Goal: Task Accomplishment & Management: Use online tool/utility

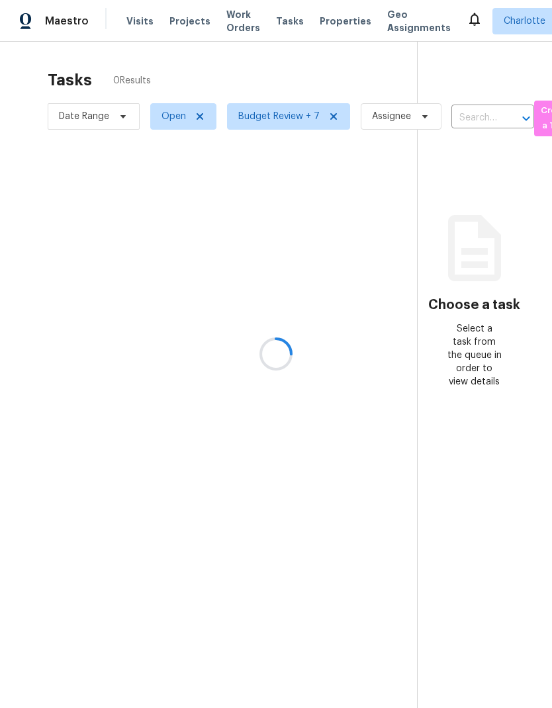
scroll to position [53, 0]
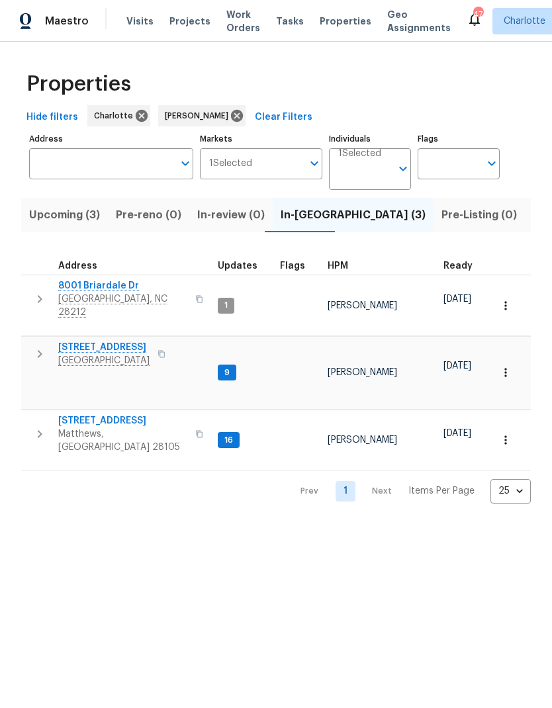
click at [28, 341] on button "button" at bounding box center [39, 354] width 26 height 26
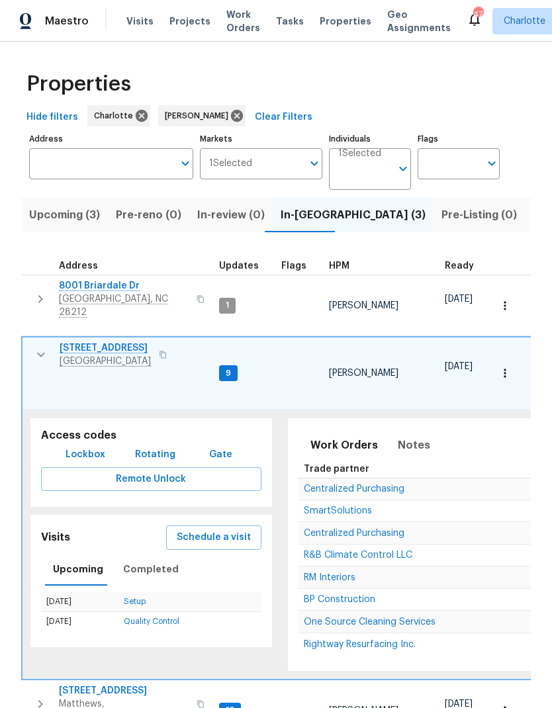
scroll to position [11, 0]
click at [429, 617] on span "One Source Cleaning Services" at bounding box center [370, 621] width 132 height 9
click at [28, 341] on button "button" at bounding box center [41, 354] width 26 height 26
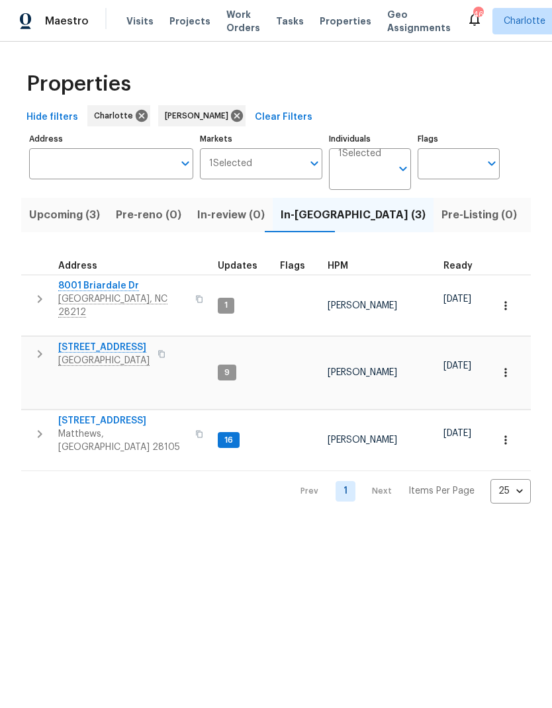
click at [30, 414] on button "button" at bounding box center [39, 434] width 26 height 40
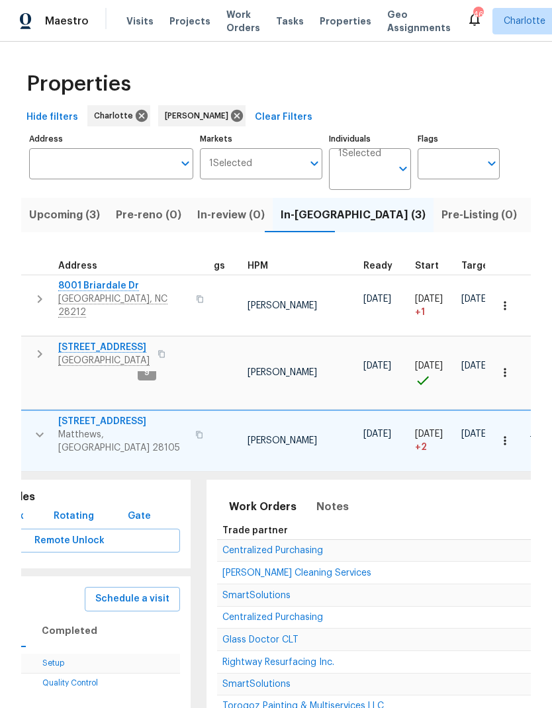
scroll to position [0, 165]
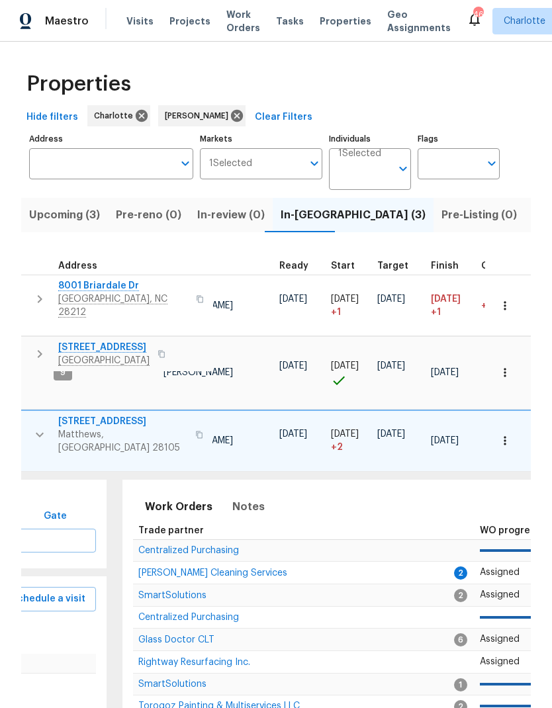
click at [247, 568] on span "DePascale Cleaning Services" at bounding box center [212, 572] width 149 height 9
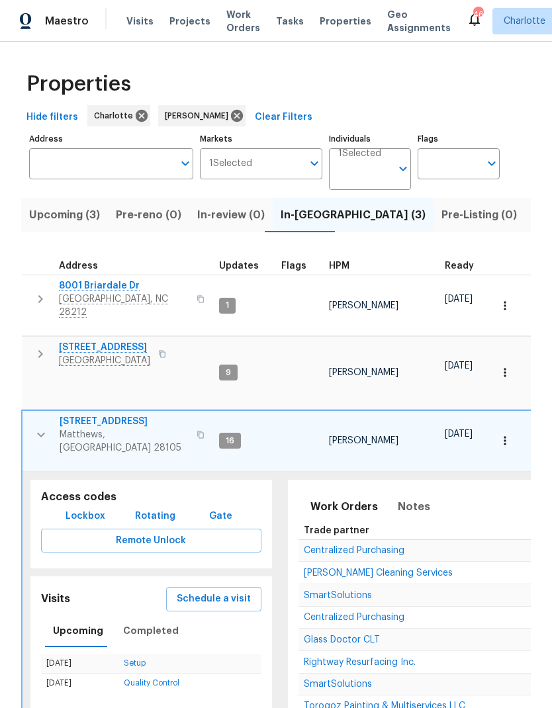
scroll to position [0, 0]
click at [36, 415] on button "button" at bounding box center [41, 435] width 26 height 40
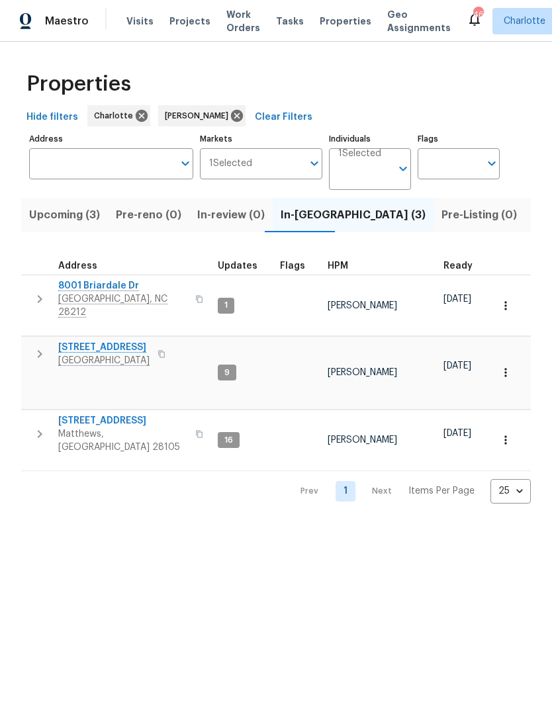
click at [46, 228] on button "Upcoming (3)" at bounding box center [64, 215] width 87 height 34
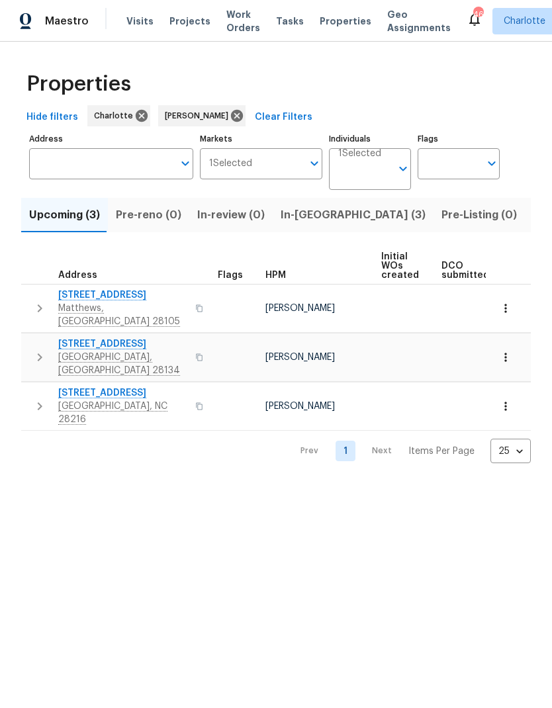
click at [27, 304] on button "button" at bounding box center [39, 308] width 26 height 40
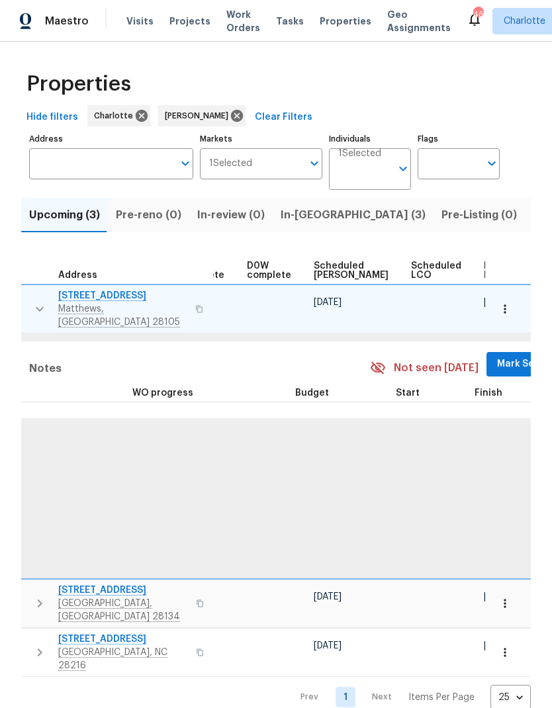
click at [497, 356] on span "Mark Seen" at bounding box center [521, 364] width 49 height 17
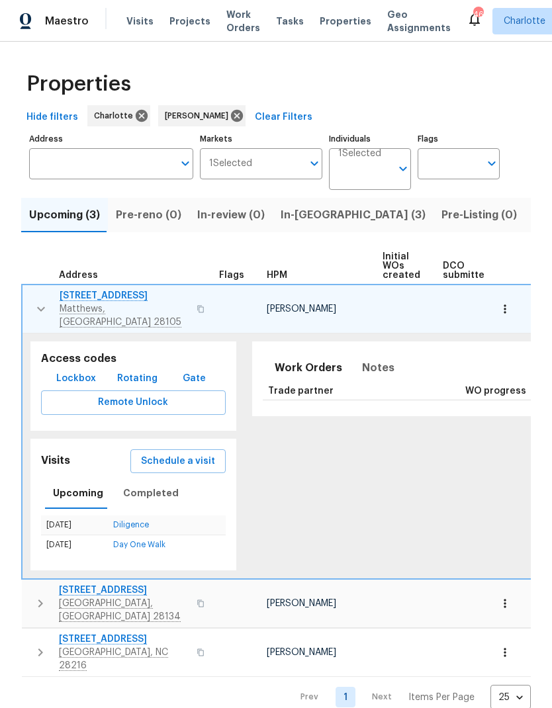
click at [31, 307] on button "button" at bounding box center [41, 309] width 26 height 40
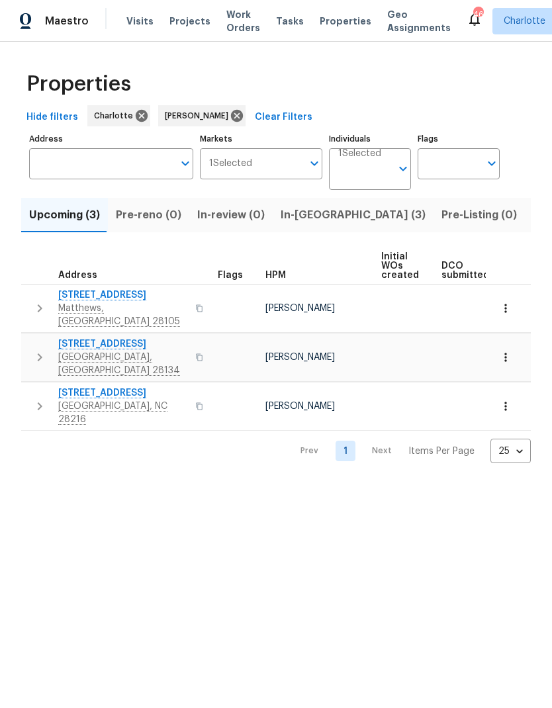
click at [32, 349] on icon "button" at bounding box center [40, 357] width 16 height 16
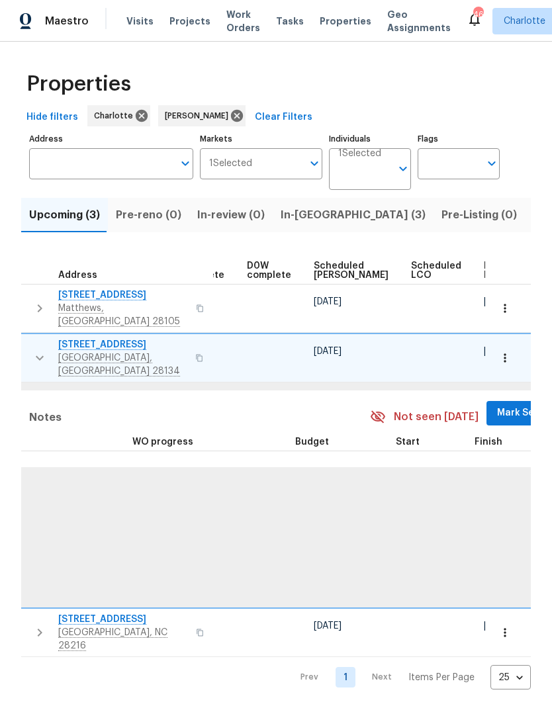
click at [486, 403] on button "Mark Seen" at bounding box center [521, 413] width 70 height 24
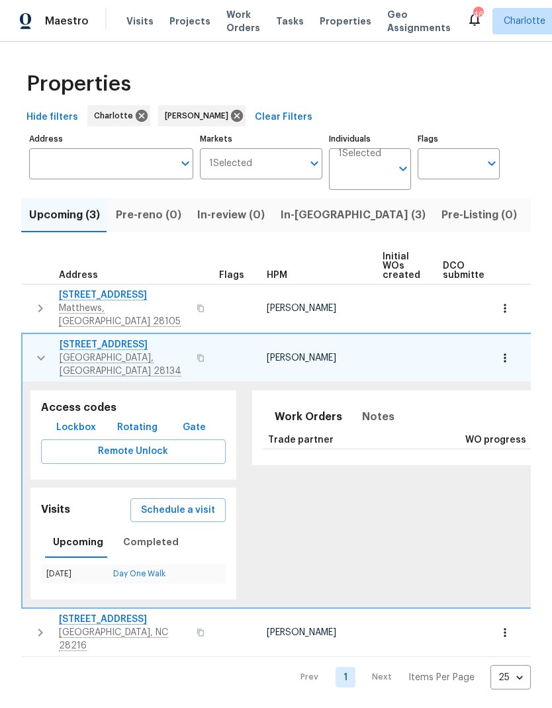
click at [34, 350] on icon "button" at bounding box center [41, 358] width 16 height 16
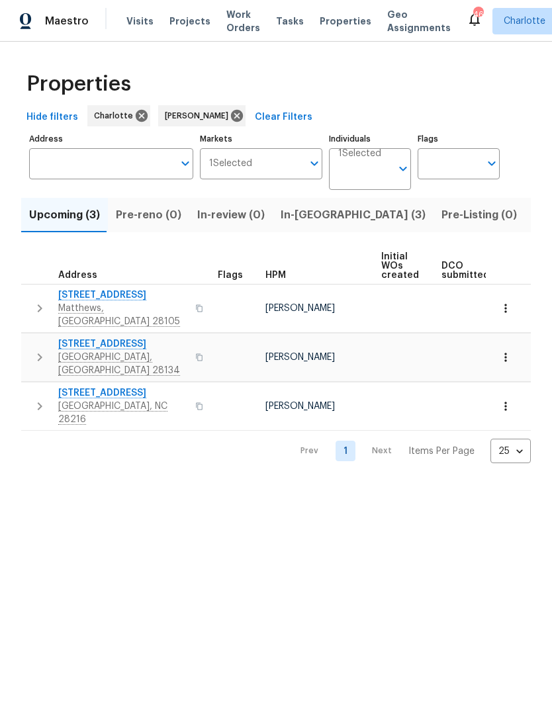
click at [39, 402] on icon "button" at bounding box center [40, 406] width 5 height 8
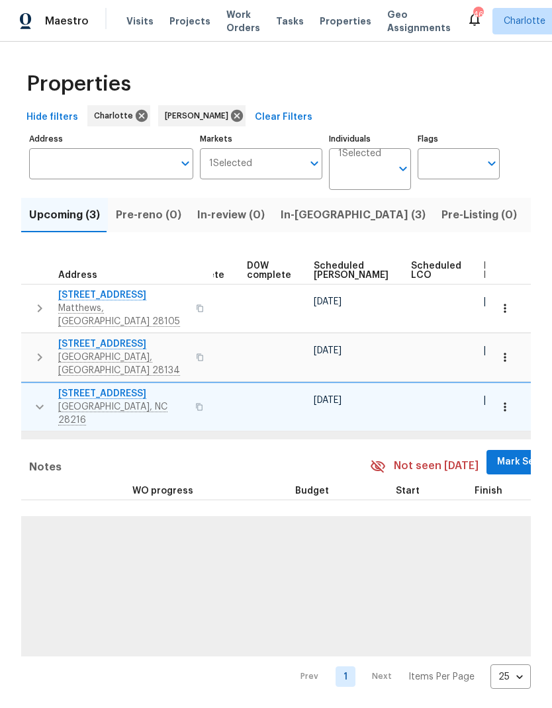
click at [497, 454] on span "Mark Seen" at bounding box center [521, 462] width 49 height 17
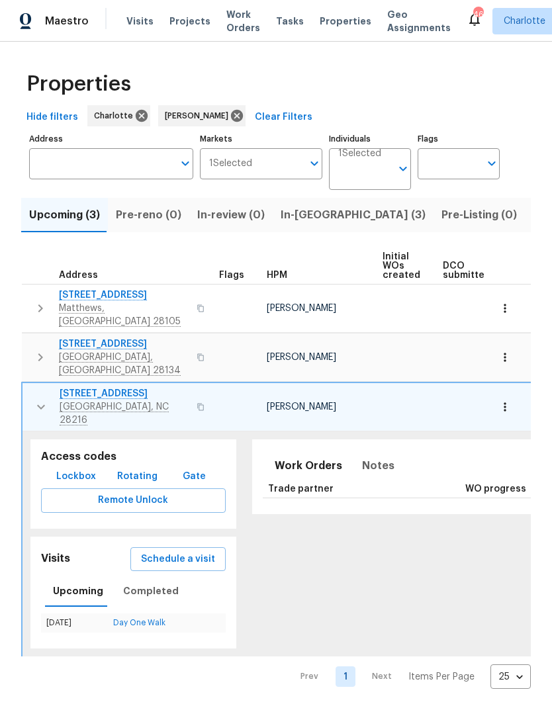
click at [42, 388] on button "button" at bounding box center [41, 407] width 26 height 40
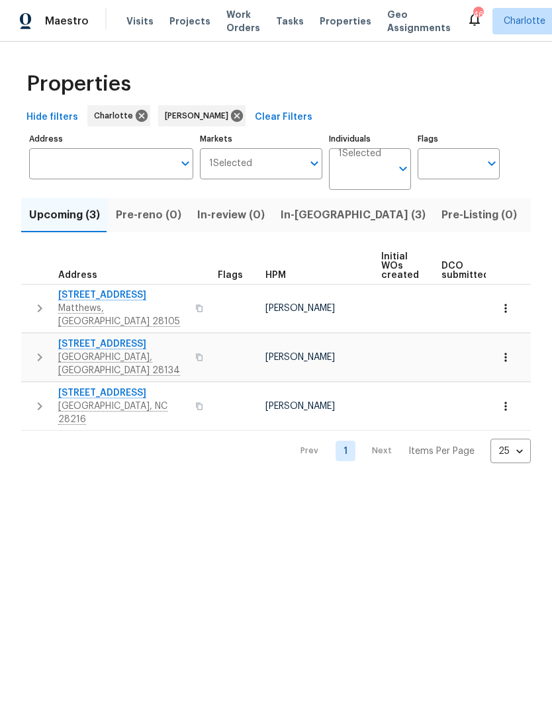
click at [321, 223] on span "In-reno (3)" at bounding box center [352, 215] width 145 height 19
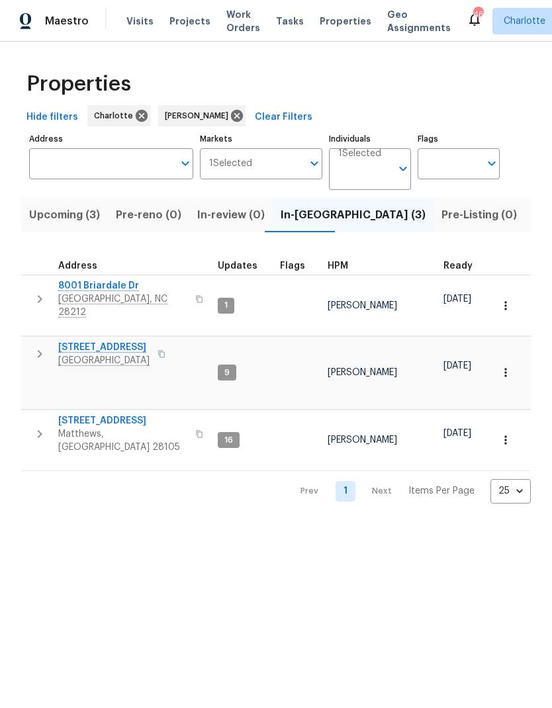
click at [36, 282] on button "button" at bounding box center [39, 299] width 26 height 40
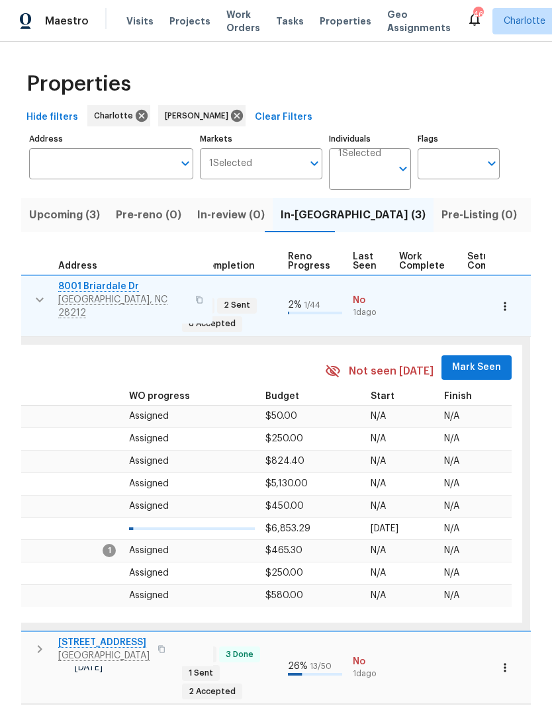
scroll to position [11, 554]
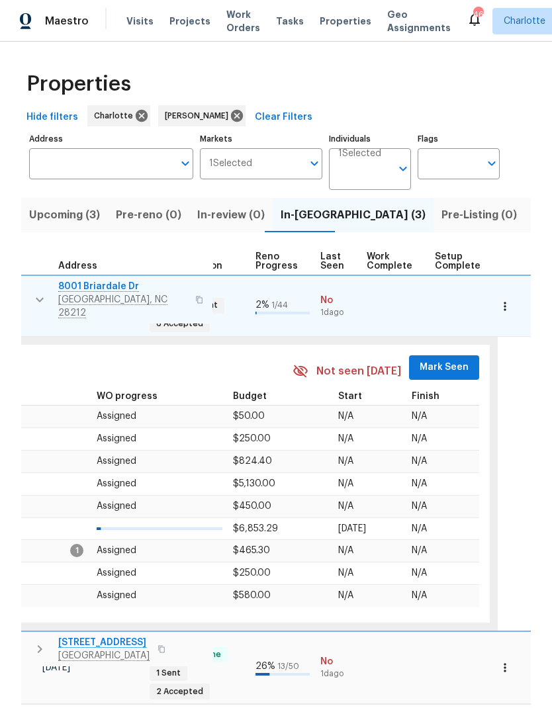
click at [439, 359] on span "Mark Seen" at bounding box center [443, 367] width 49 height 17
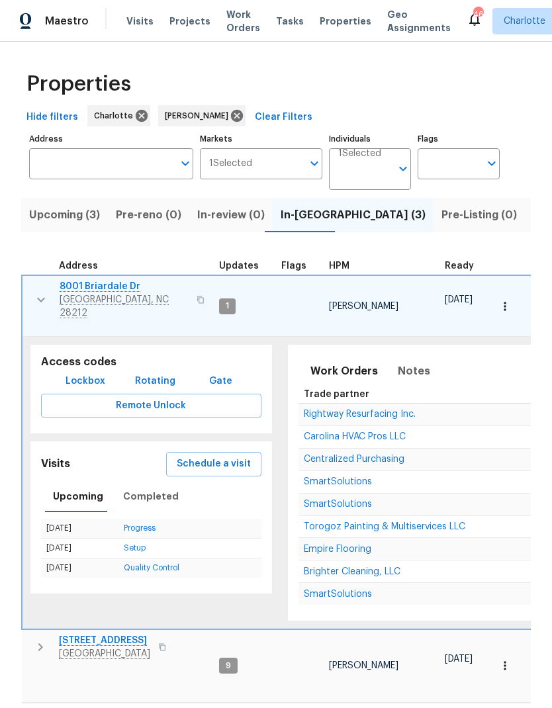
scroll to position [0, 0]
click at [28, 292] on button "button" at bounding box center [41, 300] width 26 height 40
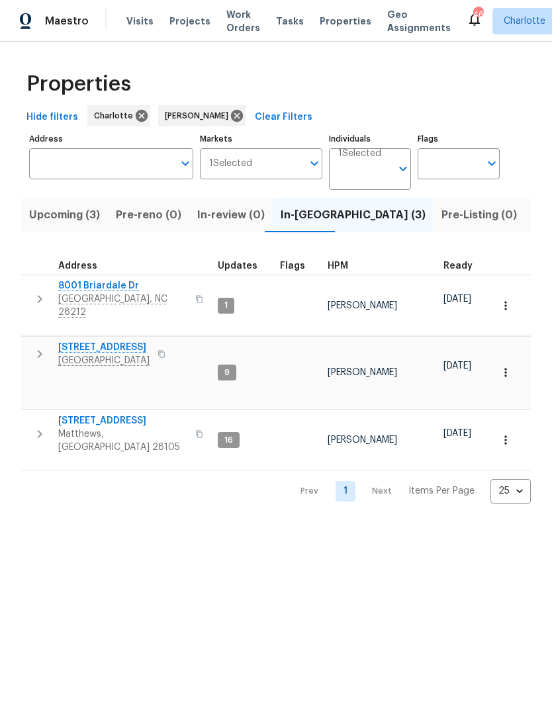
click at [34, 341] on button "button" at bounding box center [39, 354] width 26 height 26
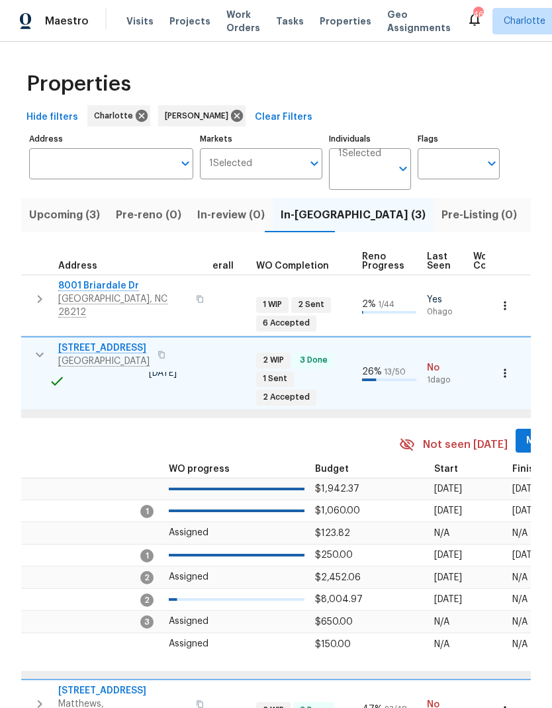
scroll to position [1, 482]
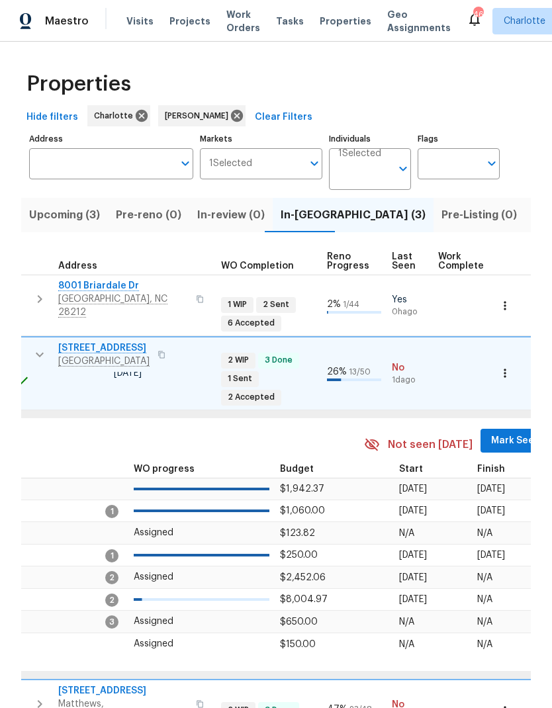
click at [505, 433] on span "Mark Seen" at bounding box center [515, 441] width 49 height 17
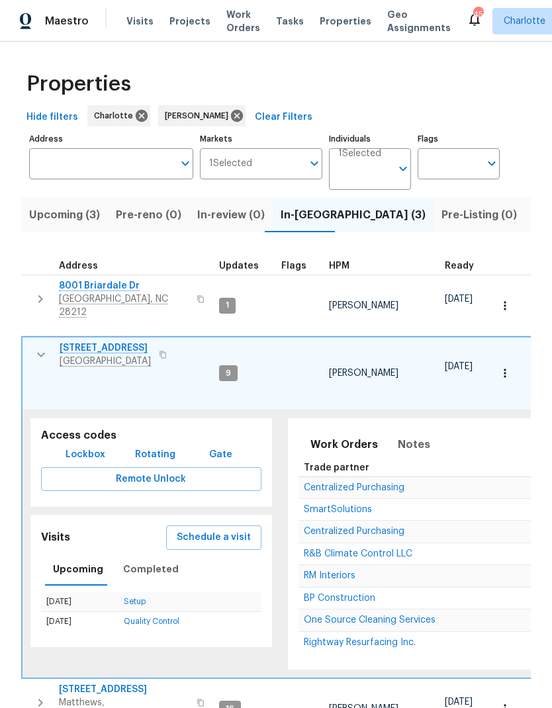
scroll to position [0, 0]
click at [40, 347] on icon "button" at bounding box center [41, 355] width 16 height 16
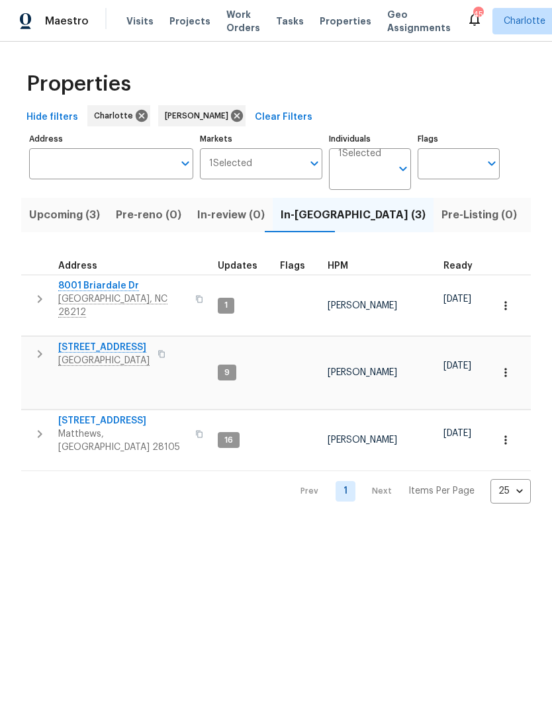
click at [34, 414] on button "button" at bounding box center [39, 434] width 26 height 40
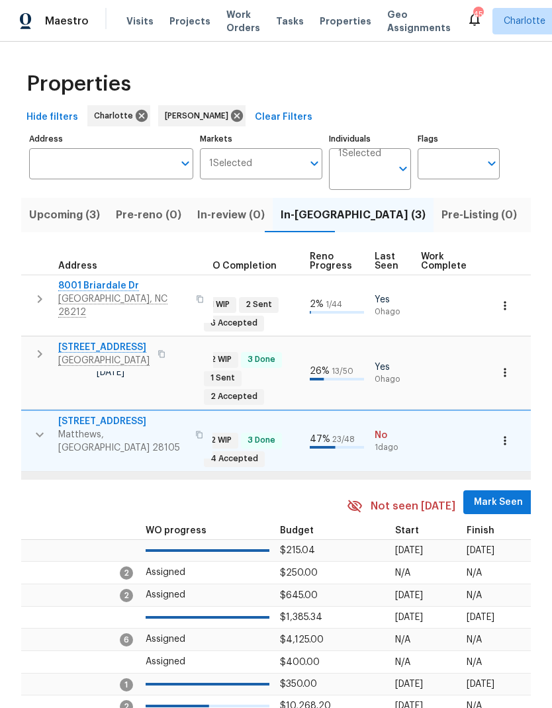
scroll to position [0, 517]
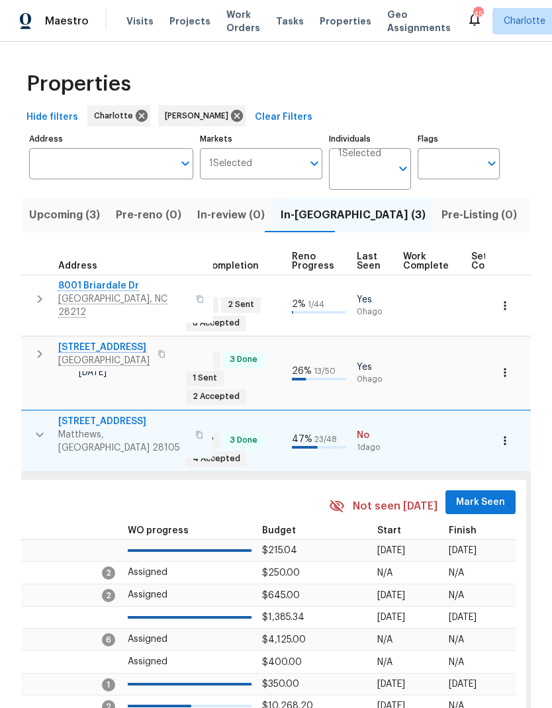
click at [473, 494] on span "Mark Seen" at bounding box center [480, 502] width 49 height 17
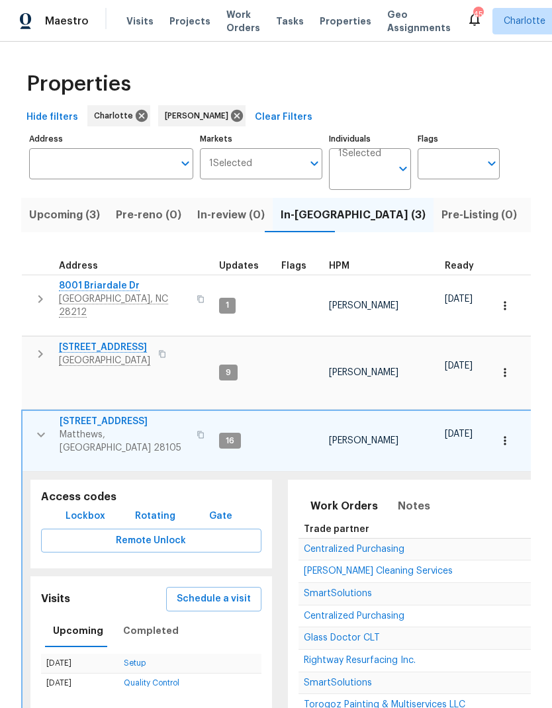
scroll to position [0, 0]
click at [34, 415] on button "button" at bounding box center [41, 435] width 26 height 40
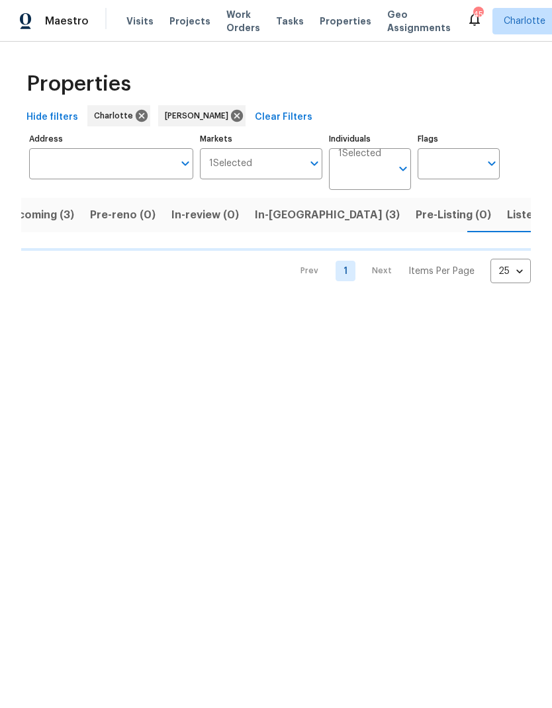
scroll to position [0, 27]
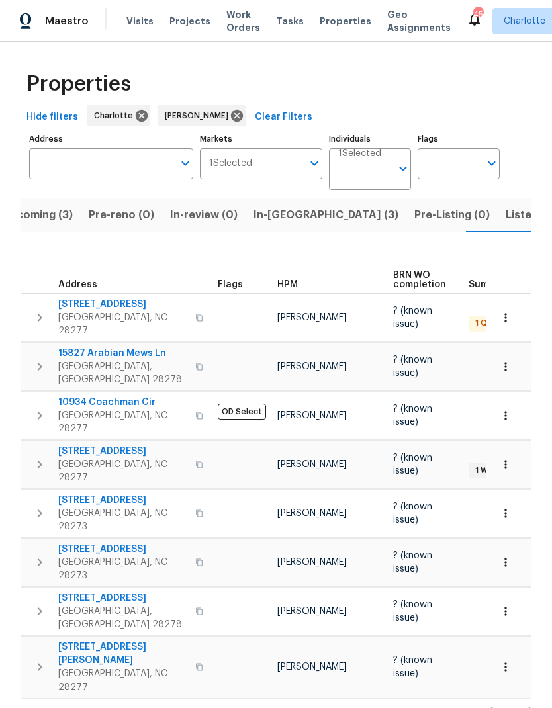
click at [34, 310] on icon "button" at bounding box center [40, 318] width 16 height 16
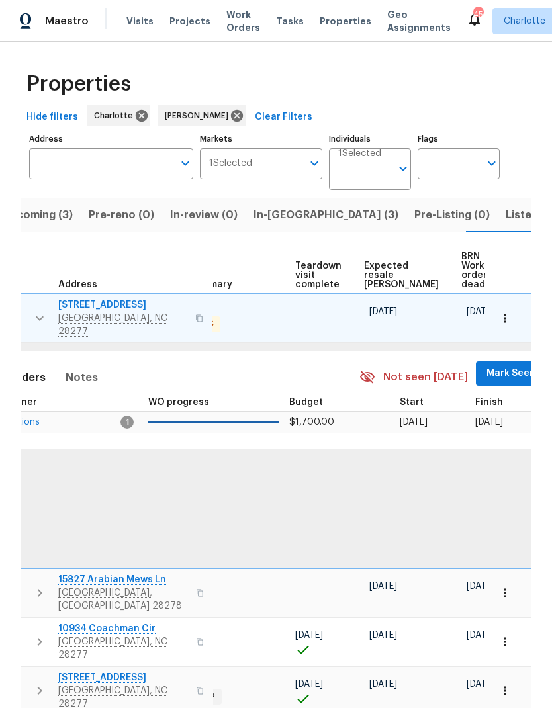
click at [486, 365] on span "Mark Seen" at bounding box center [510, 373] width 49 height 17
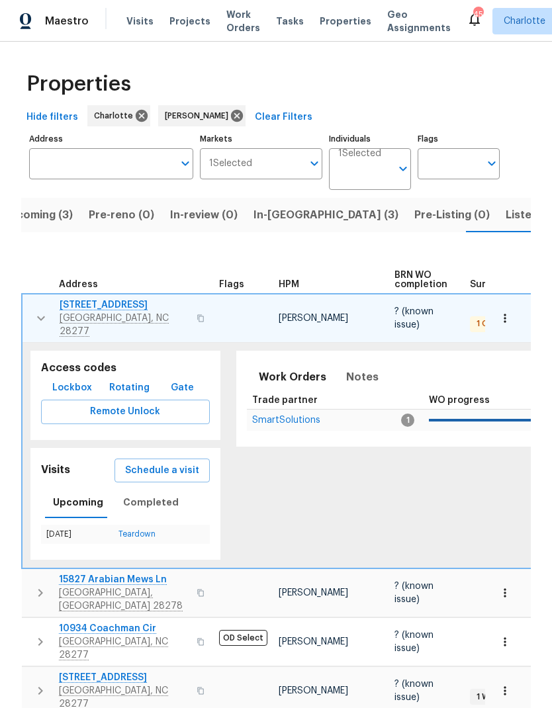
scroll to position [0, 0]
click at [28, 302] on button "button" at bounding box center [41, 318] width 26 height 40
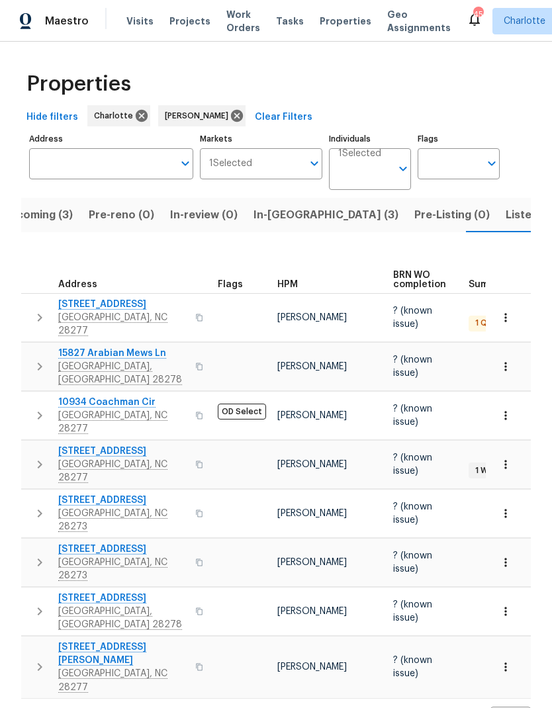
click at [30, 350] on button "button" at bounding box center [39, 367] width 26 height 40
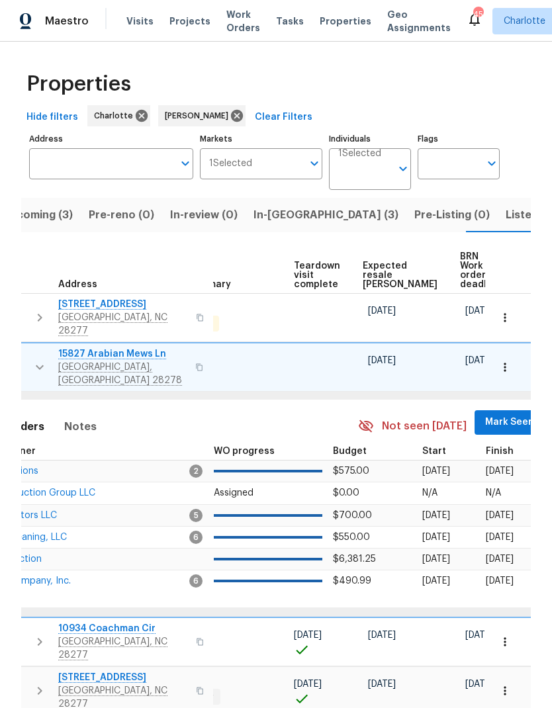
scroll to position [0, 280]
click at [486, 414] on span "Mark Seen" at bounding box center [510, 422] width 49 height 17
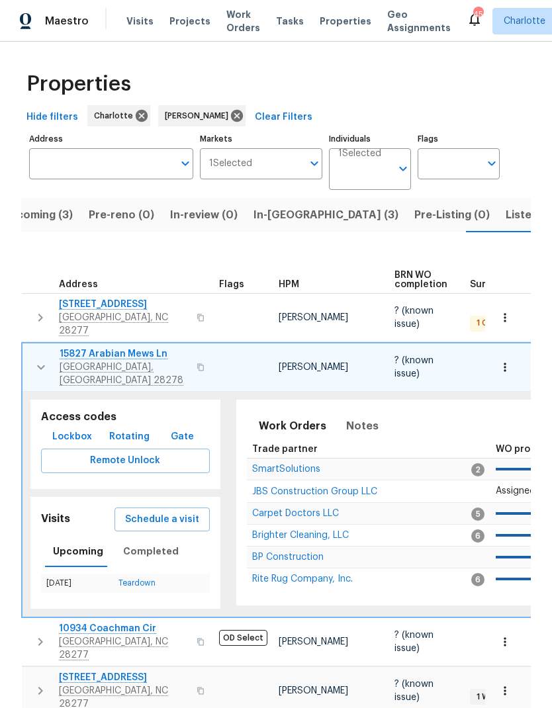
scroll to position [0, 0]
click at [36, 359] on icon "button" at bounding box center [41, 367] width 16 height 16
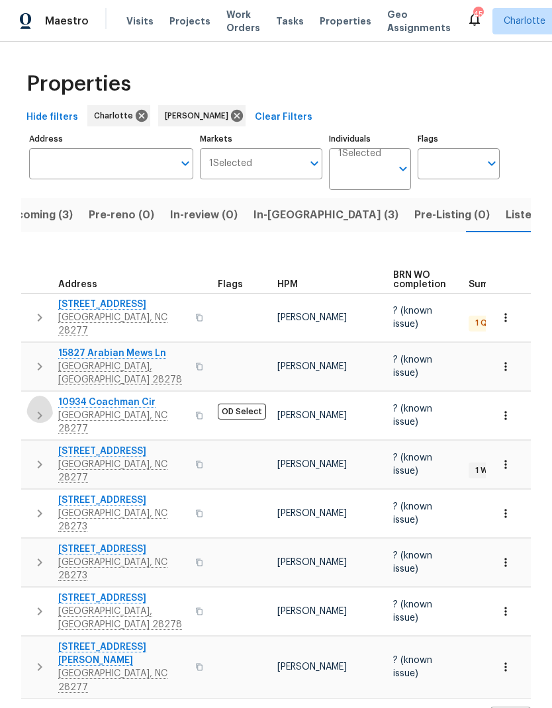
click at [32, 407] on icon "button" at bounding box center [40, 415] width 16 height 16
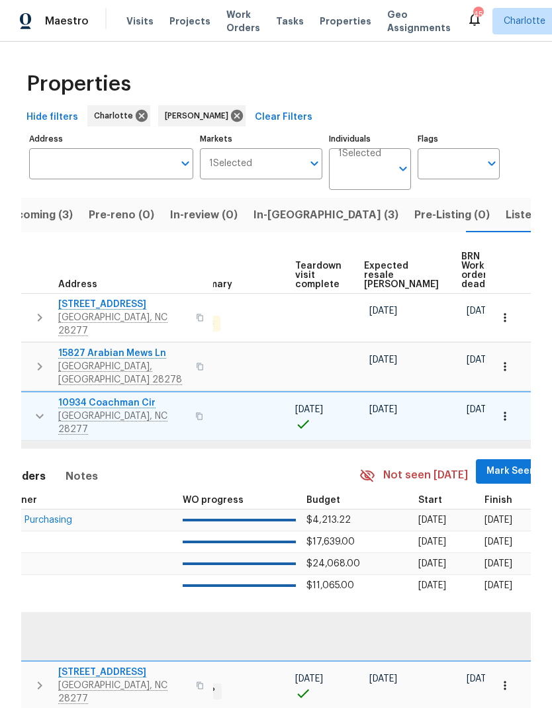
click at [486, 463] on span "Mark Seen" at bounding box center [510, 471] width 49 height 17
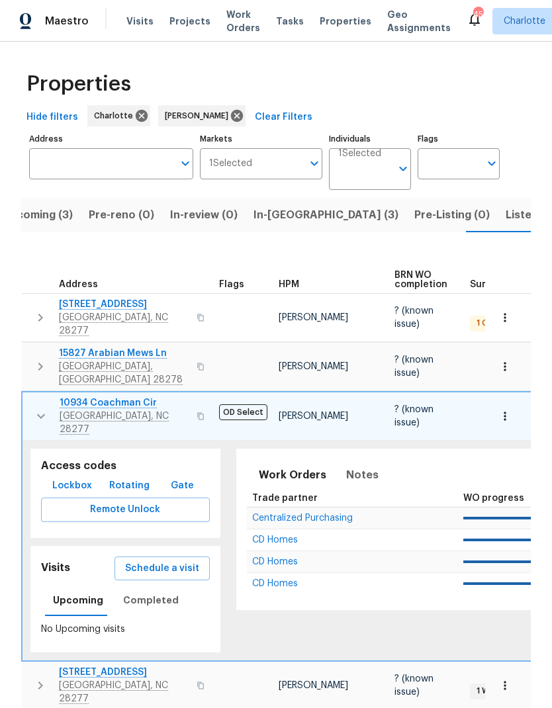
click at [40, 408] on icon "button" at bounding box center [41, 416] width 16 height 16
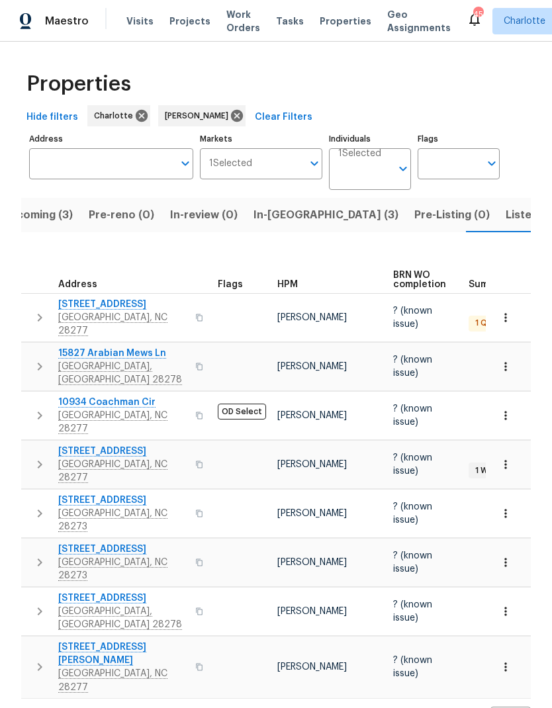
click at [36, 456] on icon "button" at bounding box center [40, 464] width 16 height 16
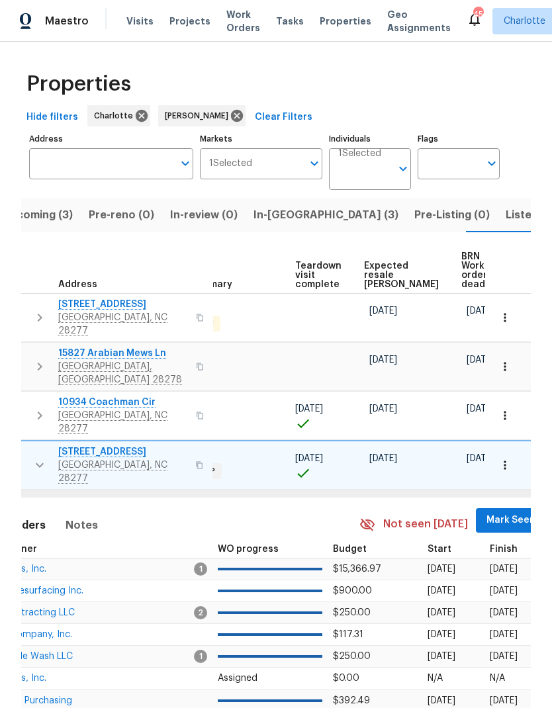
click at [485, 508] on button "Mark Seen" at bounding box center [511, 520] width 70 height 24
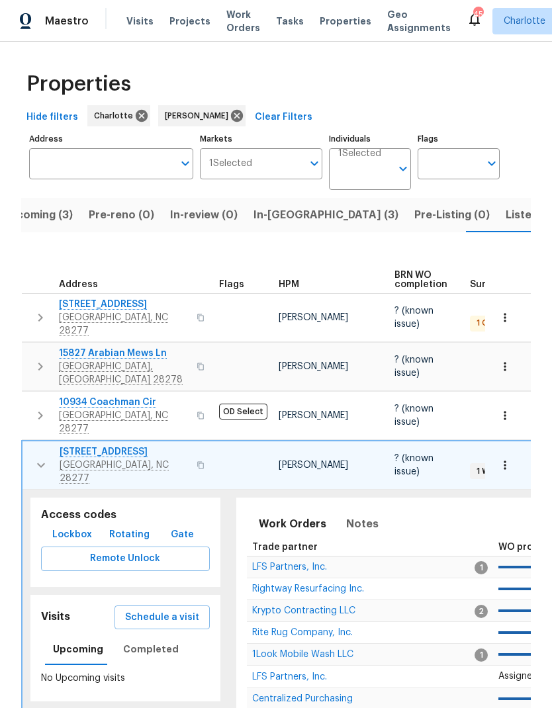
click at [34, 457] on icon "button" at bounding box center [41, 465] width 16 height 16
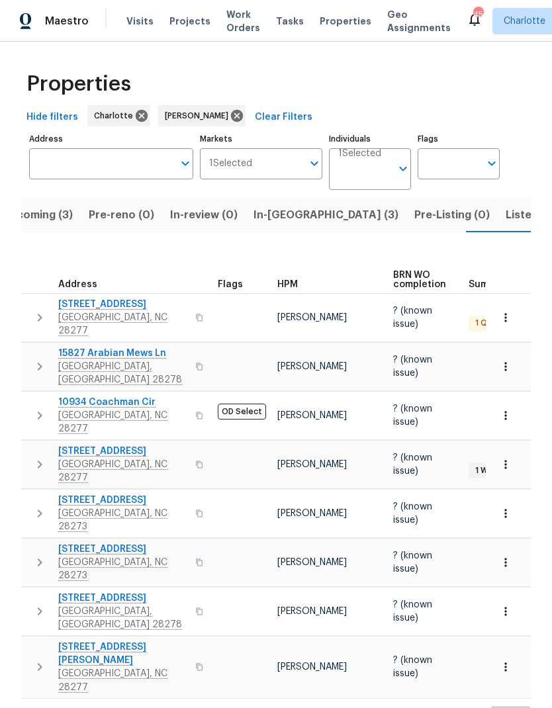
click at [40, 505] on icon "button" at bounding box center [40, 513] width 16 height 16
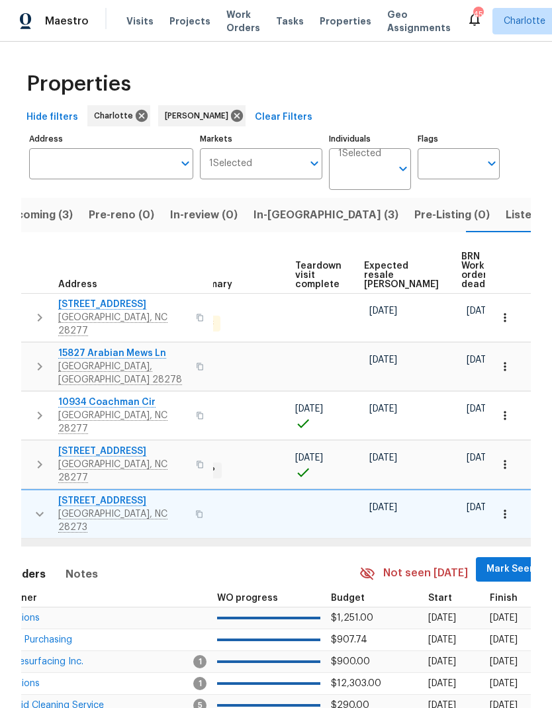
click at [491, 561] on span "Mark Seen" at bounding box center [510, 569] width 49 height 17
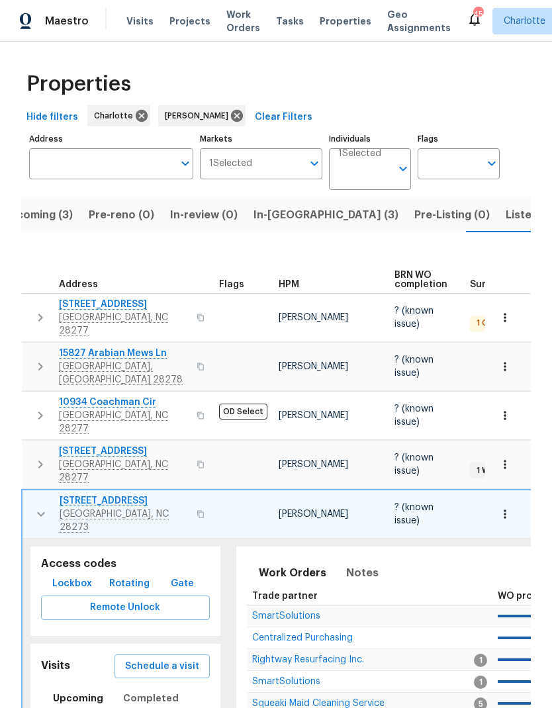
click at [33, 506] on icon "button" at bounding box center [41, 514] width 16 height 16
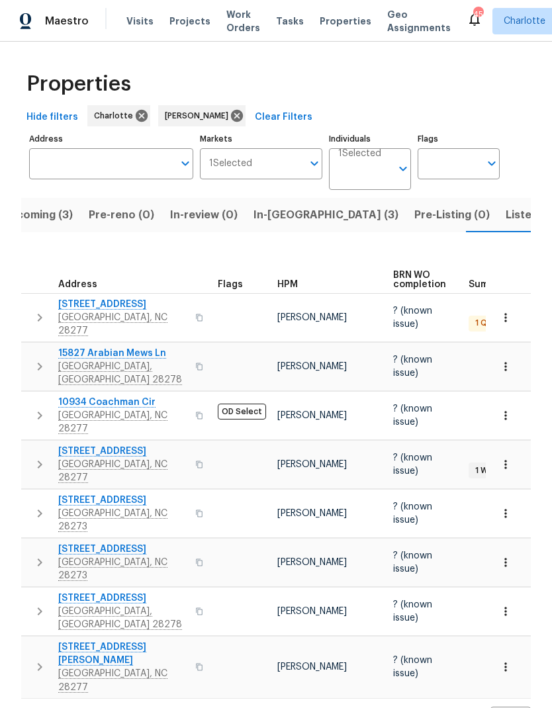
click at [31, 542] on button "button" at bounding box center [39, 562] width 26 height 40
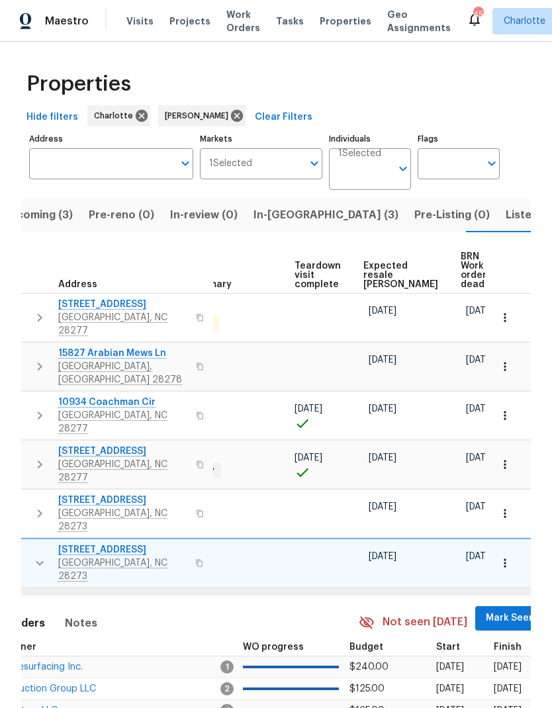
scroll to position [0, 280]
click at [486, 610] on span "Mark Seen" at bounding box center [510, 618] width 49 height 17
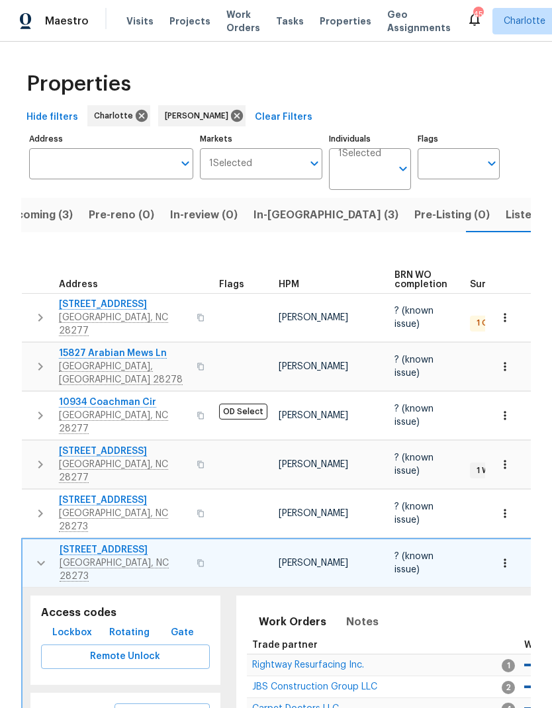
scroll to position [0, -1]
click at [40, 555] on icon "button" at bounding box center [41, 563] width 16 height 16
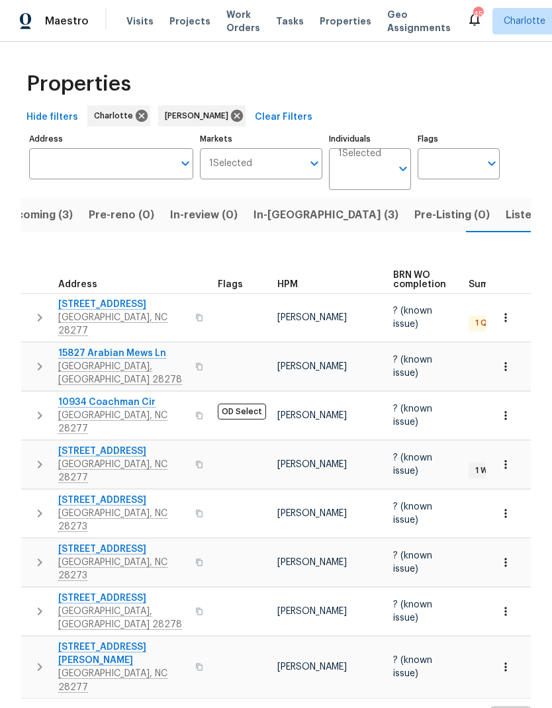
click at [38, 603] on icon "button" at bounding box center [40, 611] width 16 height 16
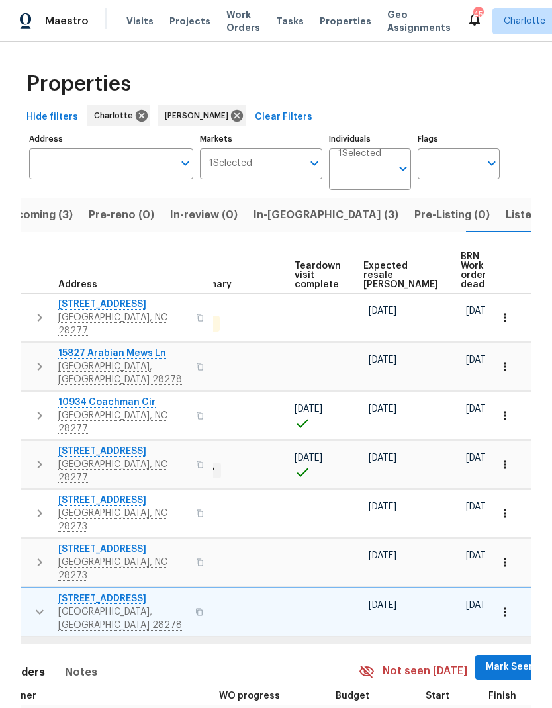
scroll to position [0, 280]
click at [486, 659] on span "Mark Seen" at bounding box center [510, 667] width 49 height 17
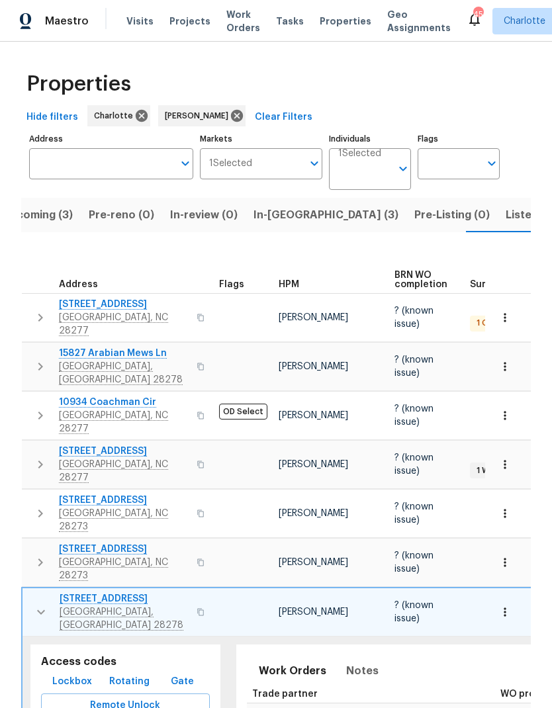
scroll to position [0, 0]
click at [36, 592] on button "button" at bounding box center [41, 612] width 26 height 40
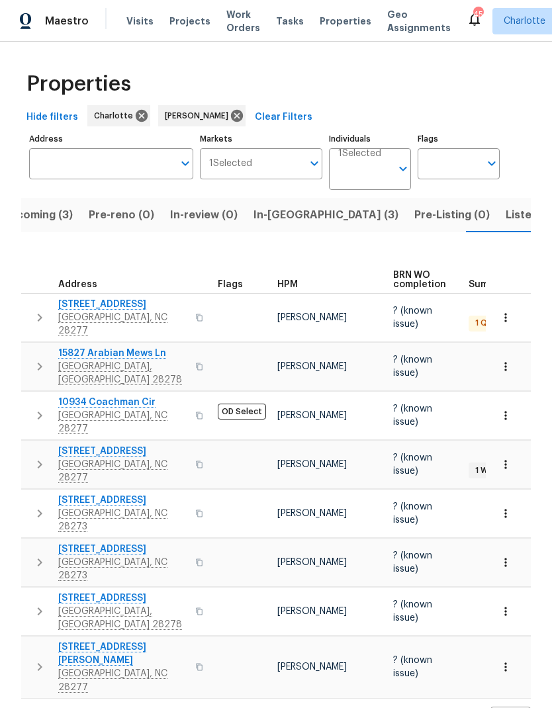
click at [36, 640] on button "button" at bounding box center [39, 666] width 26 height 53
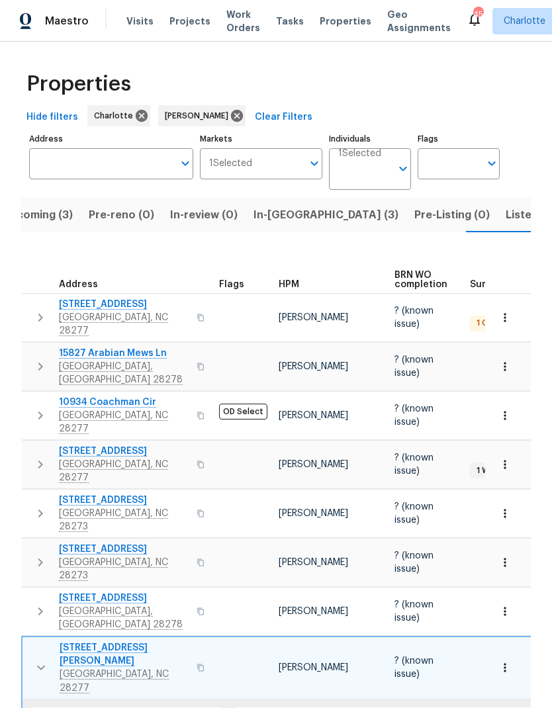
scroll to position [0, -1]
click at [39, 641] on button "button" at bounding box center [41, 667] width 26 height 53
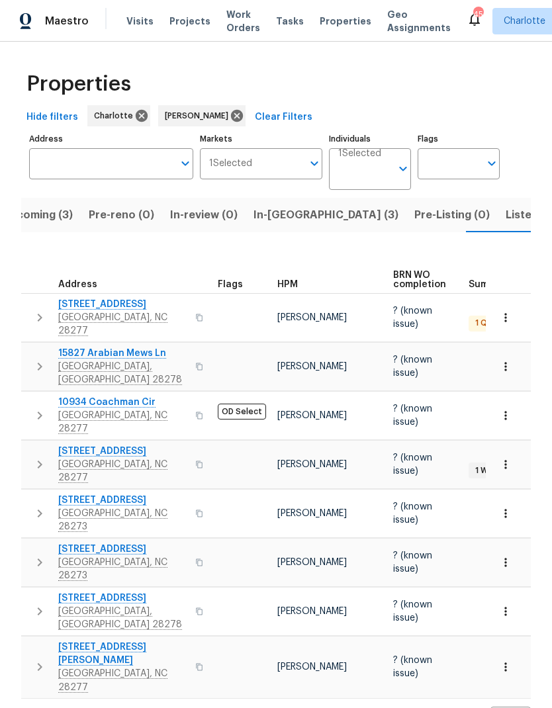
click at [505, 219] on span "Listed (24)" at bounding box center [534, 215] width 58 height 19
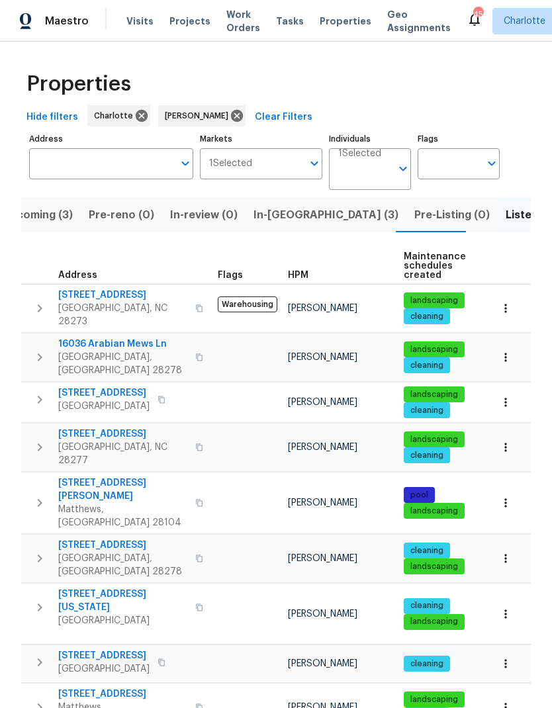
click at [28, 298] on button "button" at bounding box center [39, 308] width 26 height 40
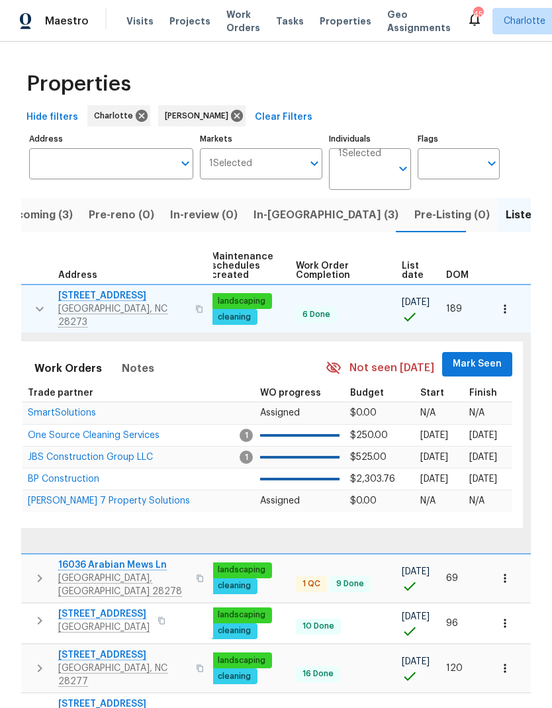
click at [478, 357] on span "Mark Seen" at bounding box center [476, 364] width 49 height 17
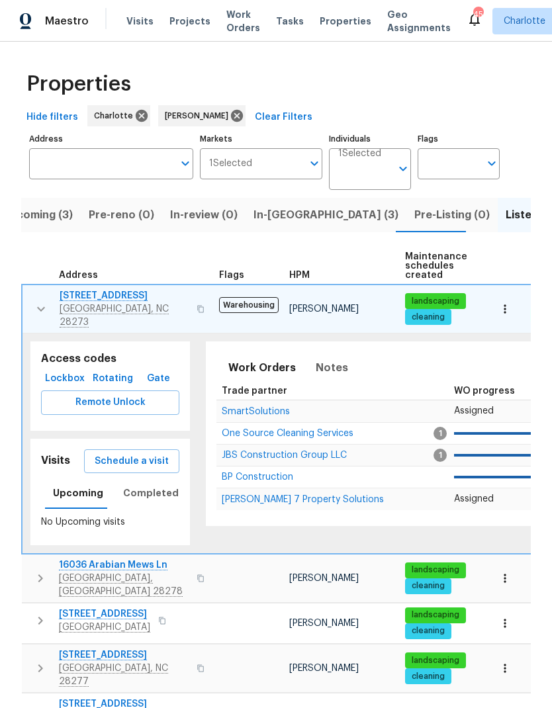
click at [30, 297] on button "button" at bounding box center [41, 309] width 26 height 40
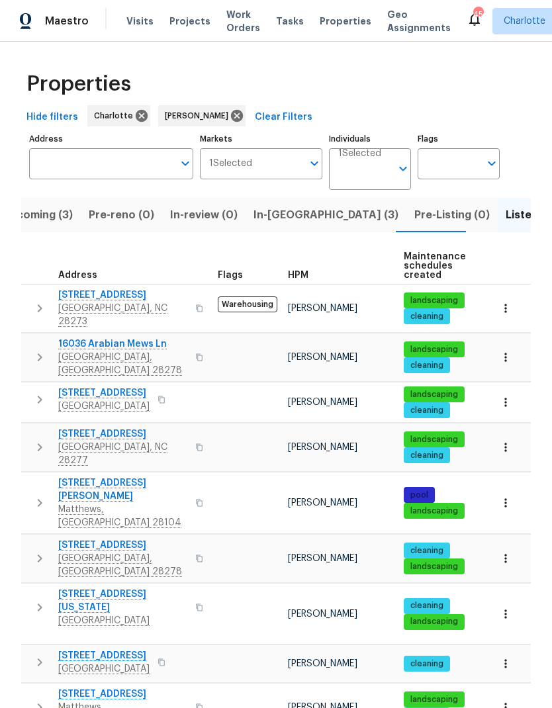
click at [34, 337] on button "button" at bounding box center [39, 357] width 26 height 40
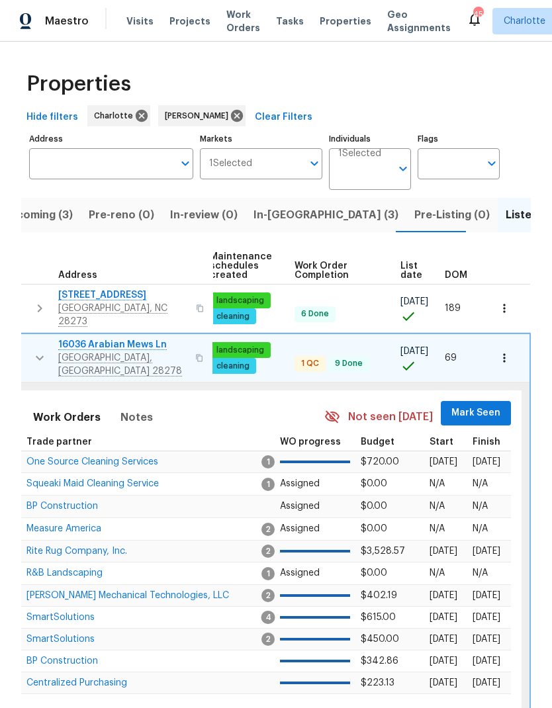
scroll to position [0, 194]
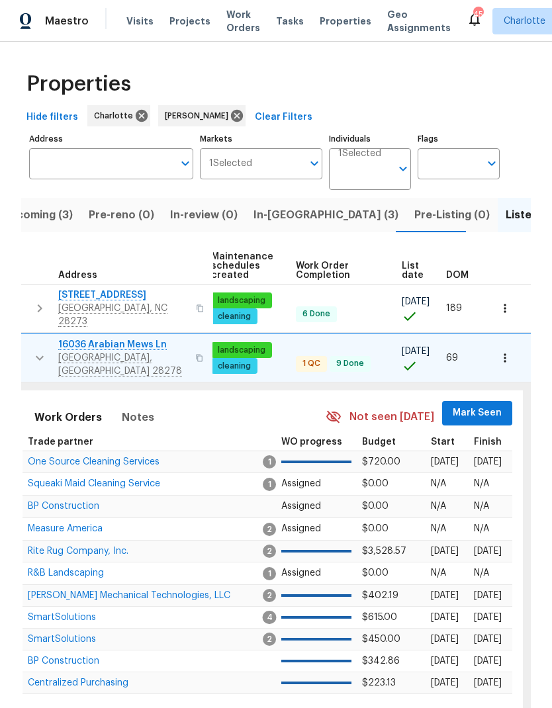
click at [489, 405] on span "Mark Seen" at bounding box center [476, 413] width 49 height 17
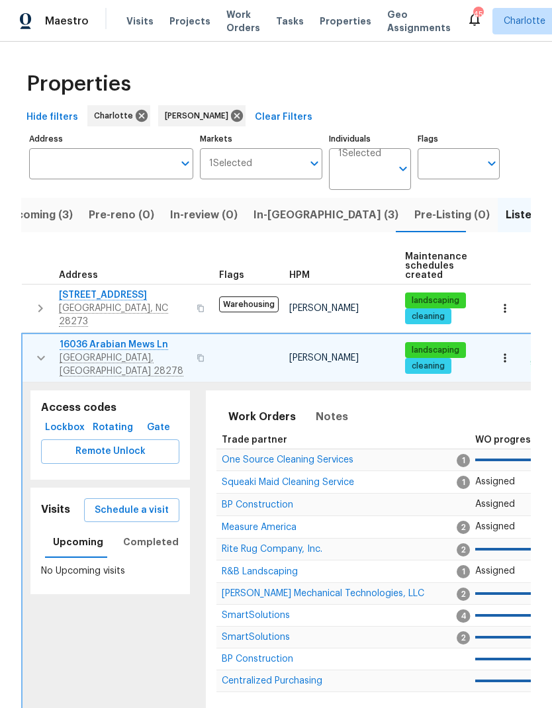
scroll to position [0, -1]
click at [32, 338] on button "button" at bounding box center [41, 358] width 26 height 40
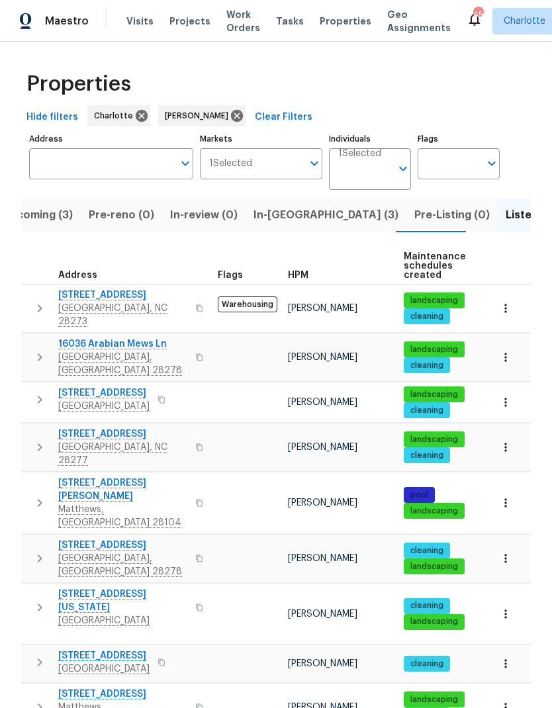
click at [38, 392] on icon "button" at bounding box center [40, 400] width 16 height 16
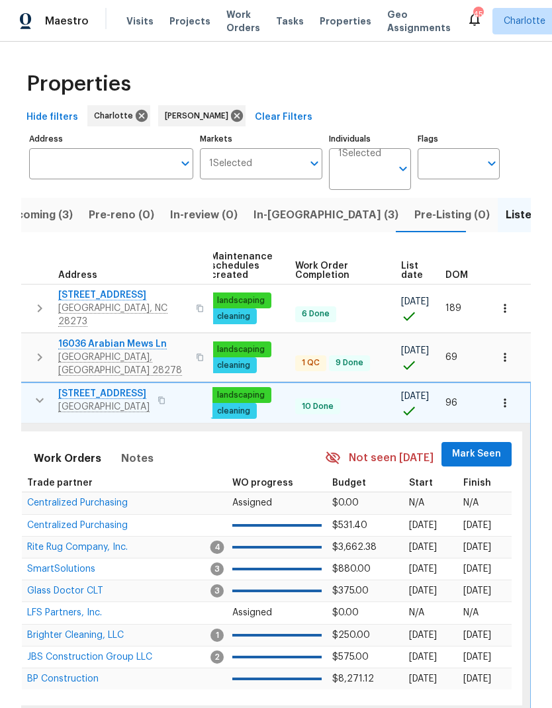
click at [482, 446] on span "Mark Seen" at bounding box center [476, 454] width 49 height 17
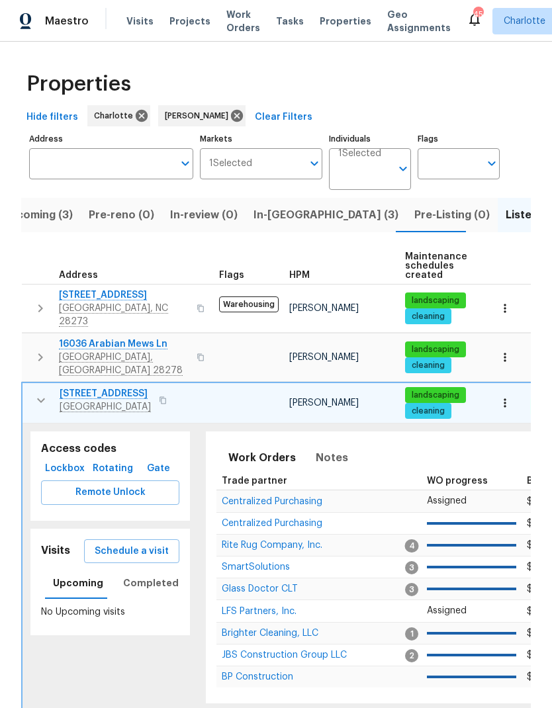
click at [36, 392] on icon "button" at bounding box center [41, 400] width 16 height 16
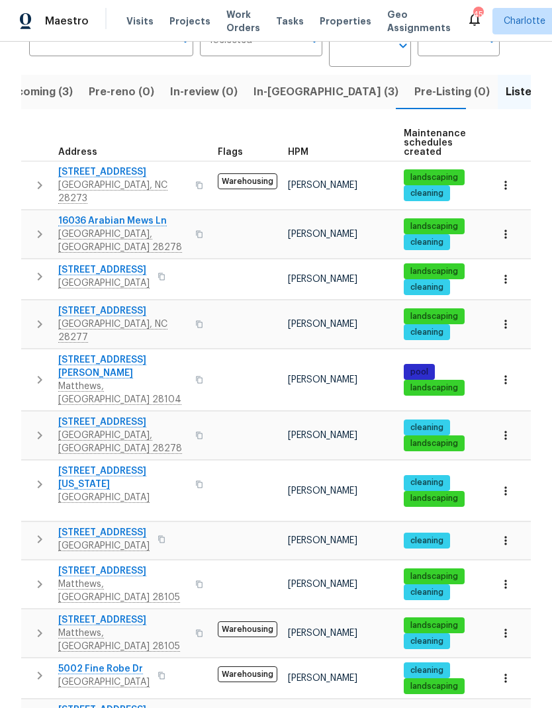
scroll to position [122, 0]
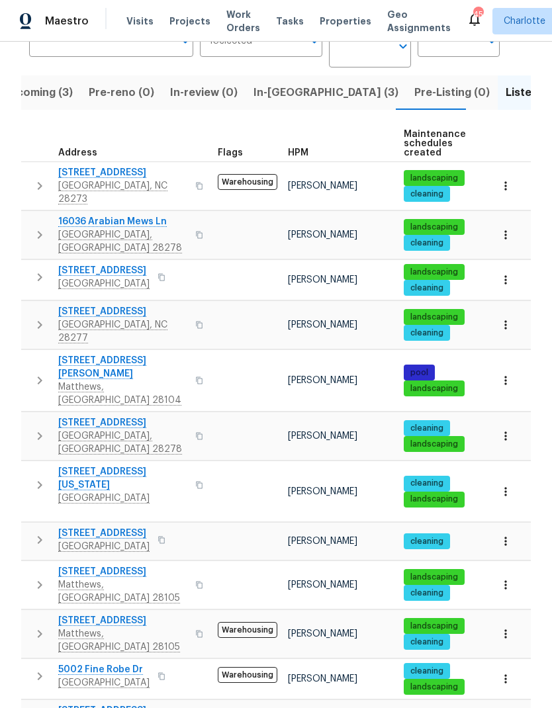
click at [34, 317] on icon "button" at bounding box center [40, 325] width 16 height 16
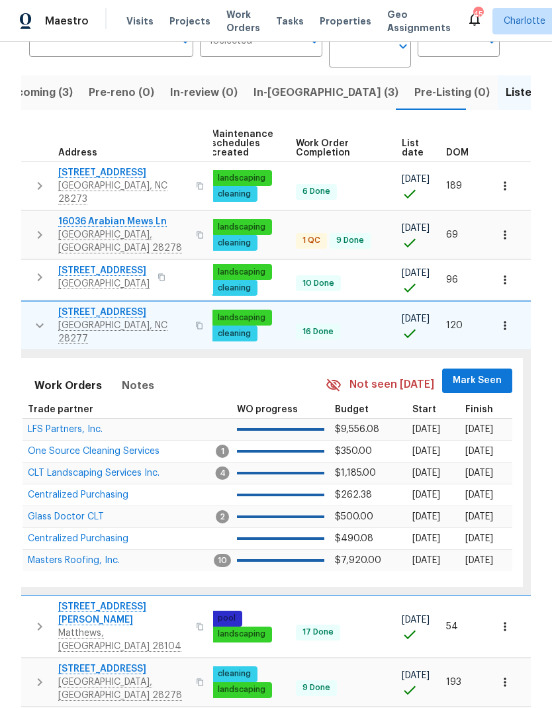
click at [485, 372] on span "Mark Seen" at bounding box center [476, 380] width 49 height 17
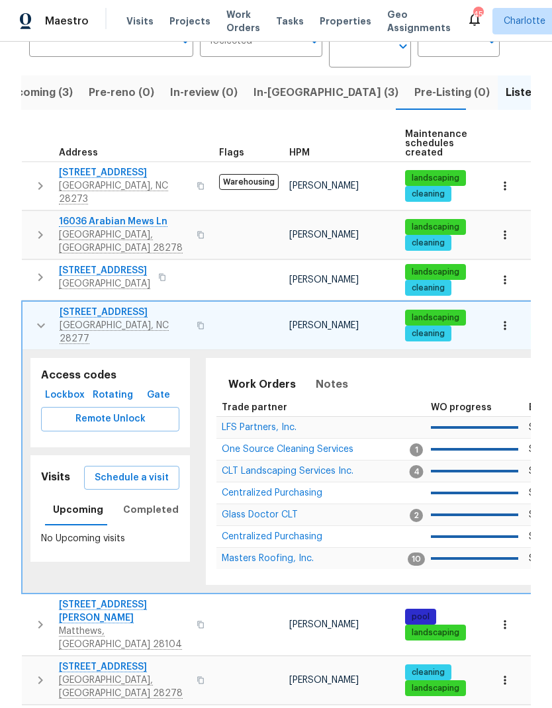
scroll to position [0, 0]
click at [28, 306] on button "button" at bounding box center [41, 326] width 26 height 40
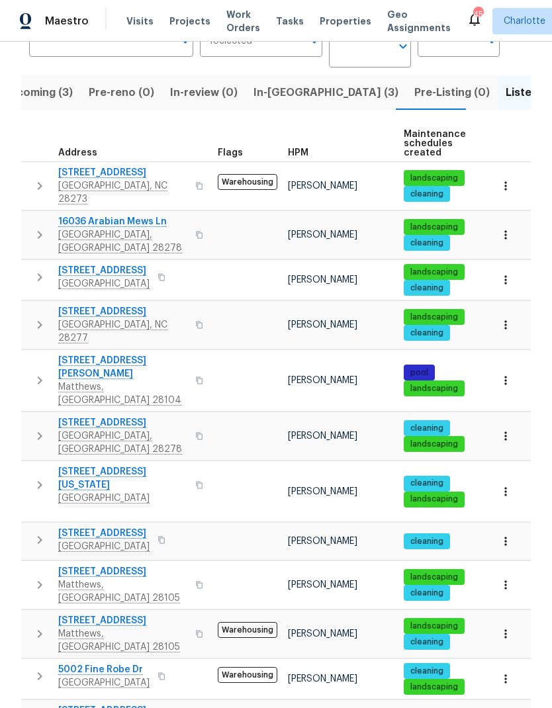
click at [35, 372] on icon "button" at bounding box center [40, 380] width 16 height 16
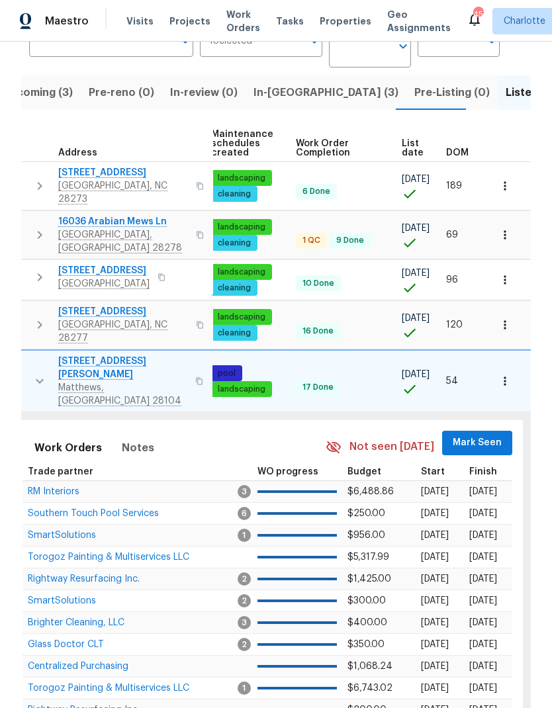
click at [490, 435] on span "Mark Seen" at bounding box center [476, 443] width 49 height 17
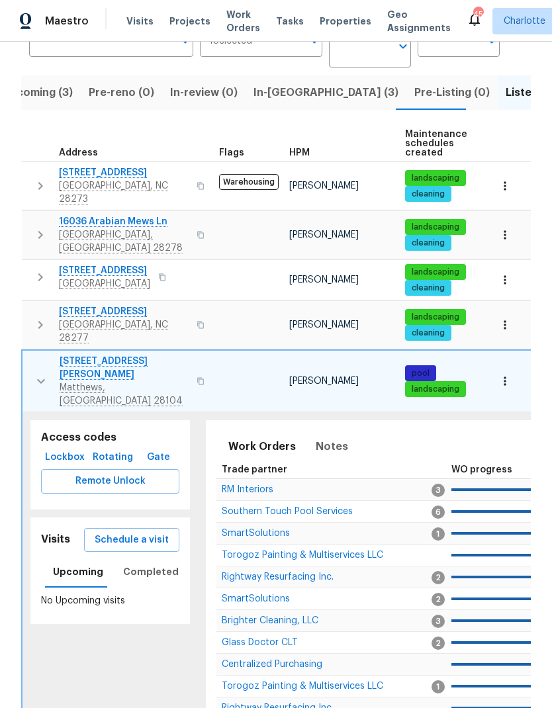
click at [36, 355] on button "button" at bounding box center [41, 381] width 26 height 53
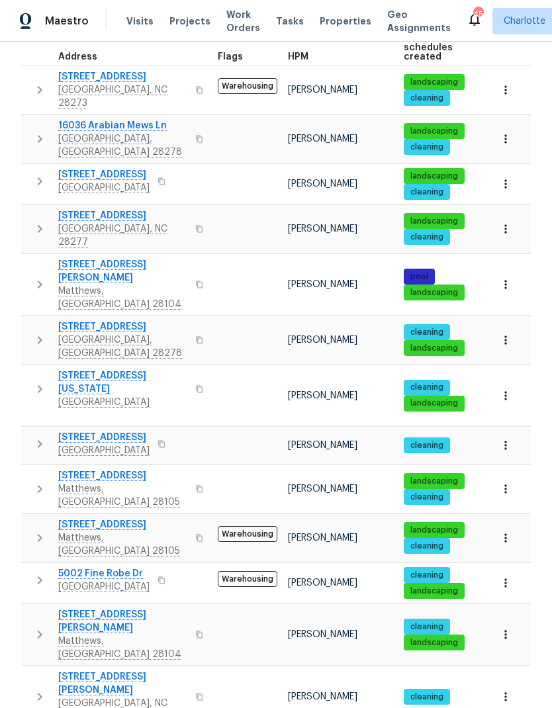
scroll to position [216, 0]
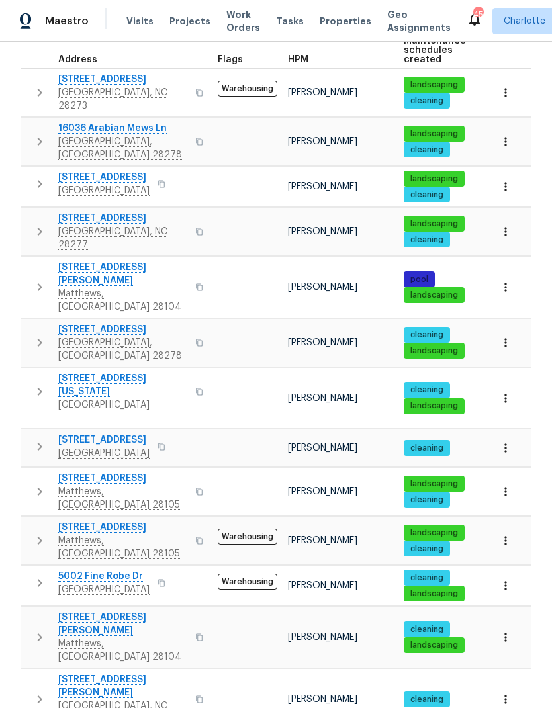
click at [33, 335] on icon "button" at bounding box center [40, 343] width 16 height 16
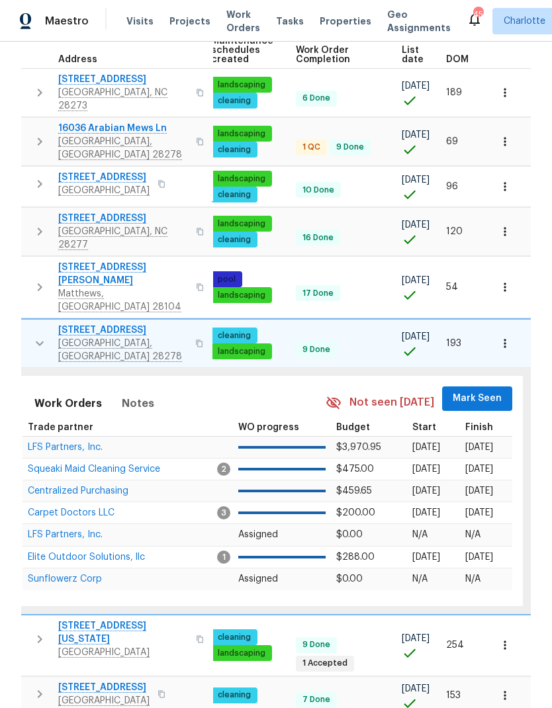
click at [477, 390] on span "Mark Seen" at bounding box center [476, 398] width 49 height 17
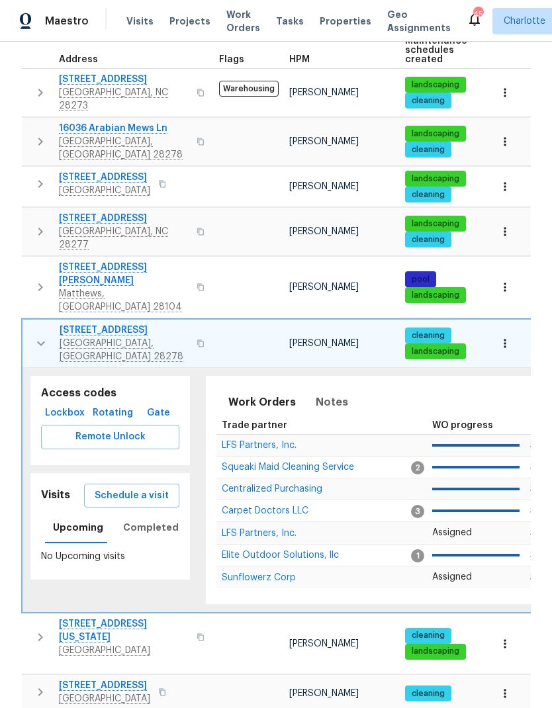
scroll to position [0, 0]
click at [30, 323] on button "button" at bounding box center [41, 343] width 26 height 40
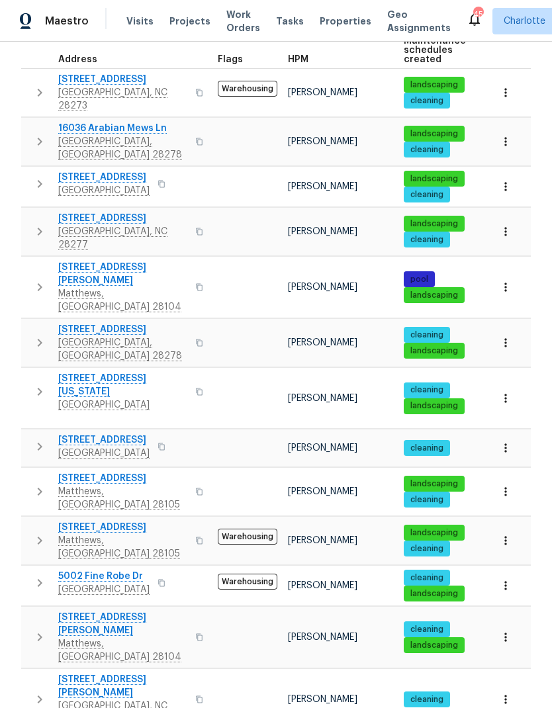
click at [35, 384] on icon "button" at bounding box center [40, 392] width 16 height 16
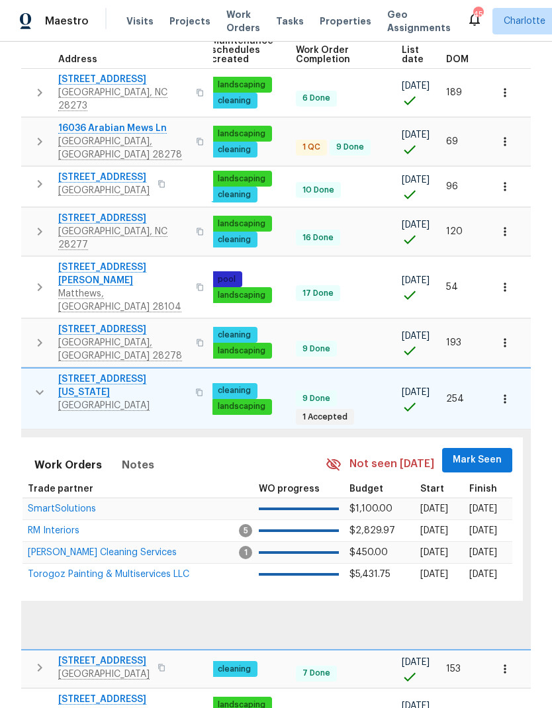
click at [477, 452] on span "Mark Seen" at bounding box center [476, 460] width 49 height 17
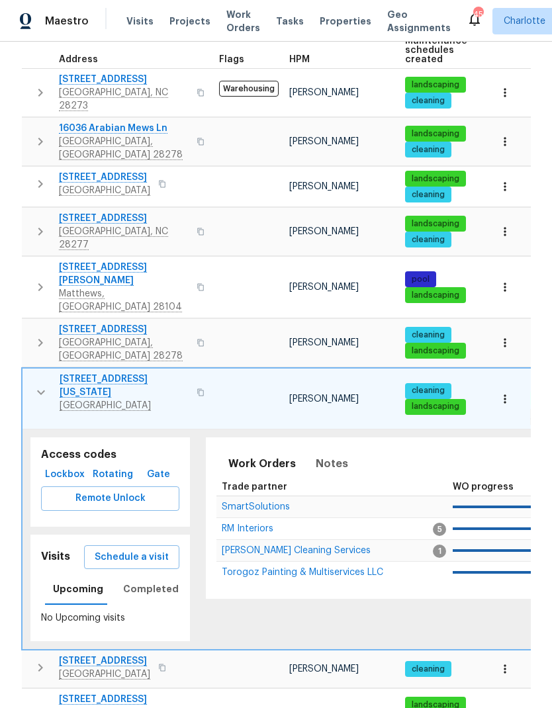
click at [41, 384] on icon "button" at bounding box center [41, 392] width 16 height 16
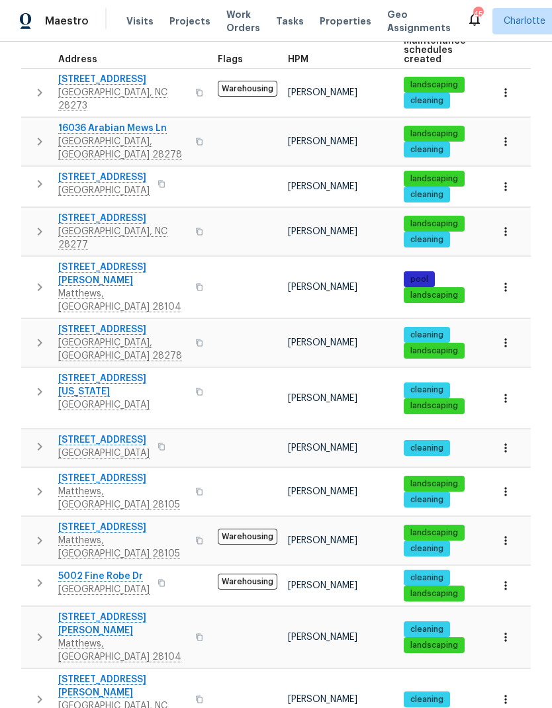
click at [42, 439] on icon "button" at bounding box center [40, 447] width 16 height 16
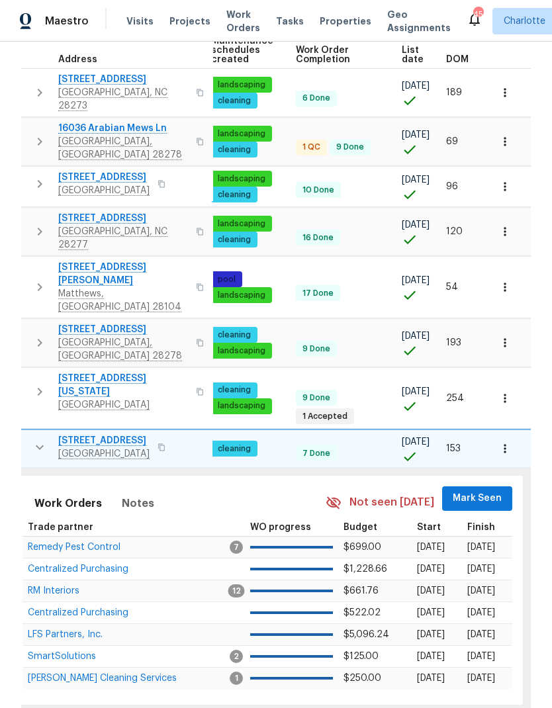
click at [478, 490] on span "Mark Seen" at bounding box center [476, 498] width 49 height 17
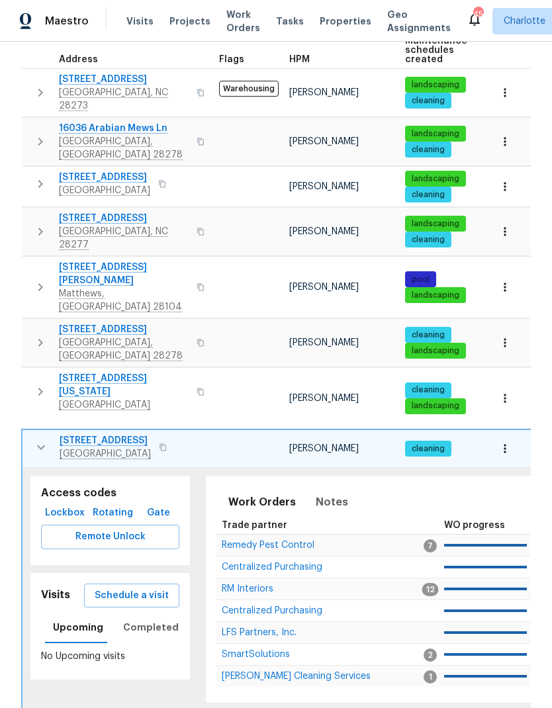
click at [39, 434] on button "button" at bounding box center [41, 447] width 26 height 26
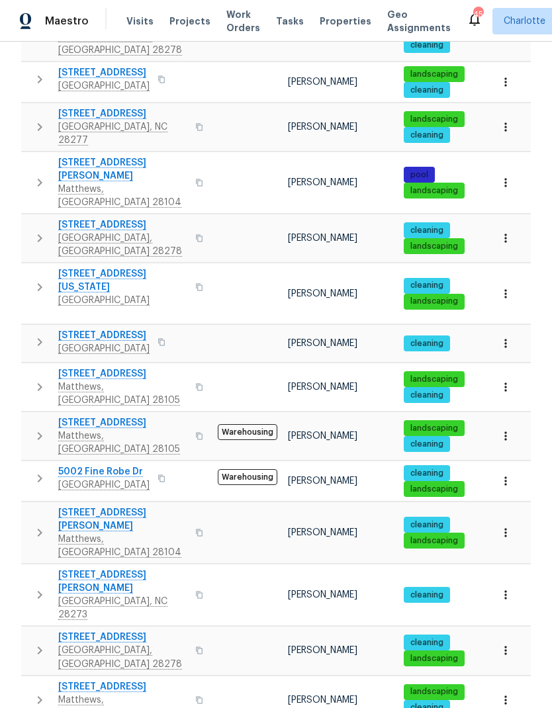
scroll to position [325, 0]
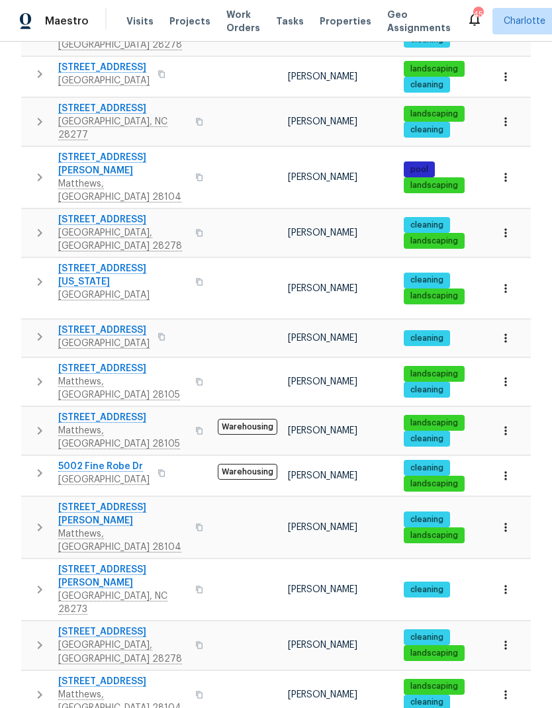
click at [32, 374] on icon "button" at bounding box center [40, 382] width 16 height 16
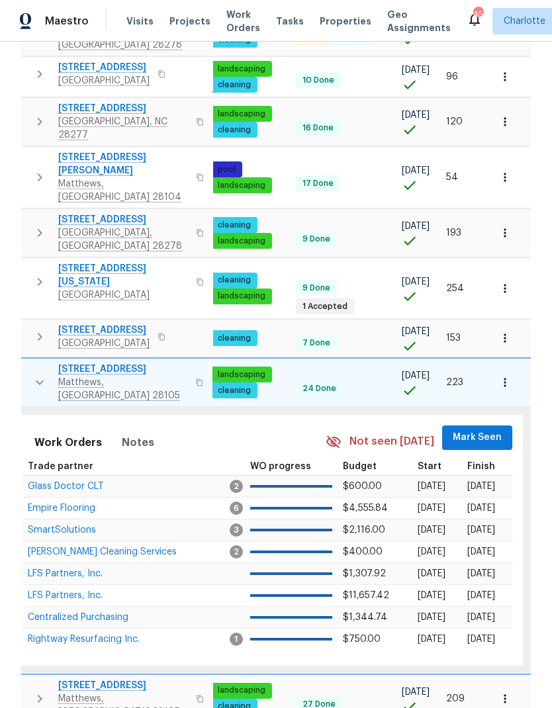
click at [482, 425] on button "Mark Seen" at bounding box center [477, 437] width 70 height 24
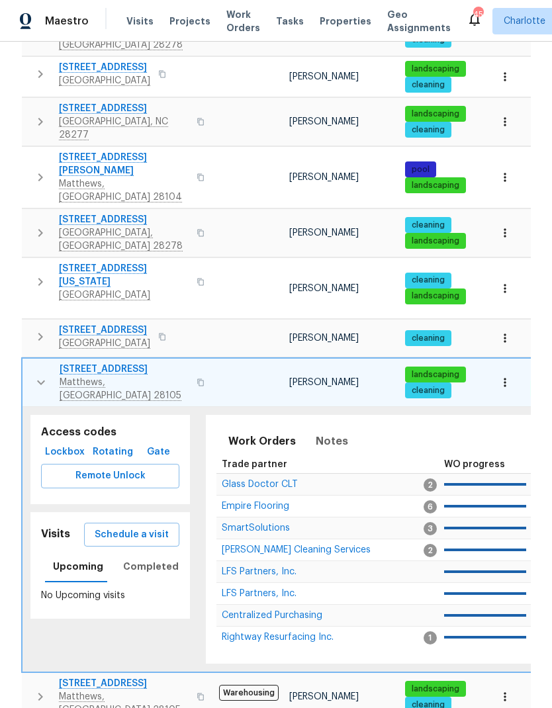
scroll to position [0, 0]
click at [28, 363] on button "button" at bounding box center [41, 383] width 26 height 40
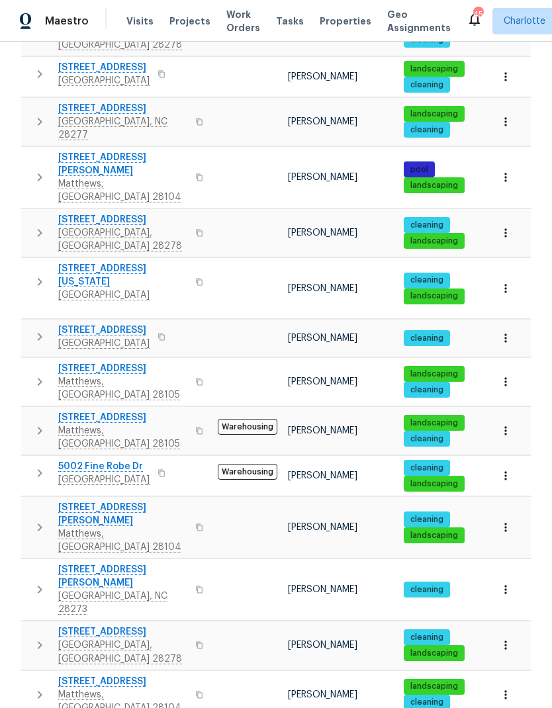
click at [34, 423] on icon "button" at bounding box center [40, 431] width 16 height 16
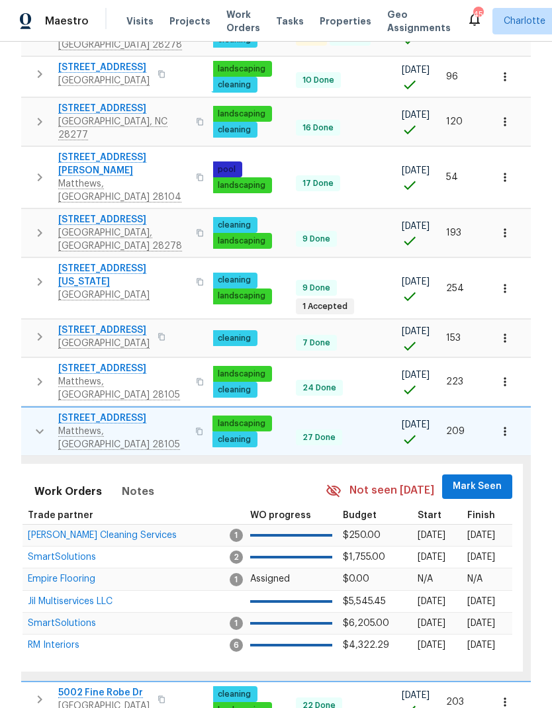
click at [484, 478] on span "Mark Seen" at bounding box center [476, 486] width 49 height 17
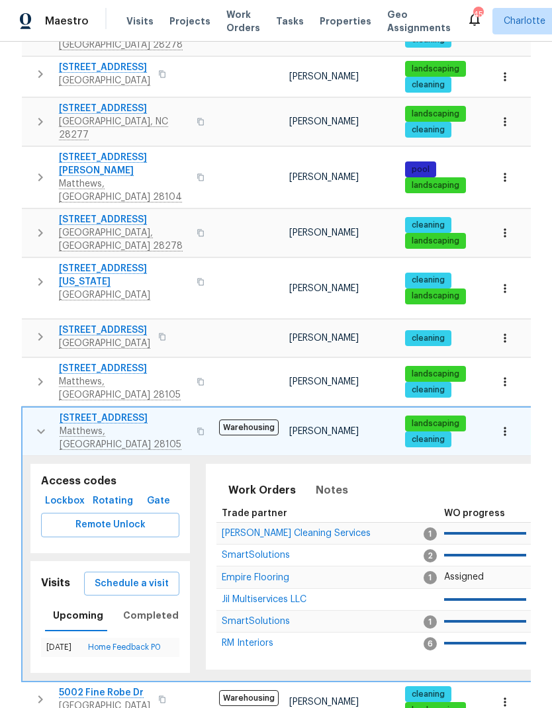
click at [34, 411] on button "button" at bounding box center [41, 431] width 26 height 40
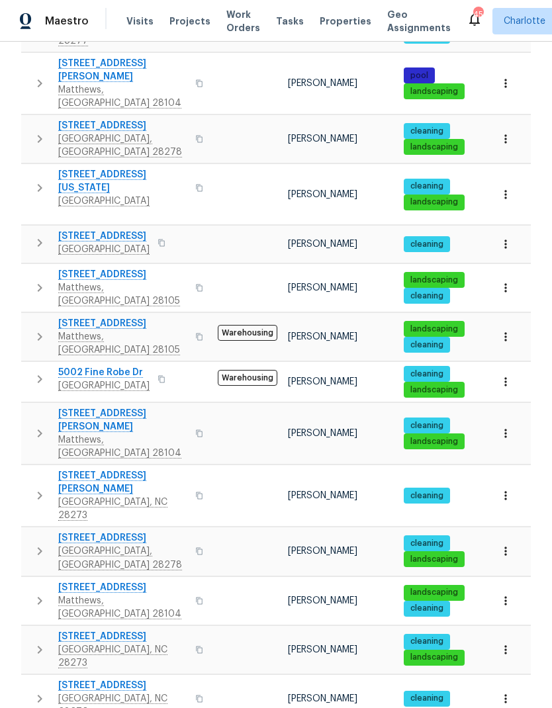
scroll to position [421, 0]
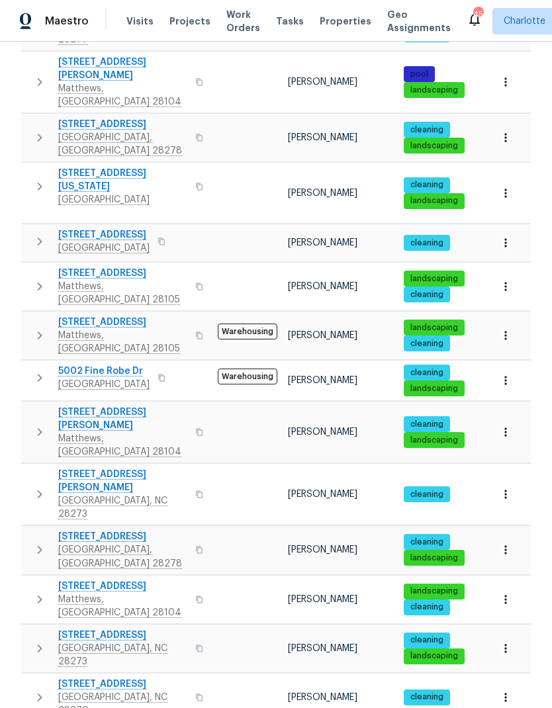
click at [30, 364] on button "button" at bounding box center [39, 377] width 26 height 26
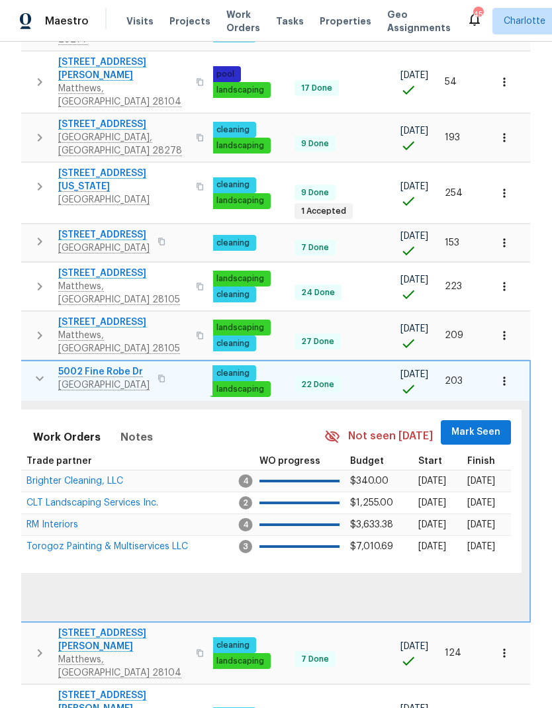
scroll to position [0, 194]
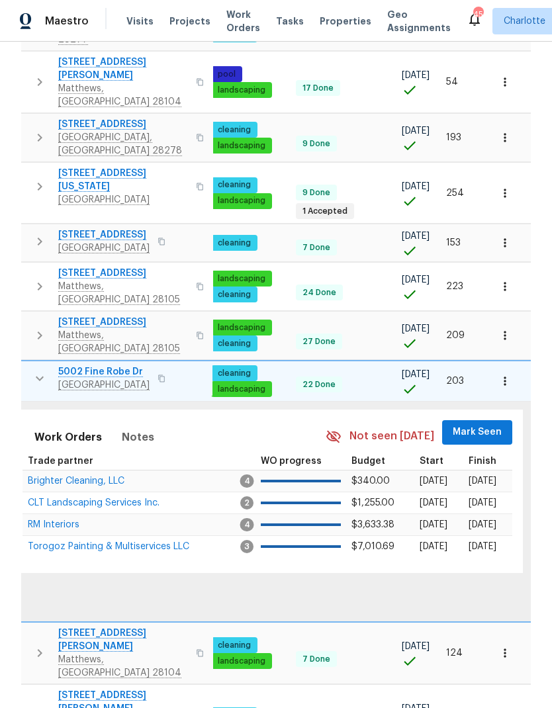
click at [484, 424] on span "Mark Seen" at bounding box center [476, 432] width 49 height 17
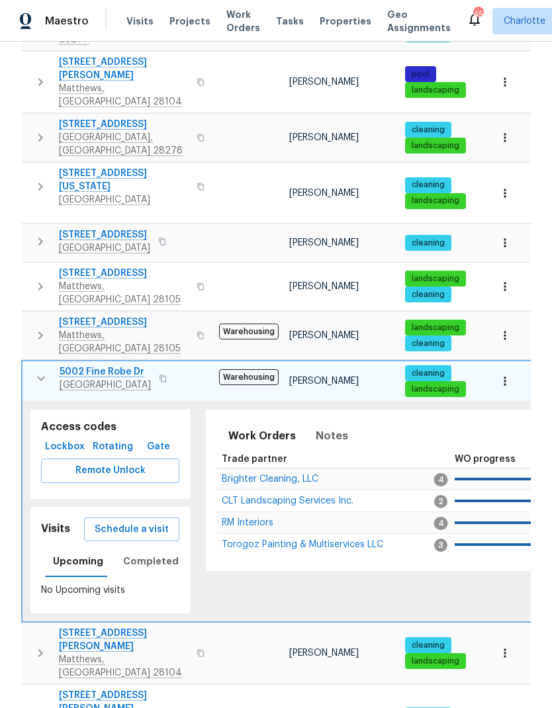
scroll to position [0, 0]
click at [30, 365] on button "button" at bounding box center [41, 378] width 26 height 26
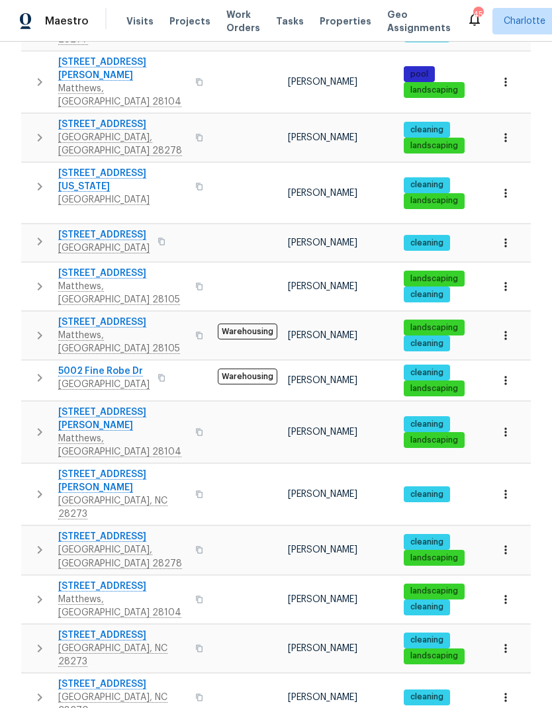
click at [39, 424] on icon "button" at bounding box center [40, 432] width 16 height 16
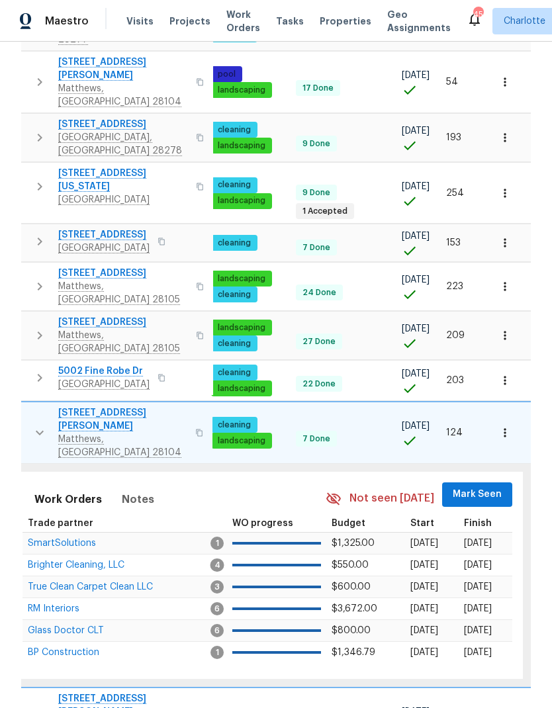
click at [475, 486] on span "Mark Seen" at bounding box center [476, 494] width 49 height 17
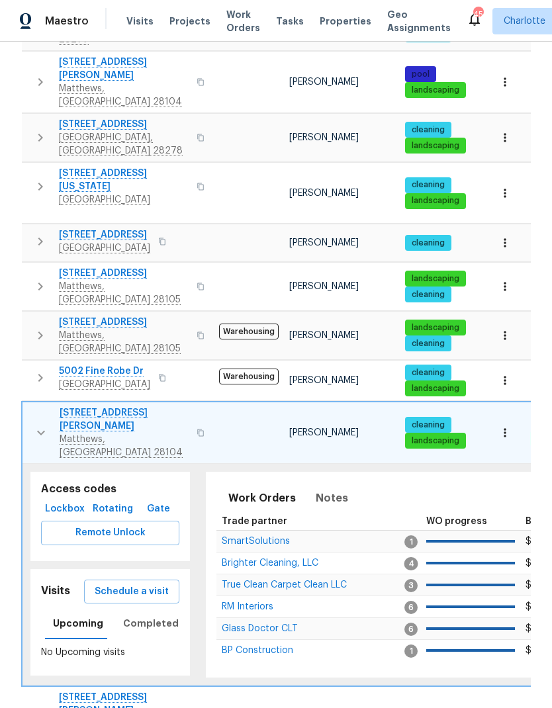
click at [36, 425] on icon "button" at bounding box center [41, 433] width 16 height 16
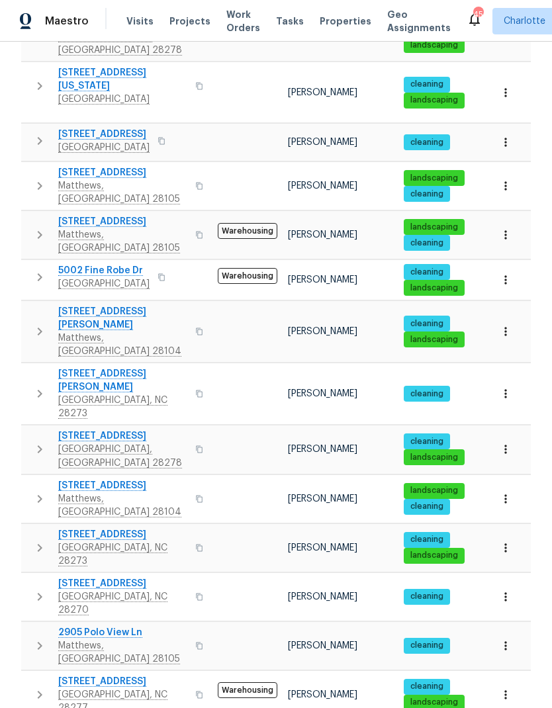
click at [27, 367] on button "button" at bounding box center [39, 393] width 26 height 53
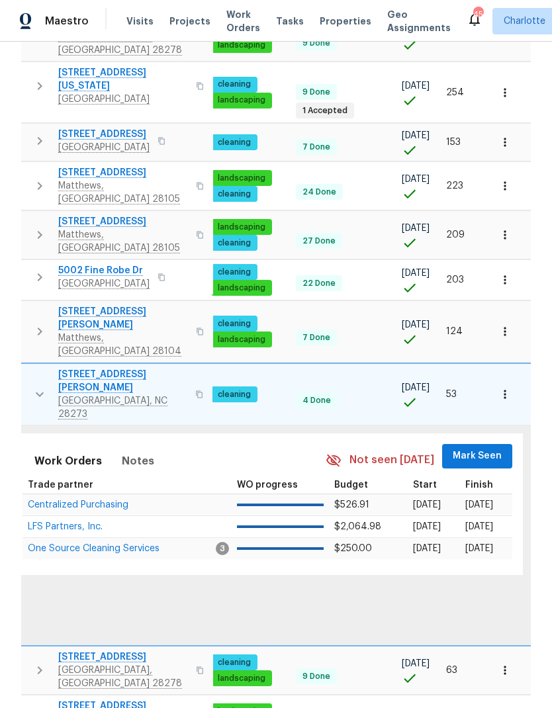
click at [479, 448] on span "Mark Seen" at bounding box center [476, 456] width 49 height 17
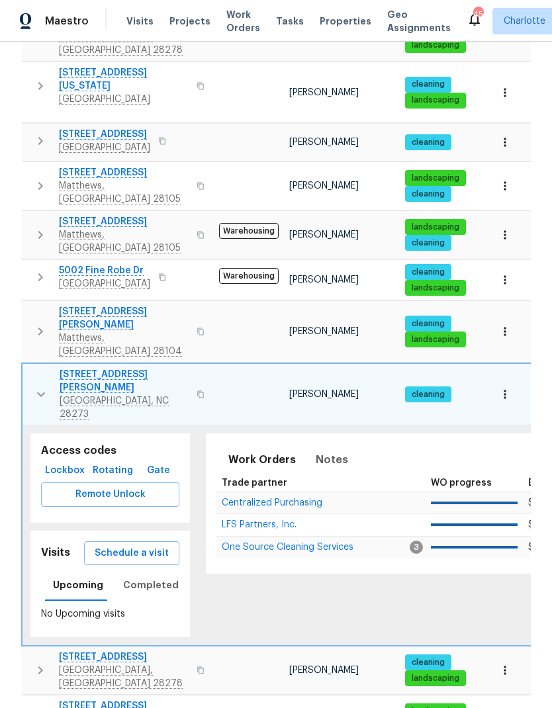
click at [28, 368] on button "button" at bounding box center [41, 394] width 26 height 53
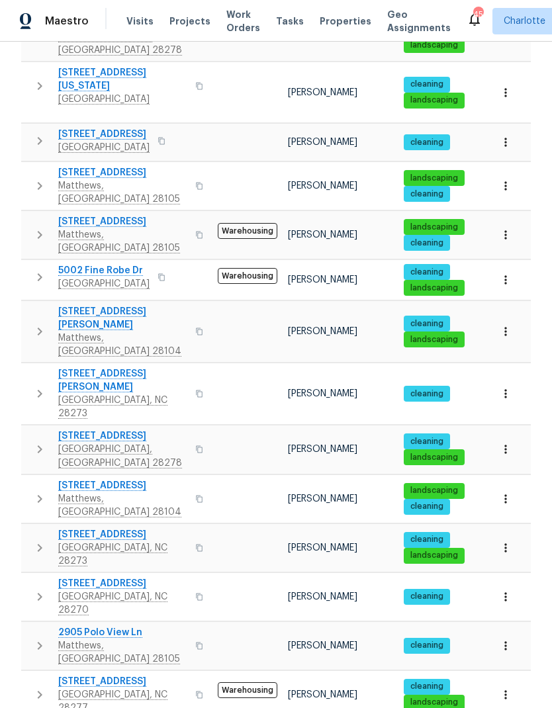
click at [36, 441] on icon "button" at bounding box center [40, 449] width 16 height 16
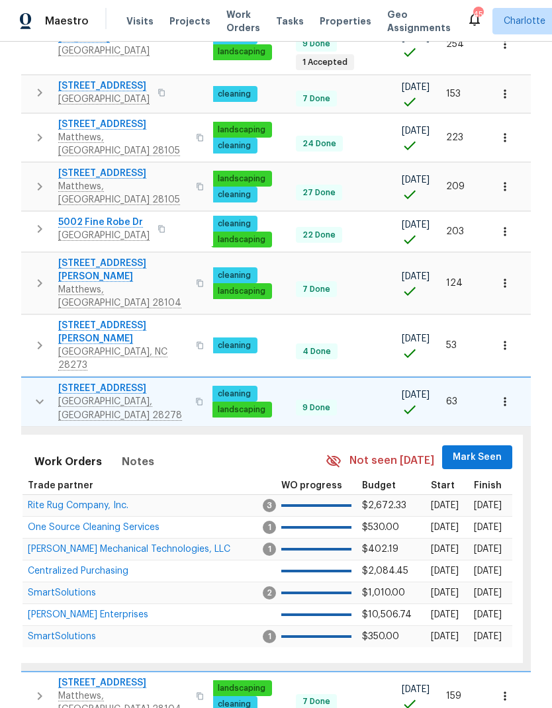
click at [481, 449] on span "Mark Seen" at bounding box center [476, 457] width 49 height 17
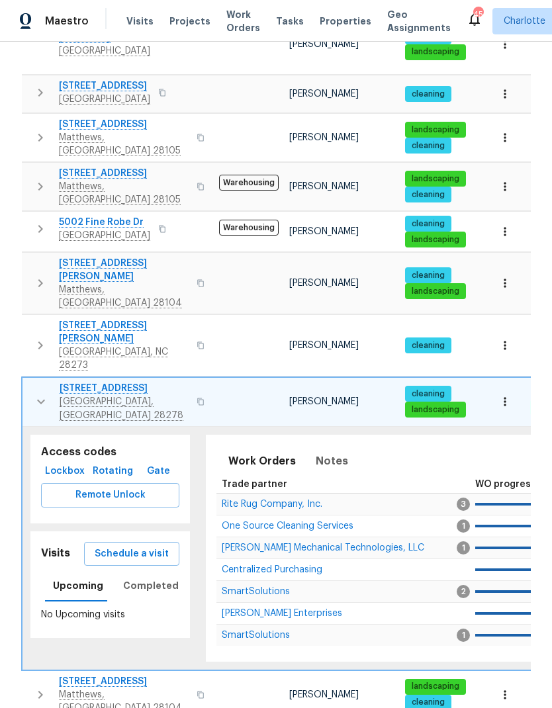
click at [29, 382] on button "button" at bounding box center [41, 402] width 26 height 40
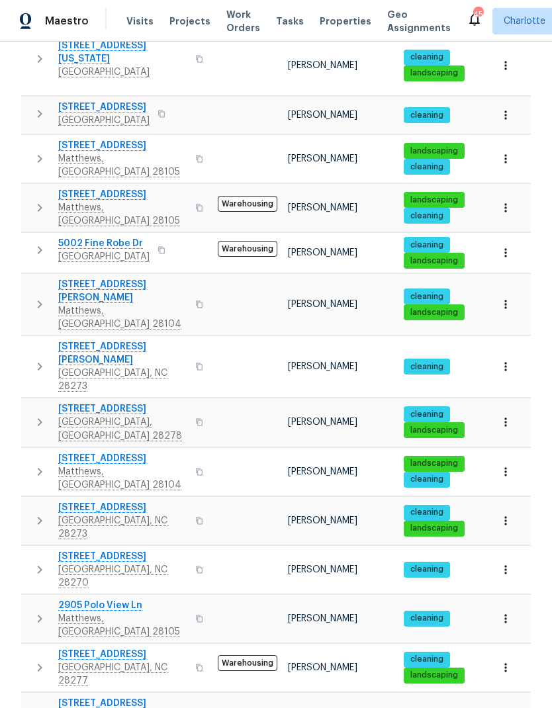
click at [35, 464] on icon "button" at bounding box center [40, 472] width 16 height 16
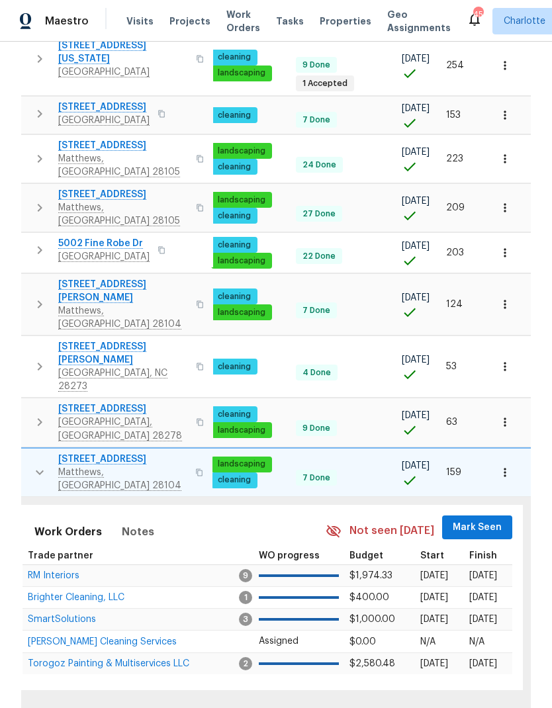
click at [480, 519] on span "Mark Seen" at bounding box center [476, 527] width 49 height 17
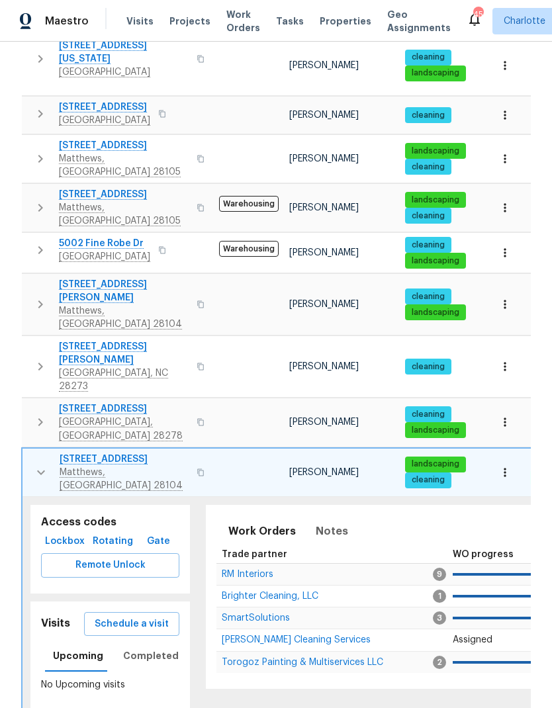
click at [38, 470] on icon "button" at bounding box center [41, 472] width 8 height 5
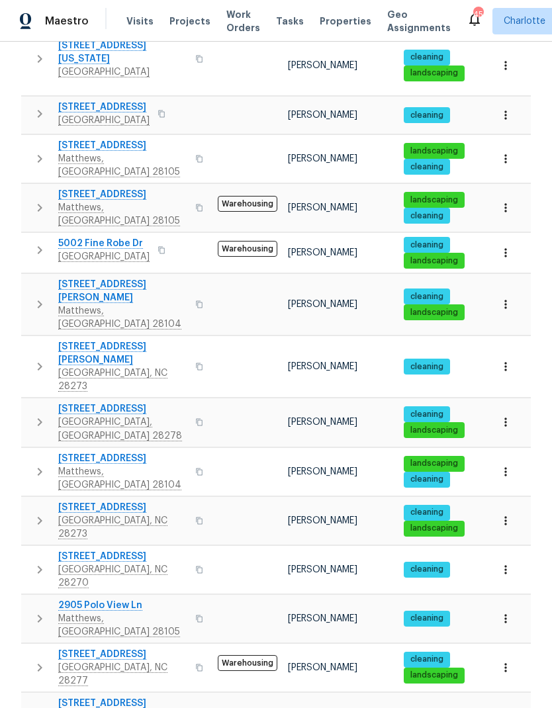
click at [34, 513] on icon "button" at bounding box center [40, 521] width 16 height 16
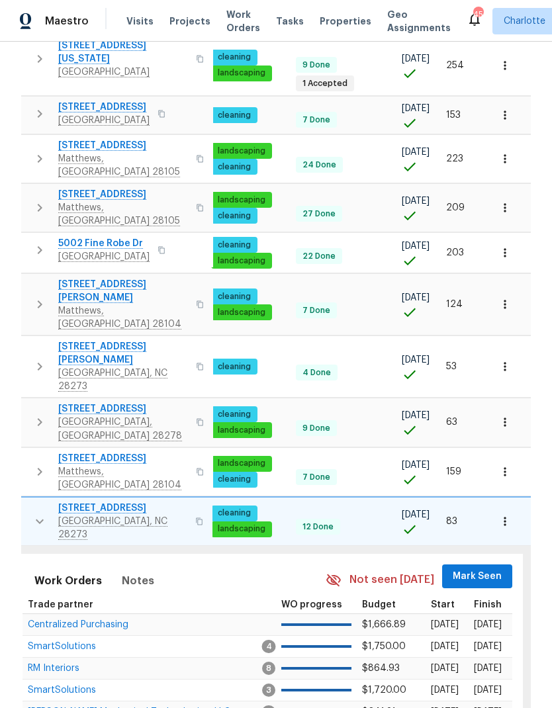
click at [482, 568] on span "Mark Seen" at bounding box center [476, 576] width 49 height 17
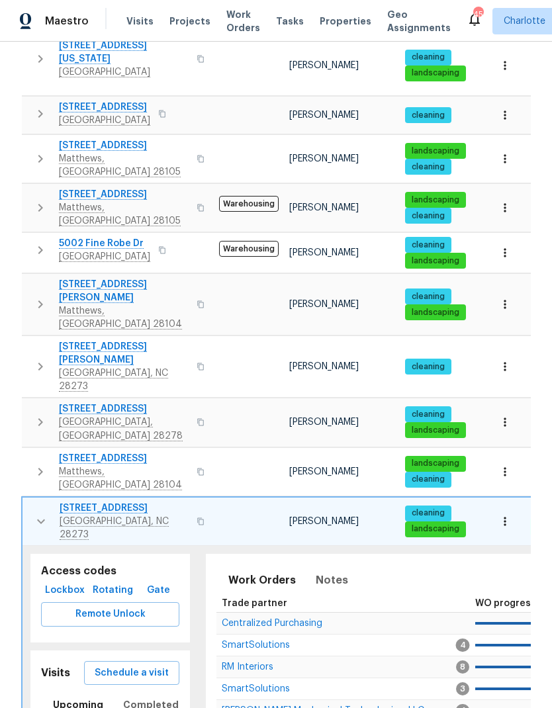
click at [31, 501] on button "button" at bounding box center [41, 521] width 26 height 40
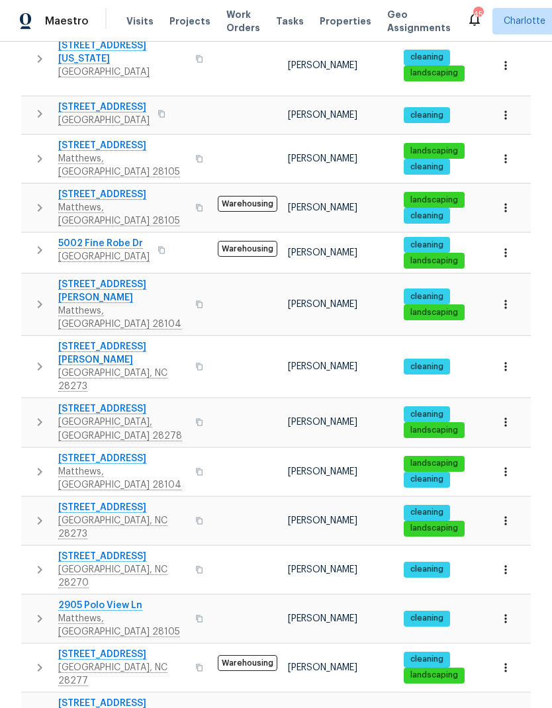
click at [34, 562] on icon "button" at bounding box center [40, 570] width 16 height 16
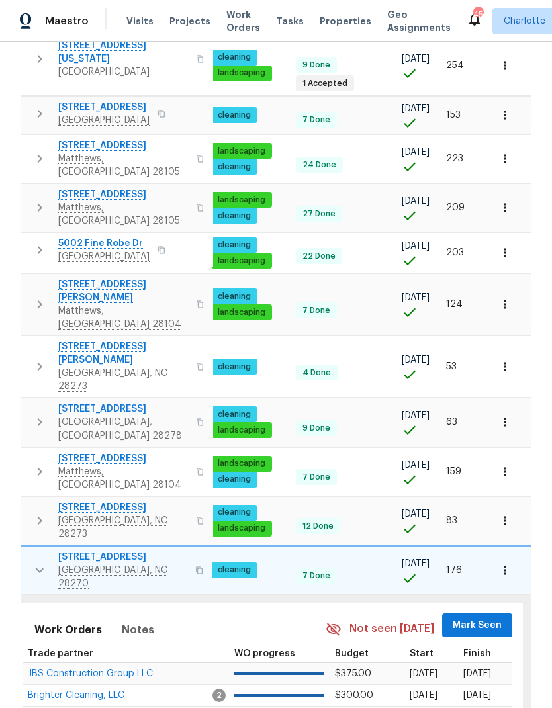
click at [479, 617] on span "Mark Seen" at bounding box center [476, 625] width 49 height 17
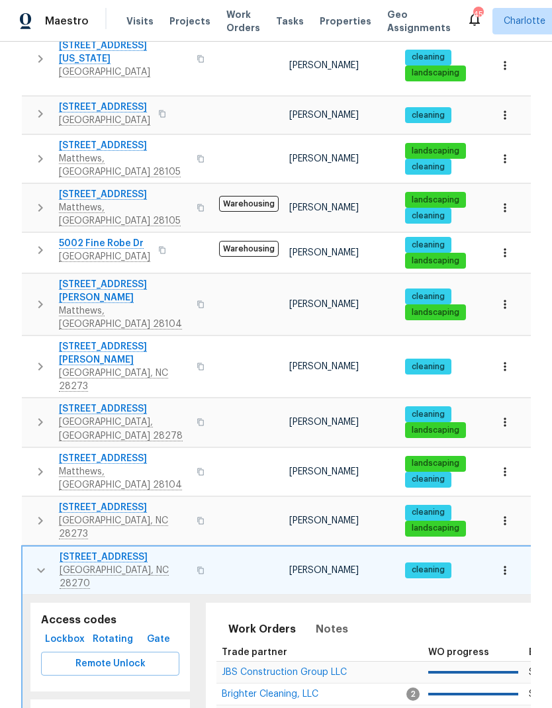
click at [39, 562] on icon "button" at bounding box center [41, 570] width 16 height 16
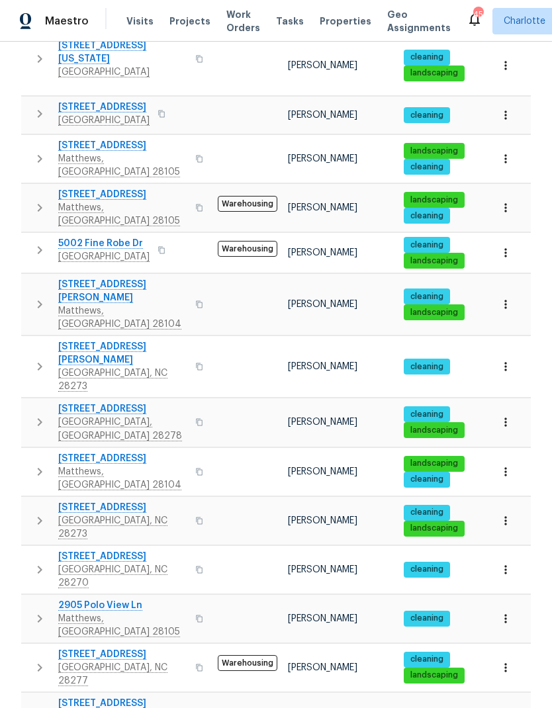
click at [34, 611] on icon "button" at bounding box center [40, 619] width 16 height 16
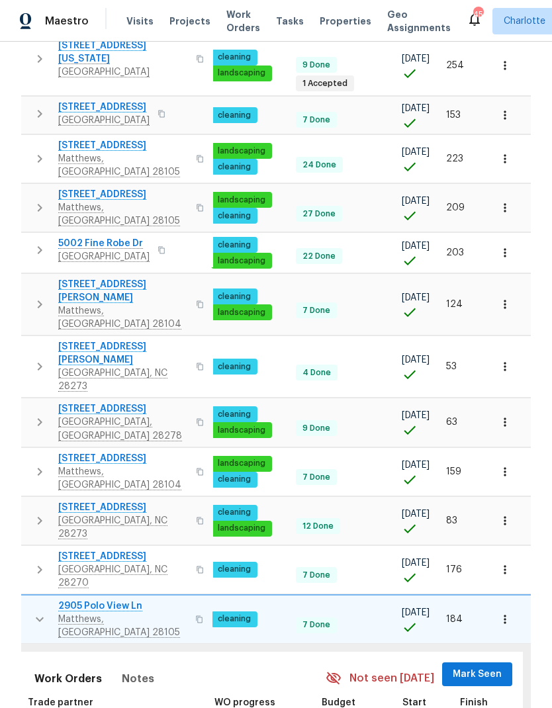
click at [473, 662] on button "Mark Seen" at bounding box center [477, 674] width 70 height 24
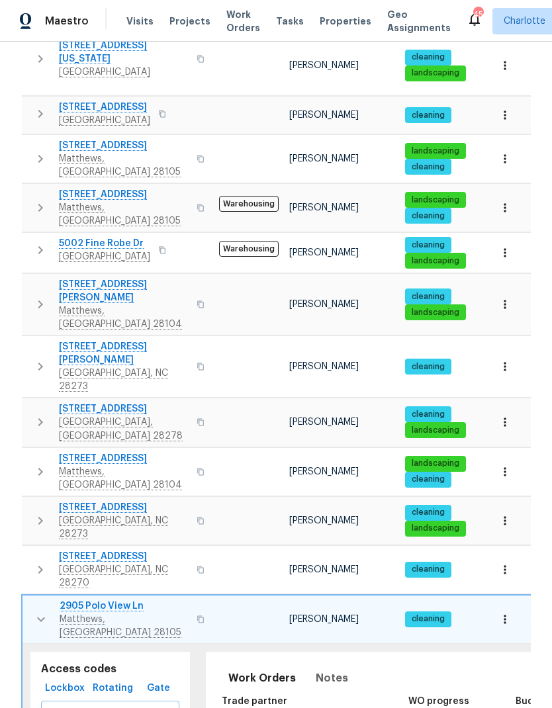
click at [36, 611] on icon "button" at bounding box center [41, 619] width 16 height 16
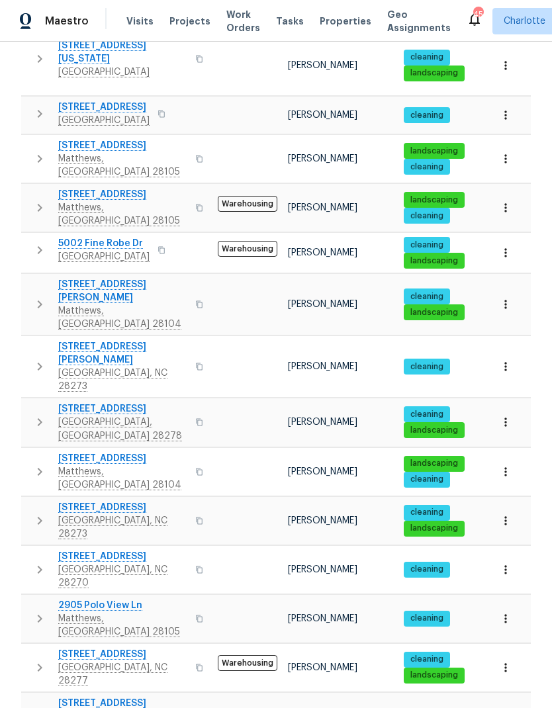
click at [32, 660] on icon "button" at bounding box center [40, 668] width 16 height 16
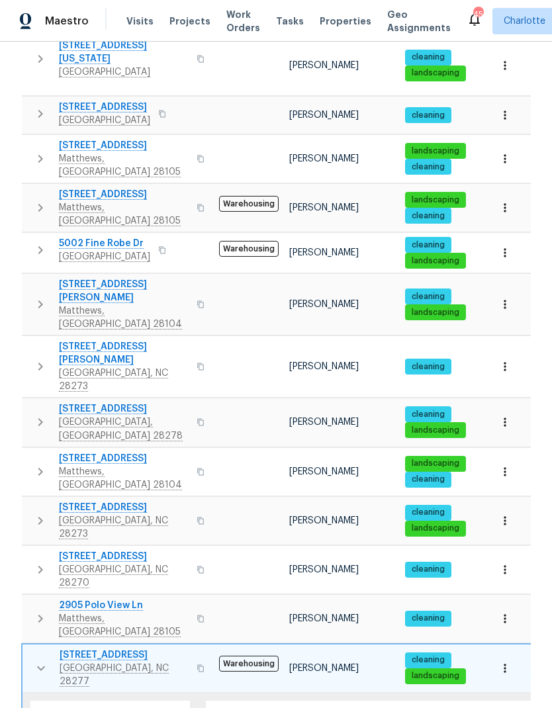
click at [35, 660] on icon "button" at bounding box center [41, 668] width 16 height 16
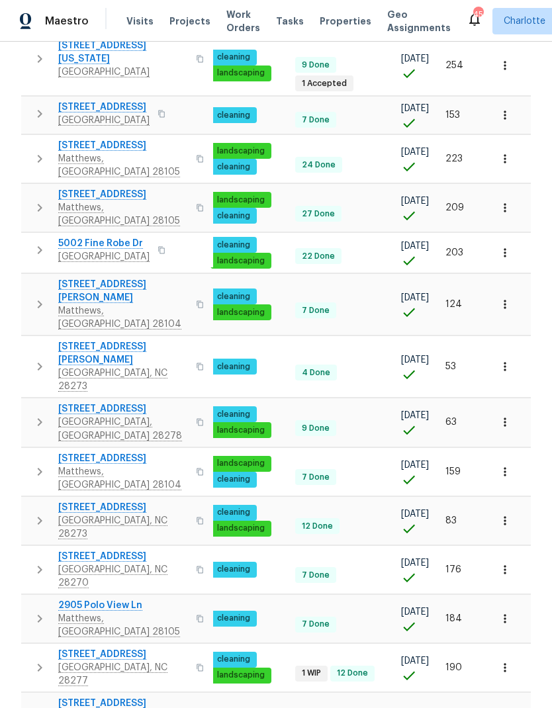
scroll to position [0, 194]
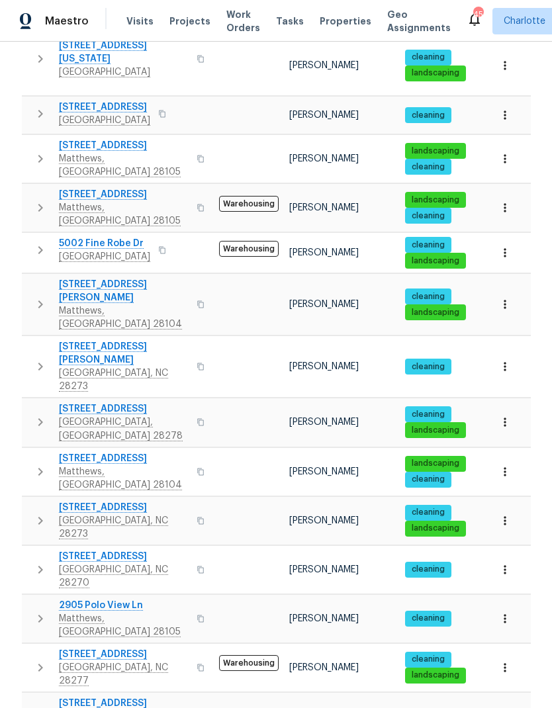
scroll to position [0, 0]
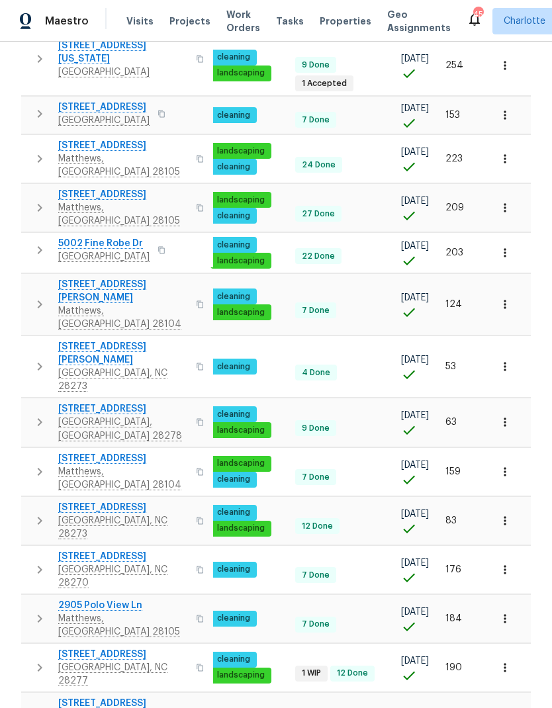
scroll to position [0, 194]
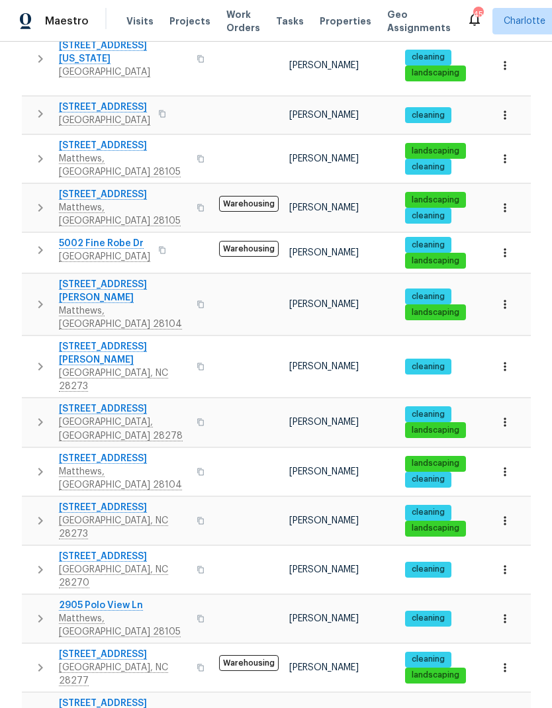
scroll to position [0, 0]
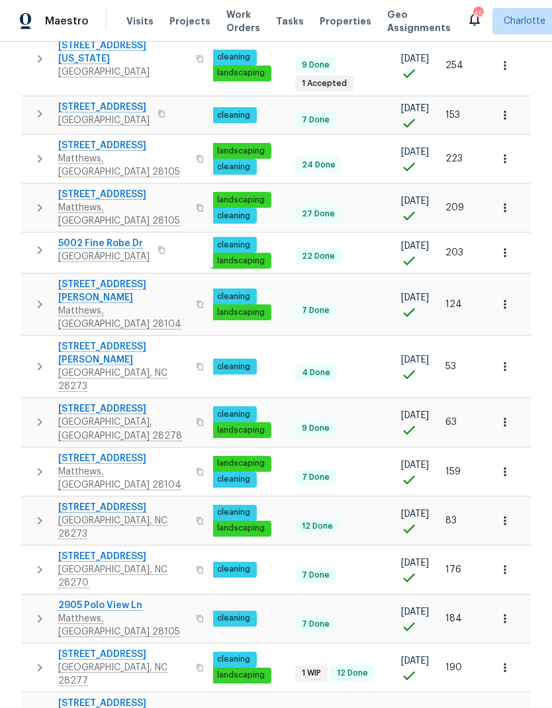
scroll to position [0, 194]
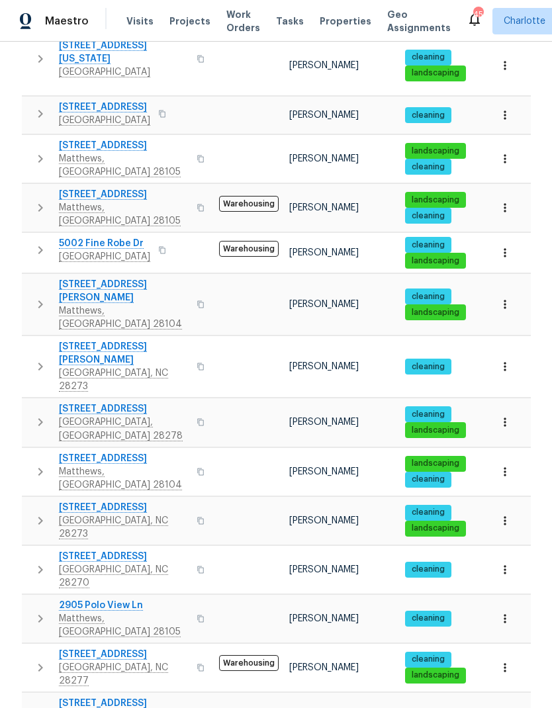
scroll to position [0, 0]
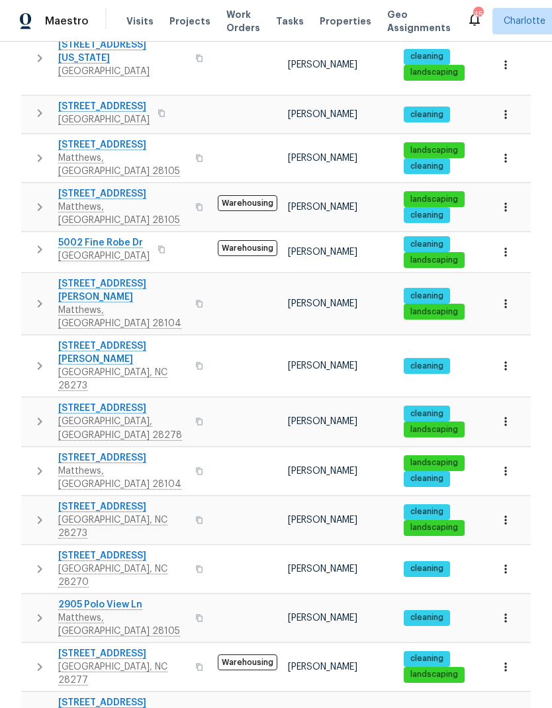
scroll to position [548, 0]
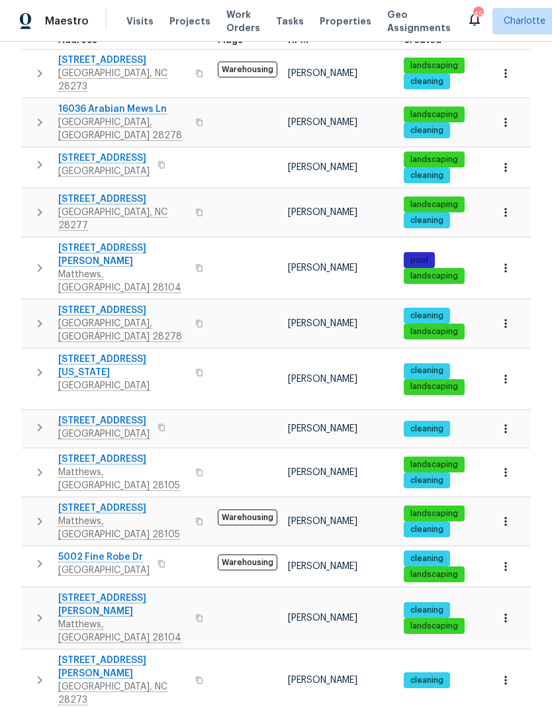
click at [521, 650] on td at bounding box center [508, 681] width 45 height 62
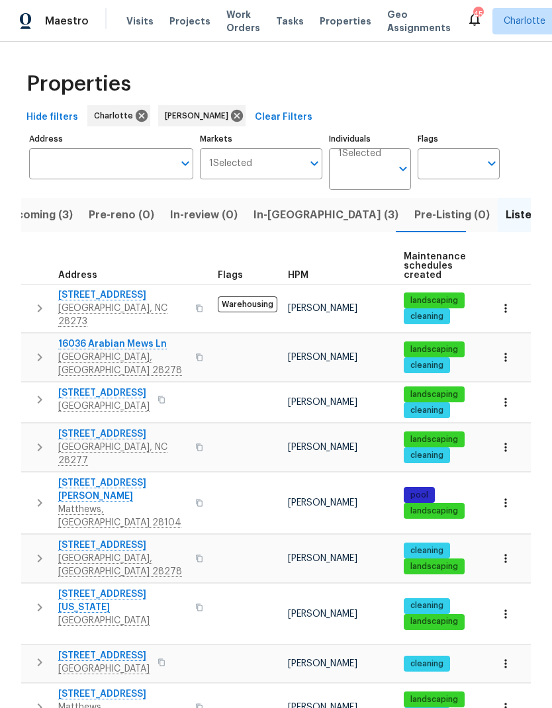
scroll to position [0, 0]
click at [285, 206] on span "In-[GEOGRAPHIC_DATA] (3)" at bounding box center [325, 215] width 145 height 19
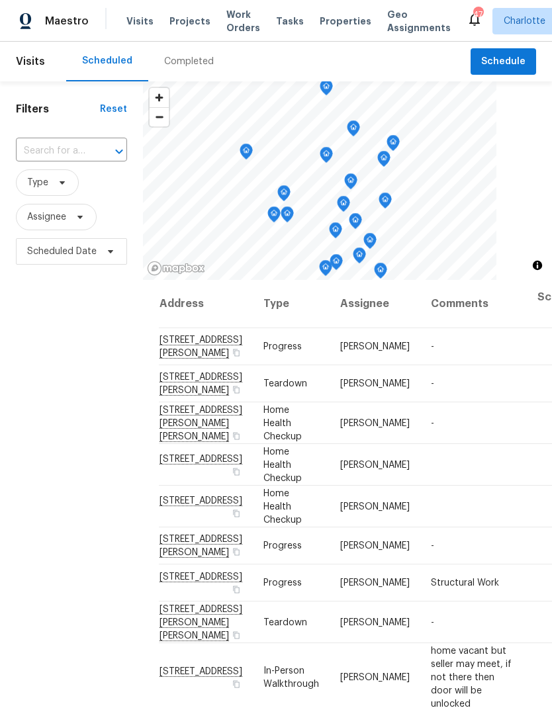
click at [235, 20] on span "Work Orders" at bounding box center [243, 21] width 34 height 26
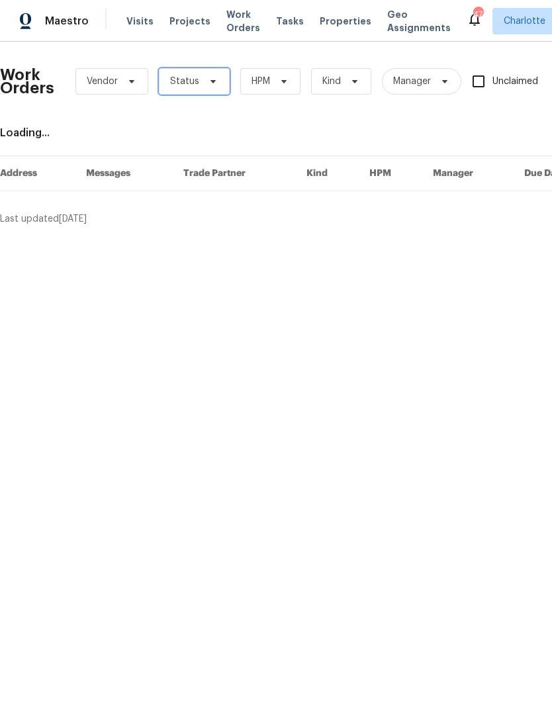
click at [202, 73] on span "Status" at bounding box center [194, 81] width 71 height 26
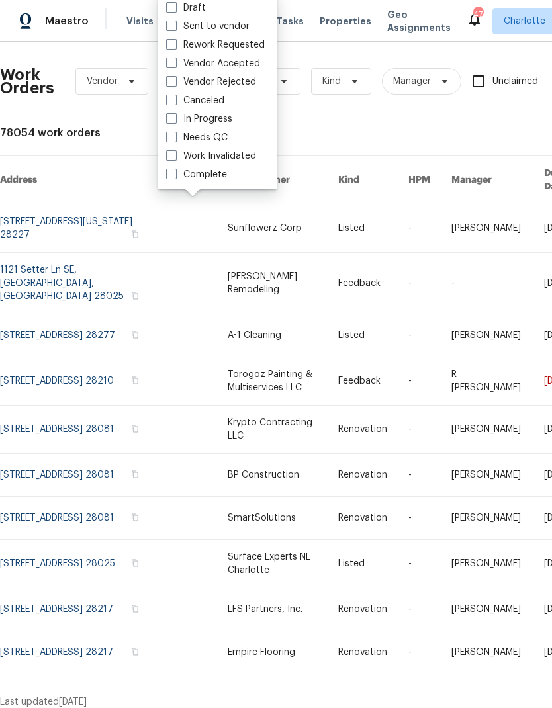
click at [222, 140] on label "Needs QC" at bounding box center [197, 137] width 62 height 13
click at [175, 140] on input "Needs QC" at bounding box center [170, 135] width 9 height 9
checkbox input "true"
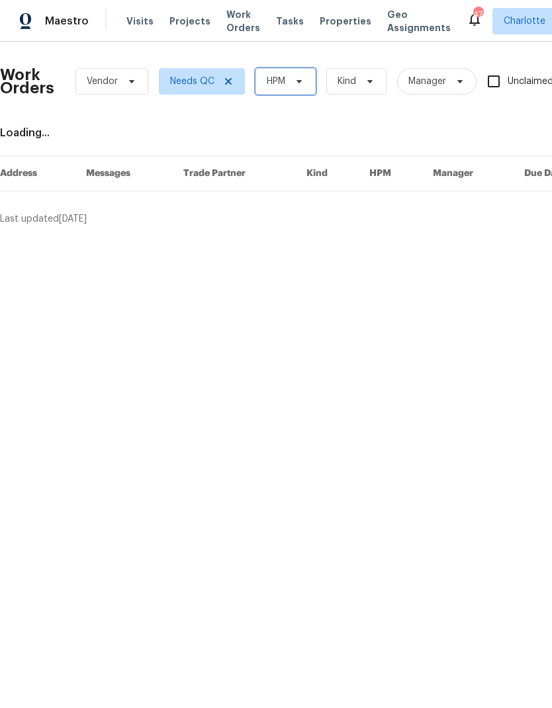
click at [281, 84] on span "HPM" at bounding box center [276, 81] width 19 height 13
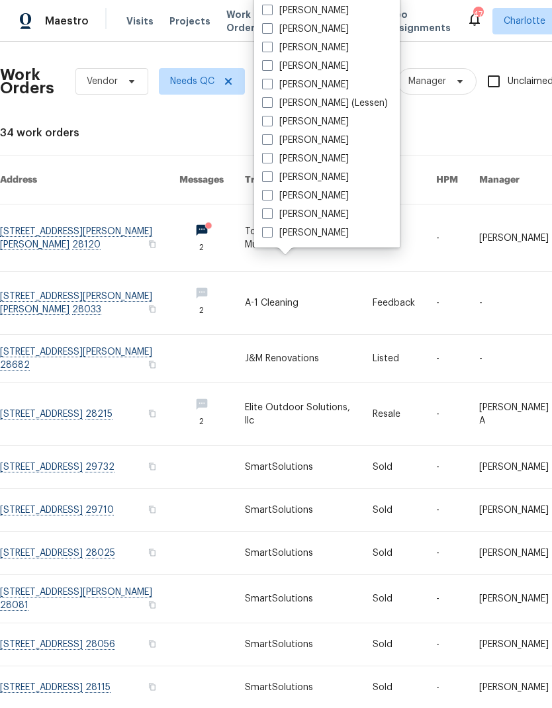
scroll to position [164, 0]
click at [328, 236] on label "[PERSON_NAME]" at bounding box center [305, 232] width 87 height 13
click at [271, 235] on input "[PERSON_NAME]" at bounding box center [266, 230] width 9 height 9
checkbox input "true"
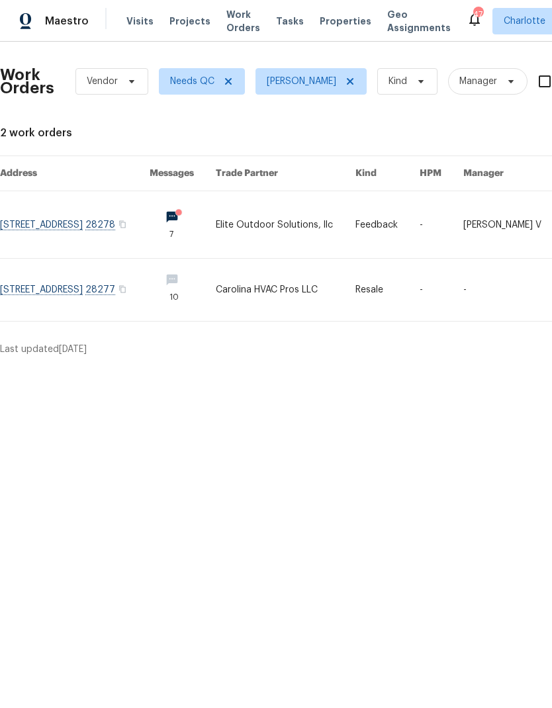
click at [67, 32] on div "Maestro" at bounding box center [44, 21] width 89 height 26
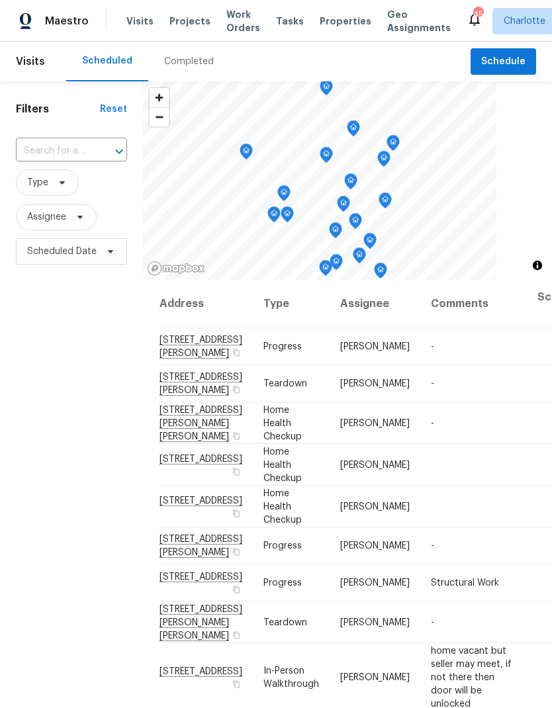
click at [235, 19] on span "Work Orders" at bounding box center [243, 21] width 34 height 26
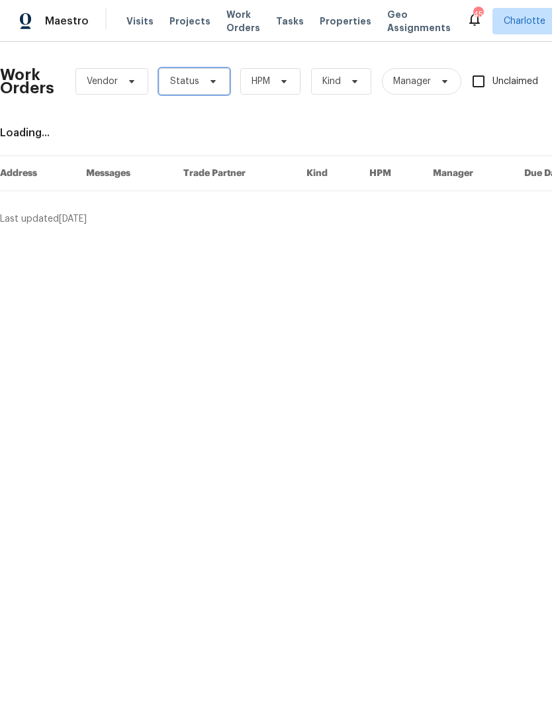
click at [208, 78] on icon at bounding box center [213, 81] width 11 height 11
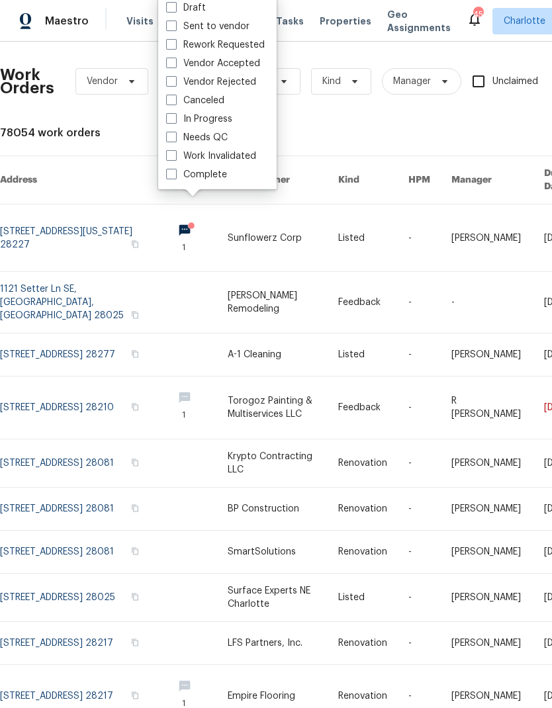
click at [220, 143] on label "Needs QC" at bounding box center [197, 137] width 62 height 13
click at [175, 140] on input "Needs QC" at bounding box center [170, 135] width 9 height 9
checkbox input "true"
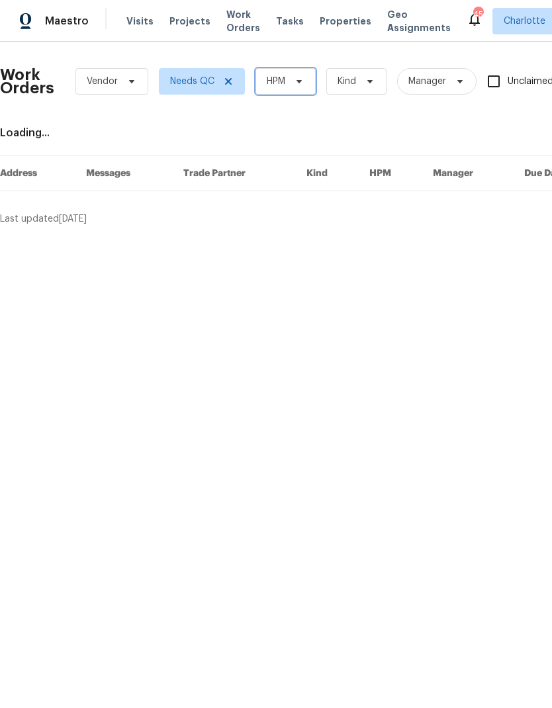
click at [302, 75] on span "HPM" at bounding box center [285, 81] width 60 height 26
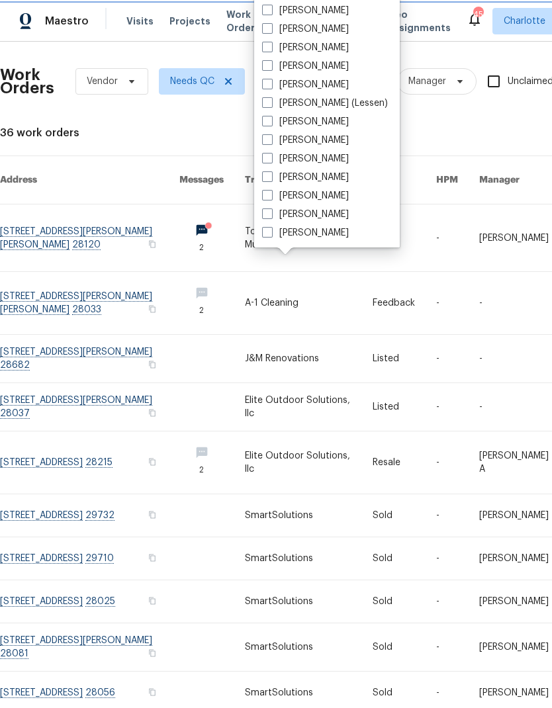
scroll to position [164, 0]
click at [318, 234] on label "[PERSON_NAME]" at bounding box center [305, 232] width 87 height 13
click at [271, 234] on input "[PERSON_NAME]" at bounding box center [266, 230] width 9 height 9
checkbox input "true"
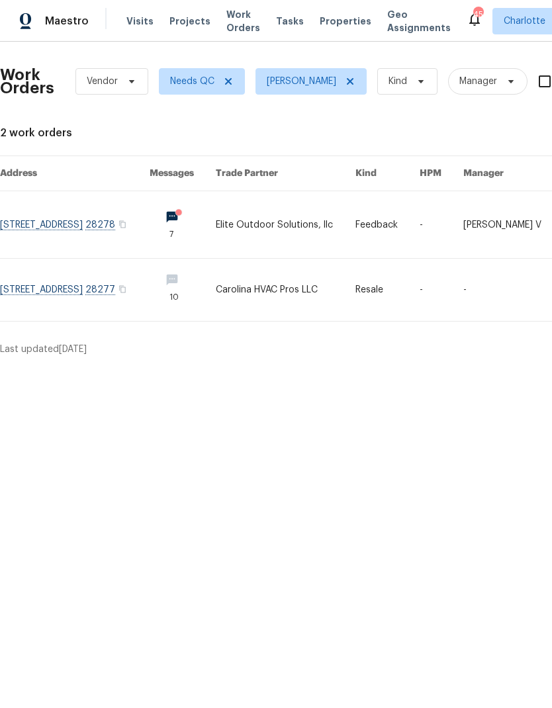
click at [69, 29] on div "Maestro" at bounding box center [44, 21] width 89 height 26
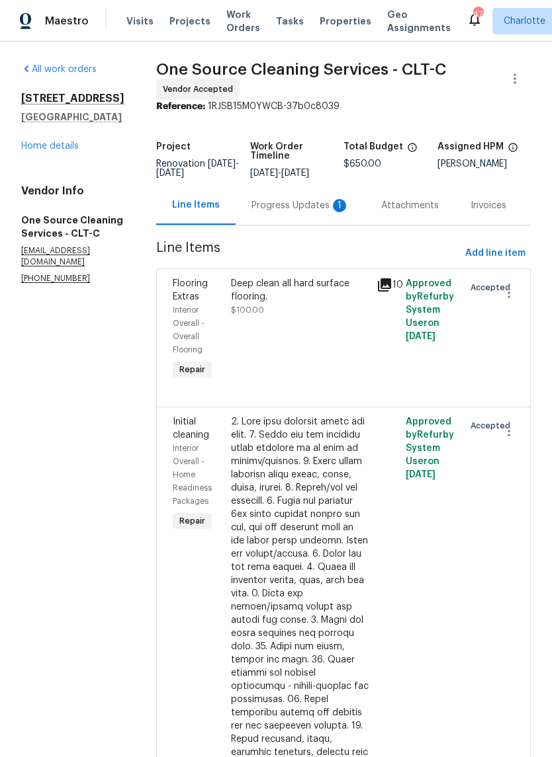
click at [318, 211] on div "Progress Updates 1" at bounding box center [300, 205] width 98 height 13
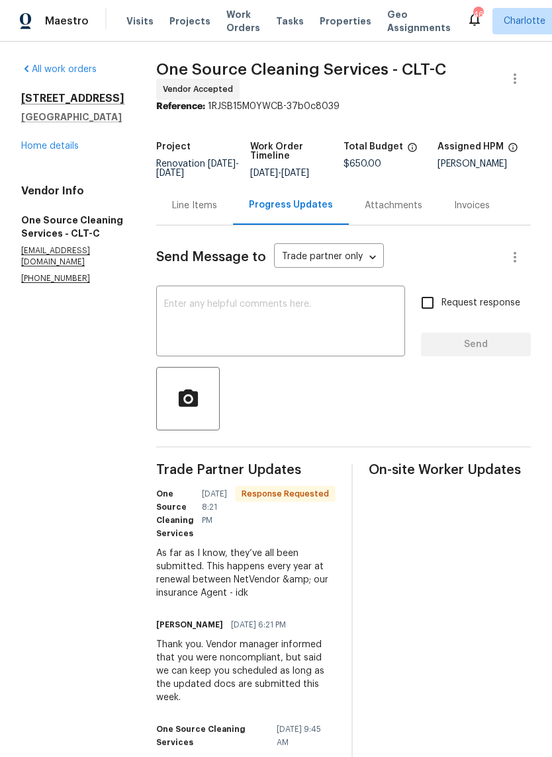
click at [332, 325] on textarea at bounding box center [280, 323] width 233 height 46
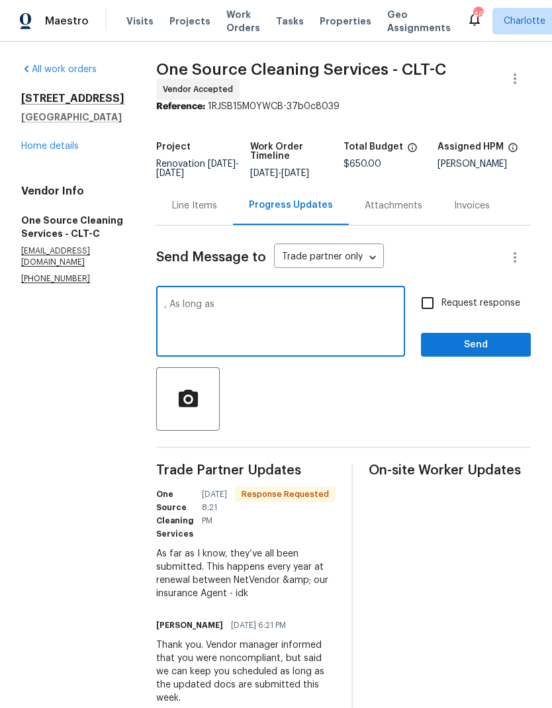
type textarea ", As"
type textarea "Got it, I’ll check with her today or tomorrow to see if she received. Thank you"
click at [439, 304] on input "Request response" at bounding box center [427, 303] width 28 height 28
checkbox input "true"
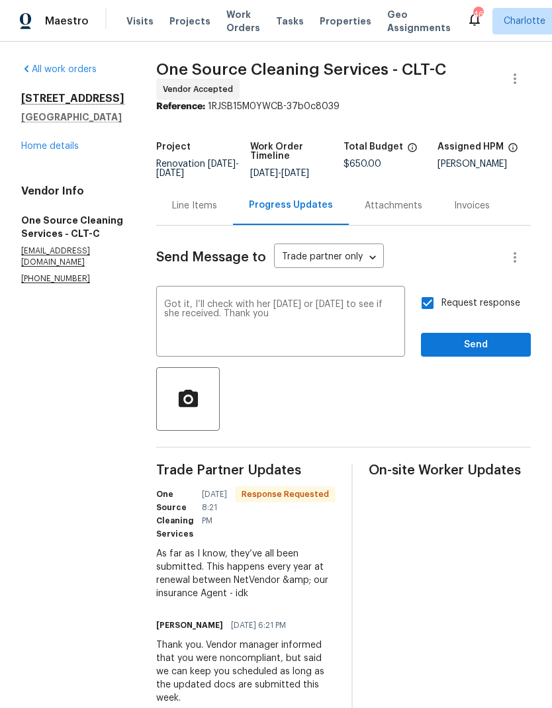
click at [485, 353] on span "Send" at bounding box center [475, 345] width 89 height 17
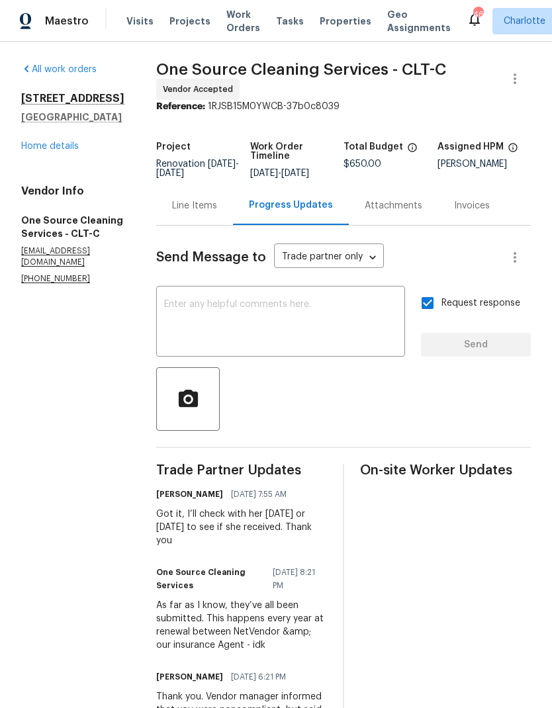
click at [43, 144] on link "Home details" at bounding box center [50, 146] width 58 height 9
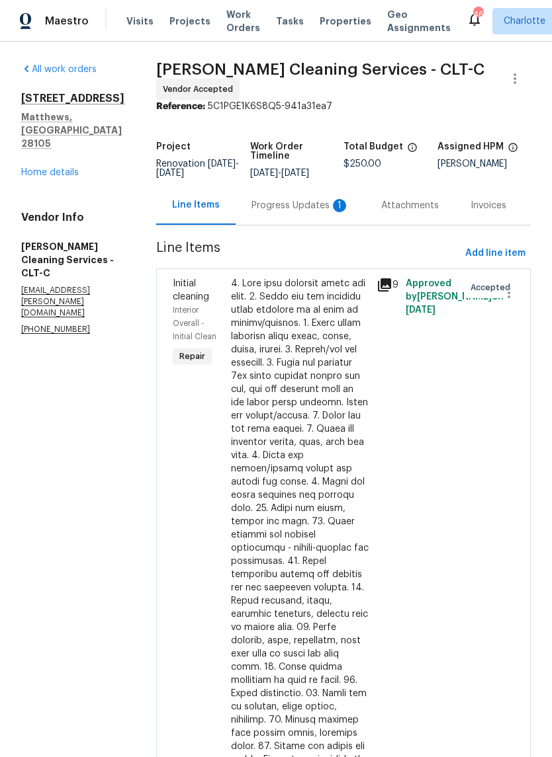
click at [300, 193] on div "Progress Updates 1" at bounding box center [300, 205] width 130 height 39
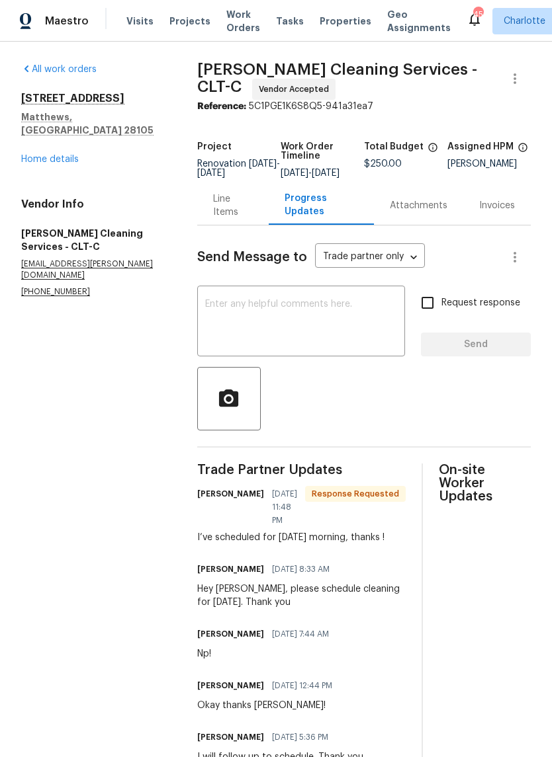
click at [329, 333] on textarea at bounding box center [301, 323] width 192 height 46
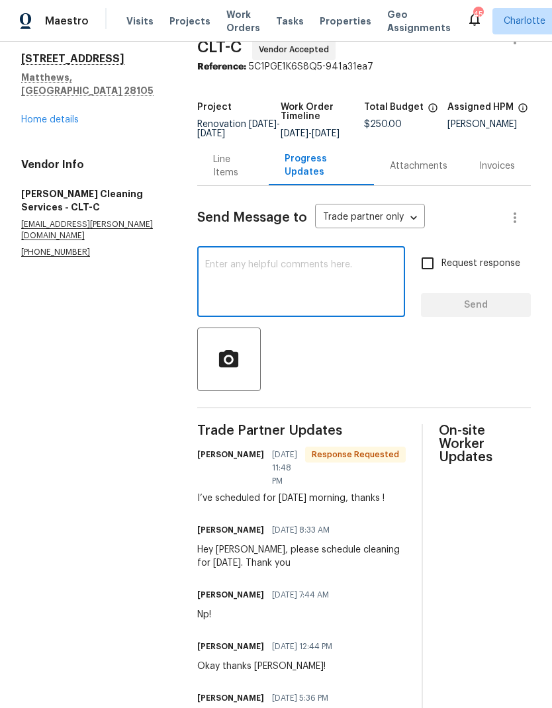
scroll to position [39, 0]
click at [334, 298] on textarea at bounding box center [301, 284] width 192 height 46
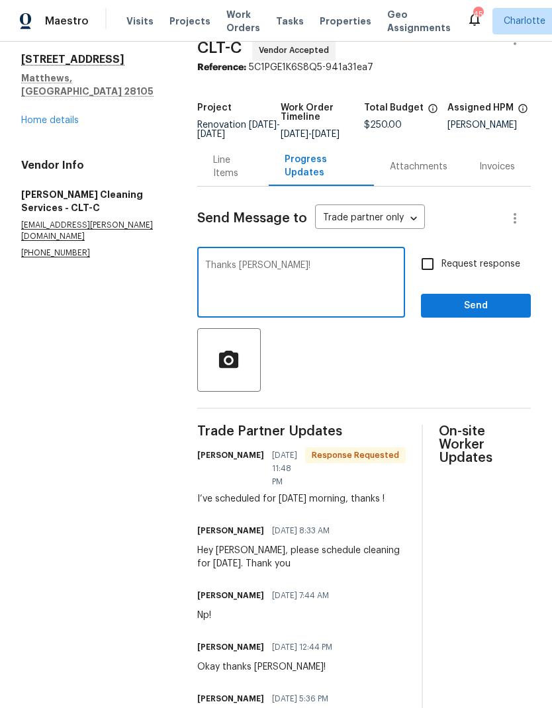
type textarea "Thanks [PERSON_NAME]!"
click at [484, 314] on span "Send" at bounding box center [475, 306] width 89 height 17
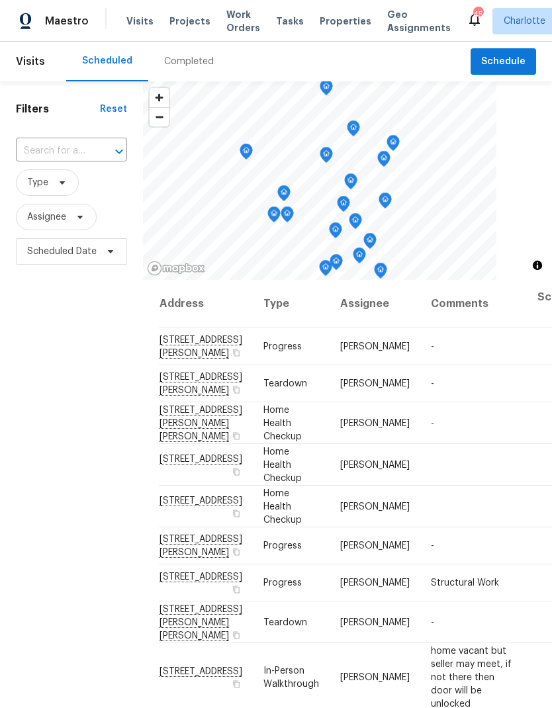
click at [183, 22] on span "Projects" at bounding box center [189, 21] width 41 height 13
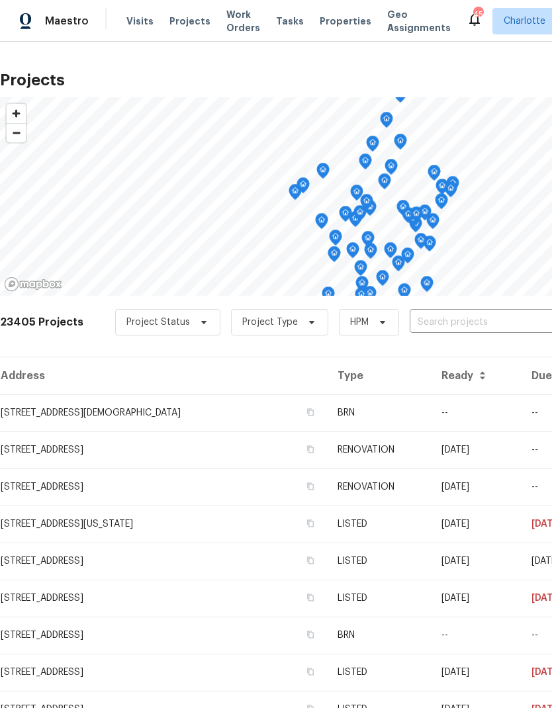
click at [453, 318] on input "text" at bounding box center [484, 322] width 151 height 21
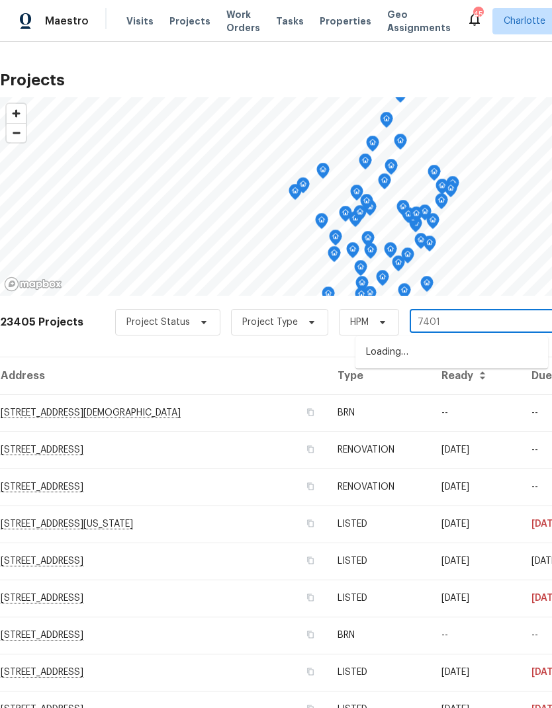
type input "7401"
click at [450, 353] on li "7401 Limerick Dr, Charlotte, NC 28270" at bounding box center [451, 352] width 193 height 22
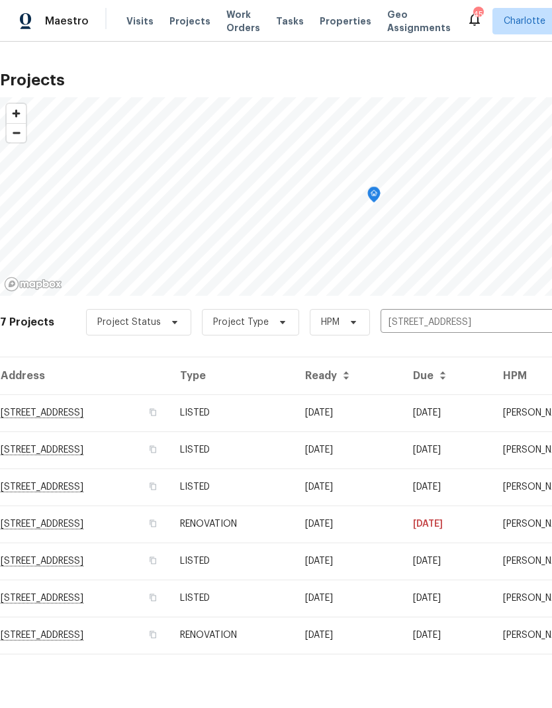
click at [36, 411] on td "7401 Limerick Dr, Charlotte, NC 28270" at bounding box center [84, 412] width 169 height 37
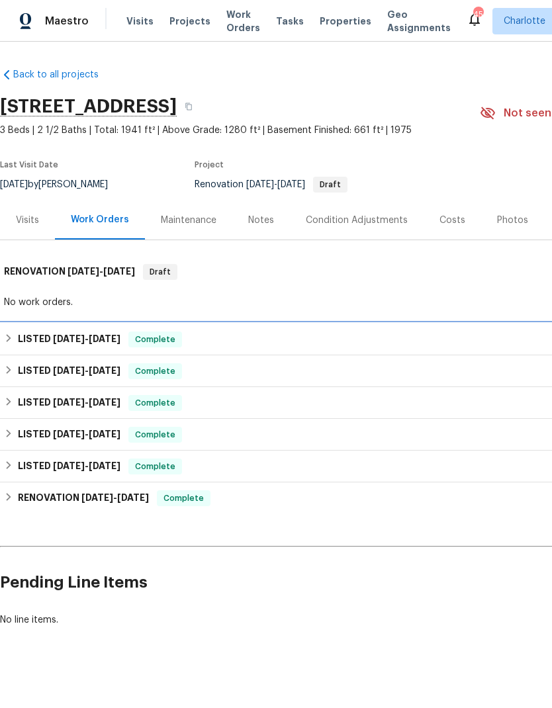
click at [24, 337] on h6 "LISTED 9/8/25 - 9/10/25" at bounding box center [69, 339] width 103 height 16
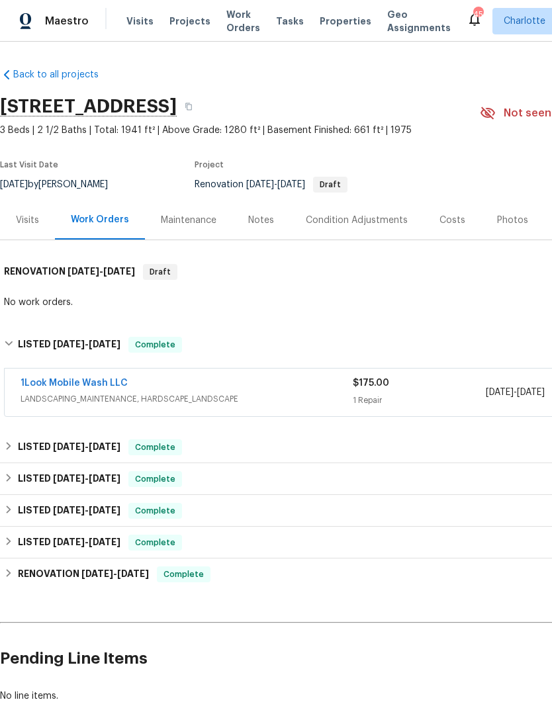
click at [48, 385] on link "1Look Mobile Wash LLC" at bounding box center [74, 382] width 107 height 9
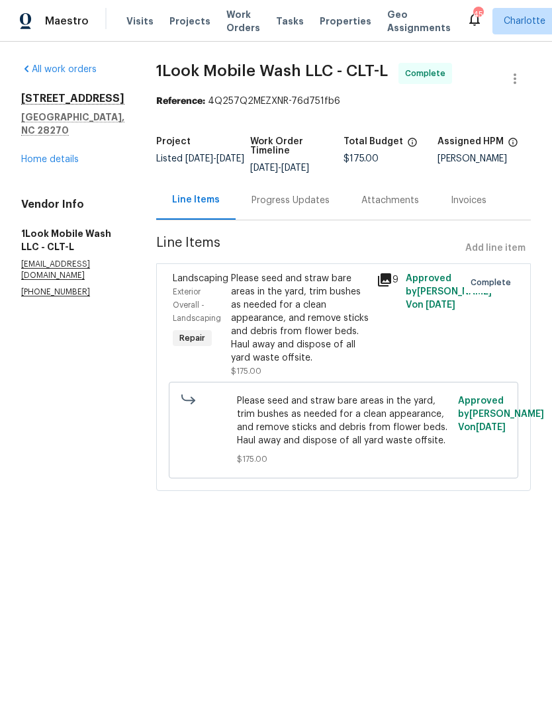
click at [38, 160] on link "Home details" at bounding box center [50, 159] width 58 height 9
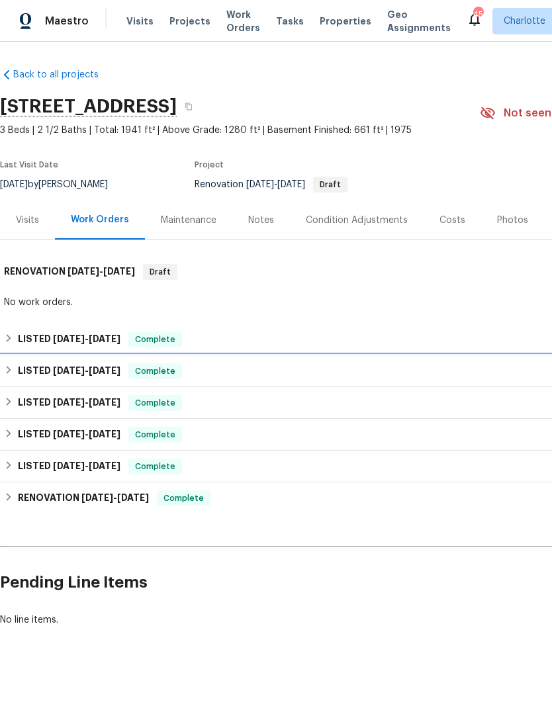
click at [30, 376] on h6 "LISTED 7/10/25 - 7/16/25" at bounding box center [69, 371] width 103 height 16
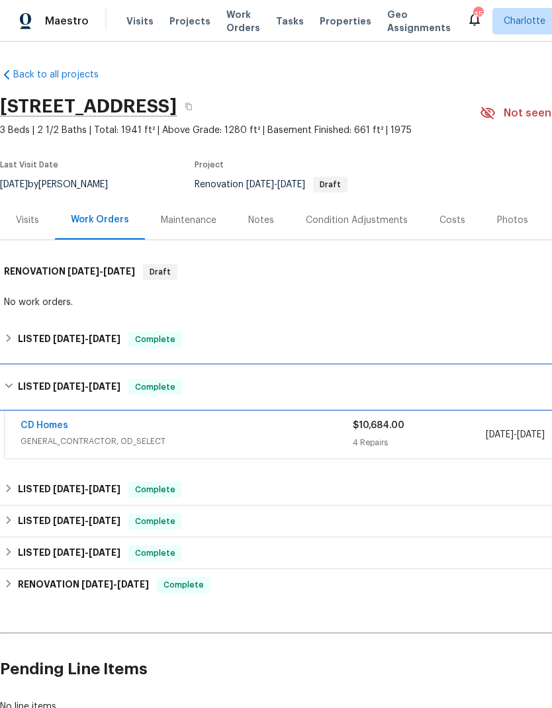
click at [33, 378] on div "LISTED 7/10/25 - 7/16/25 Complete" at bounding box center [374, 387] width 748 height 42
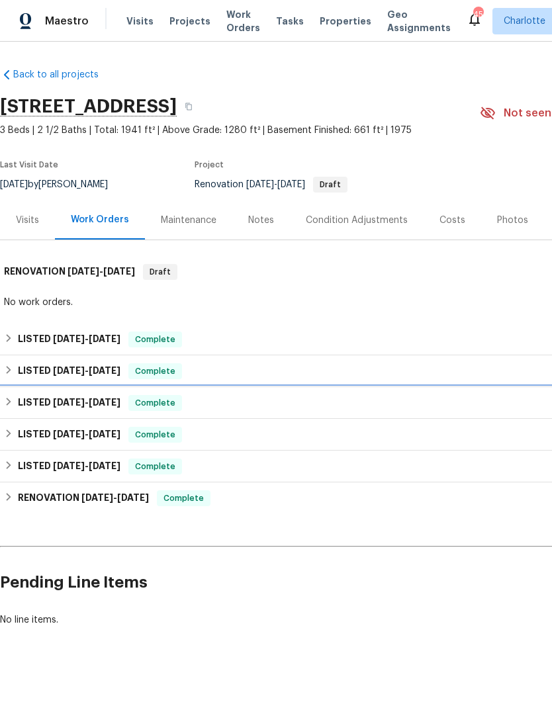
click at [22, 404] on h6 "LISTED 6/13/25 - 6/17/25" at bounding box center [69, 403] width 103 height 16
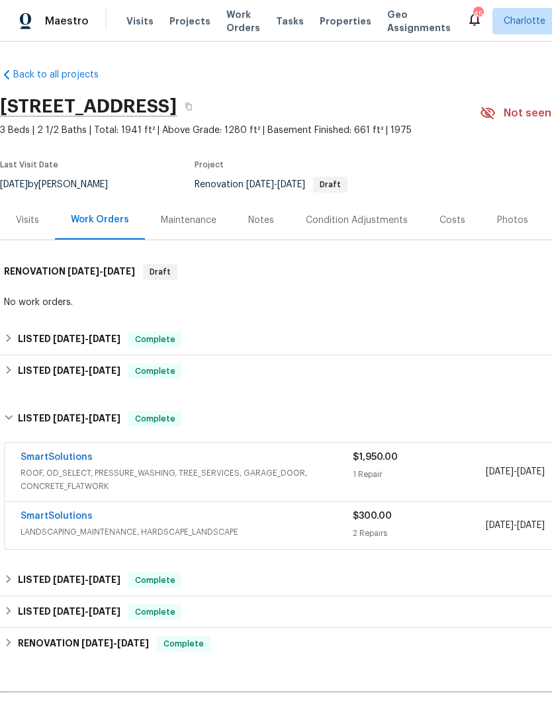
click at [36, 519] on link "SmartSolutions" at bounding box center [57, 515] width 72 height 9
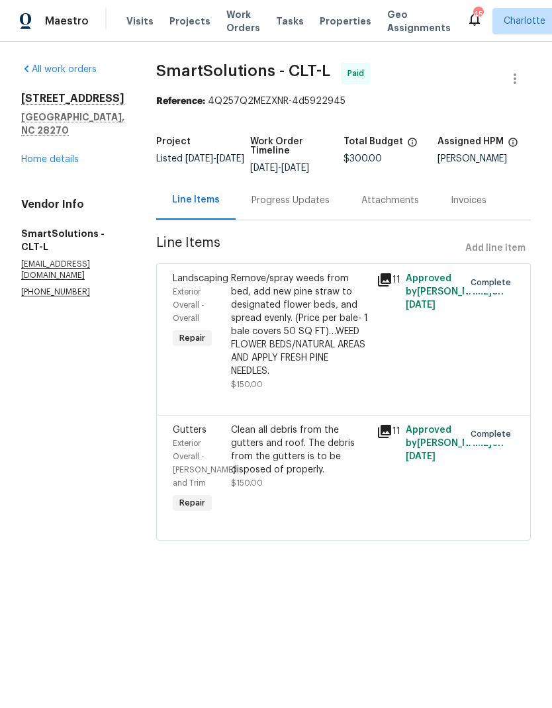
click at [27, 155] on link "Home details" at bounding box center [50, 159] width 58 height 9
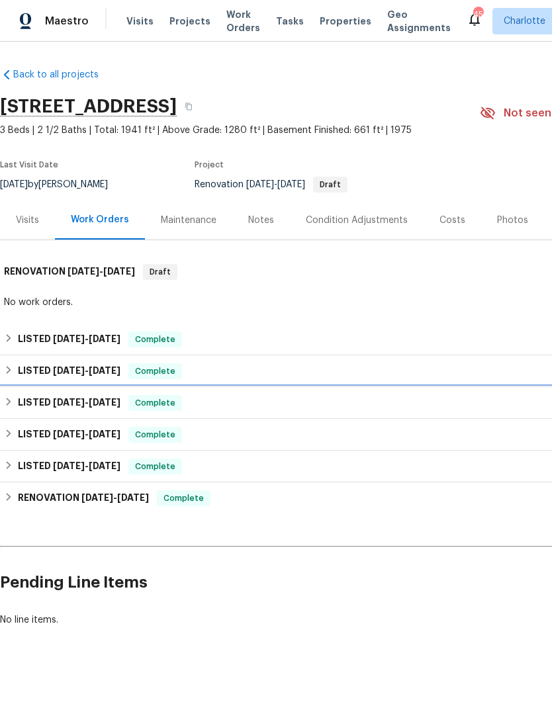
click at [22, 412] on div "LISTED 6/13/25 - 6/17/25 Complete" at bounding box center [374, 403] width 748 height 32
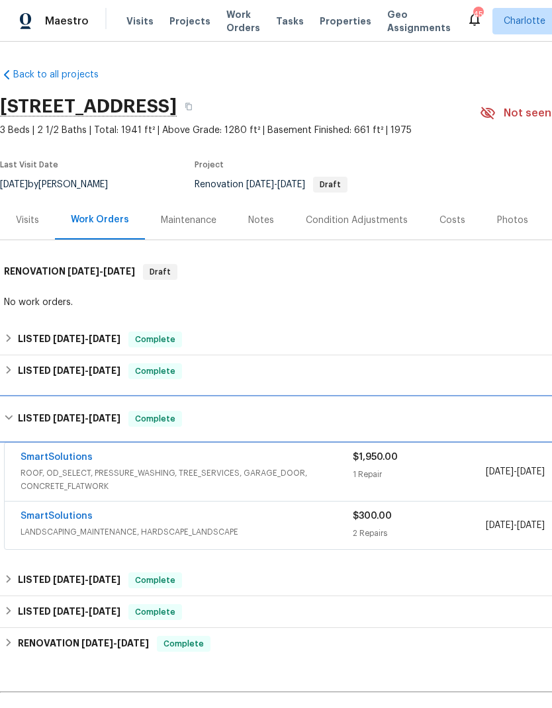
click at [24, 415] on h6 "LISTED 6/13/25 - 6/17/25" at bounding box center [69, 419] width 103 height 16
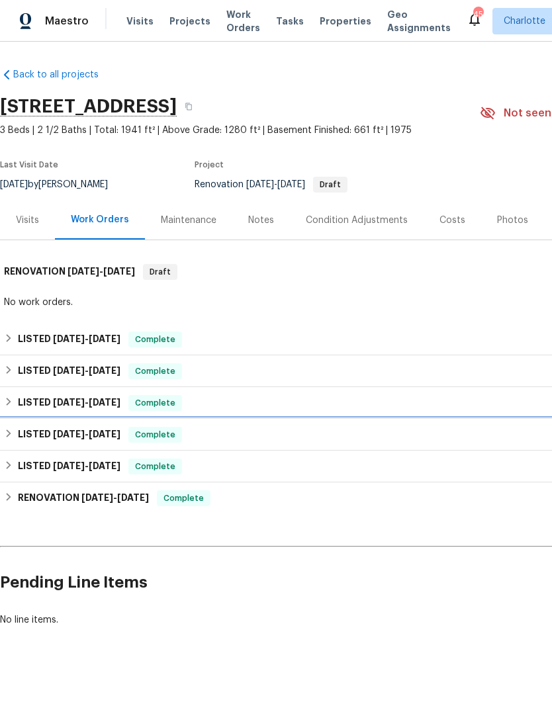
click at [19, 433] on h6 "LISTED 4/23/25 - 4/28/25" at bounding box center [69, 435] width 103 height 16
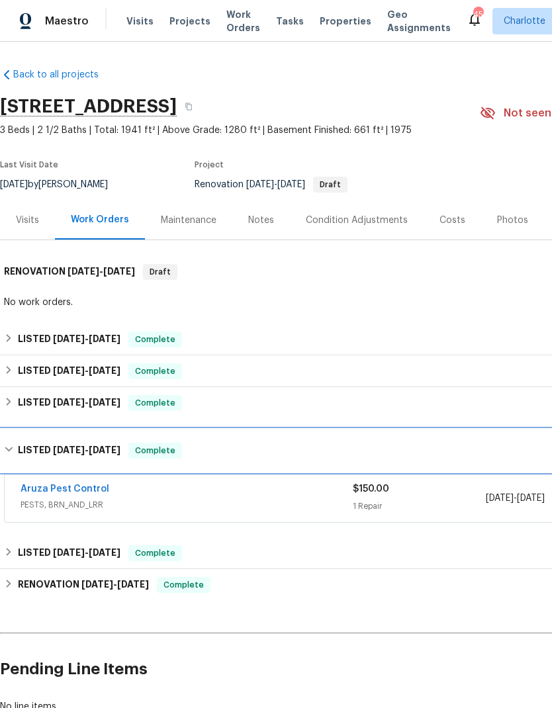
click at [22, 430] on div "LISTED 4/23/25 - 4/28/25 Complete" at bounding box center [374, 450] width 748 height 42
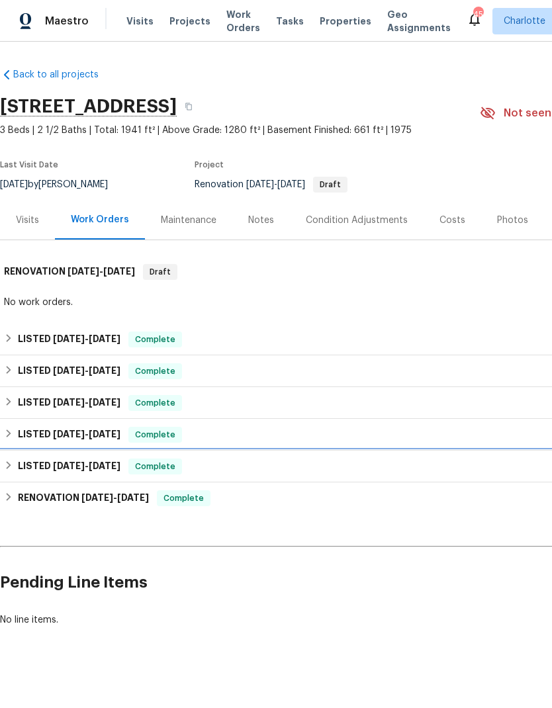
click at [17, 464] on div "LISTED 1/30/25 - 1/31/25 Complete" at bounding box center [374, 466] width 740 height 16
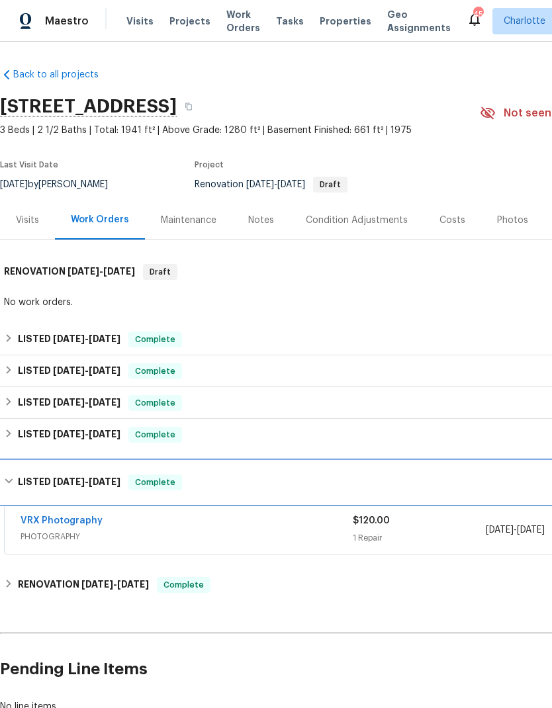
click at [20, 467] on div "LISTED 1/30/25 - 1/31/25 Complete" at bounding box center [374, 482] width 748 height 42
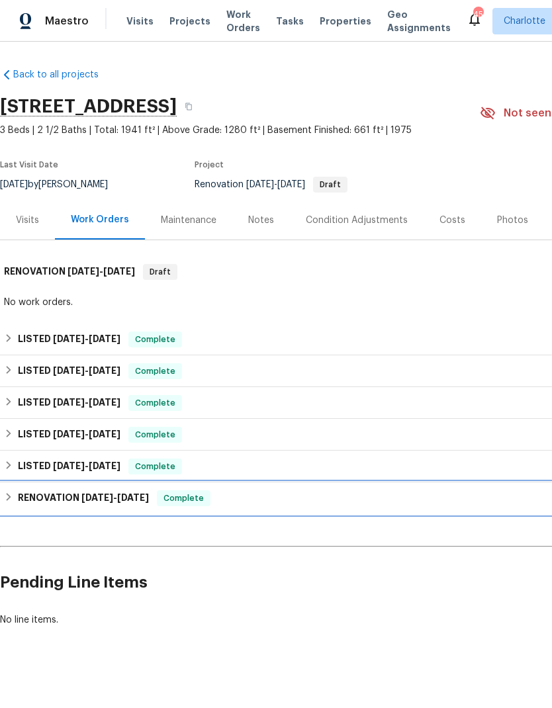
click at [21, 501] on h6 "RENOVATION 1/17/25 - 2/5/25" at bounding box center [83, 498] width 131 height 16
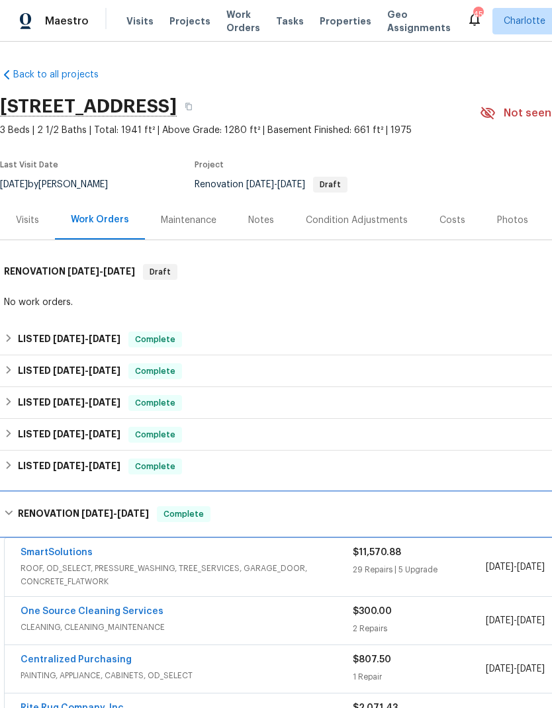
click at [20, 514] on h6 "RENOVATION 1/17/25 - 2/5/25" at bounding box center [83, 514] width 131 height 16
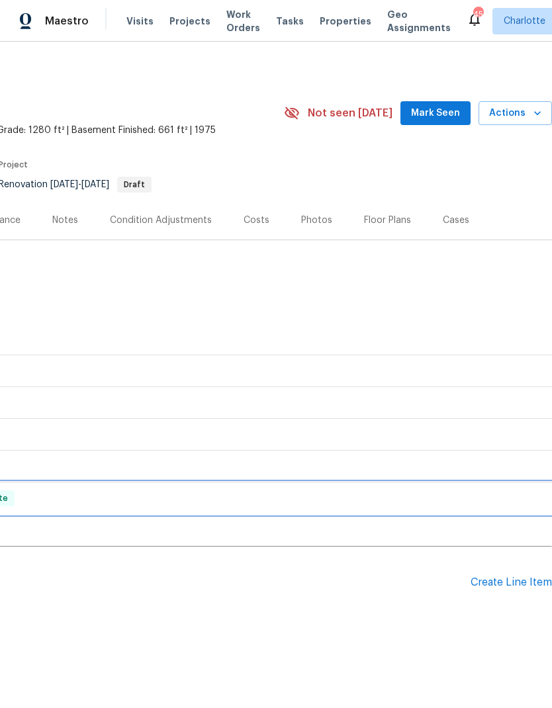
scroll to position [0, 196]
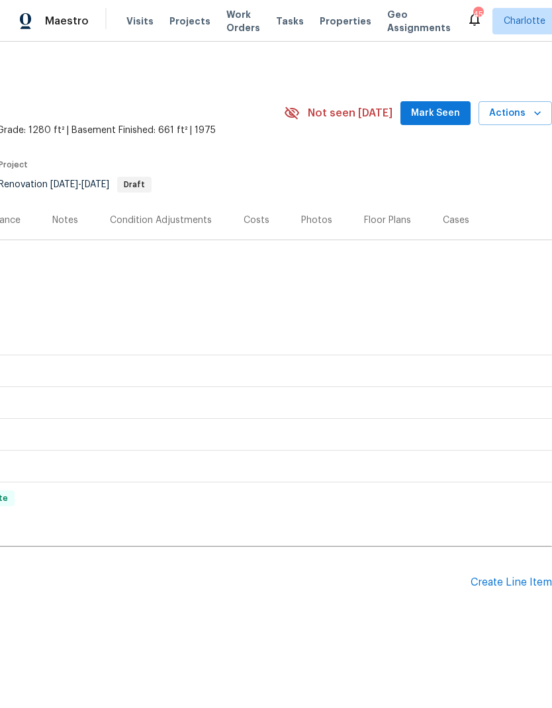
click at [525, 582] on div "Create Line Item" at bounding box center [510, 582] width 81 height 13
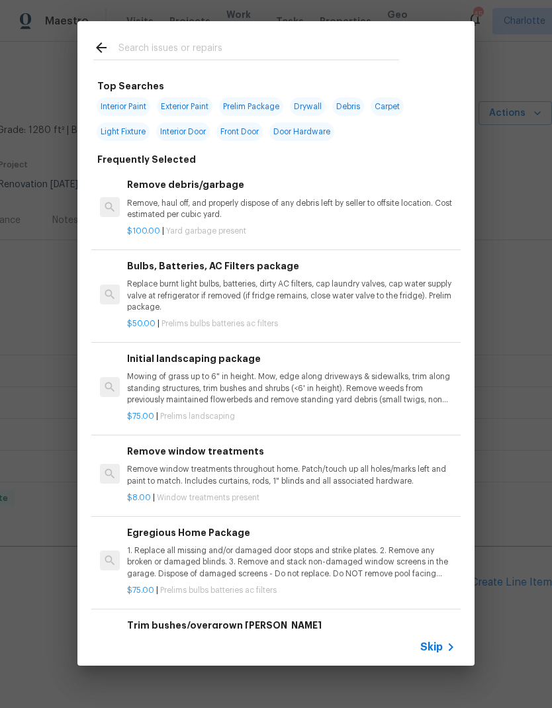
click at [267, 47] on input "text" at bounding box center [258, 50] width 280 height 20
type input "Press"
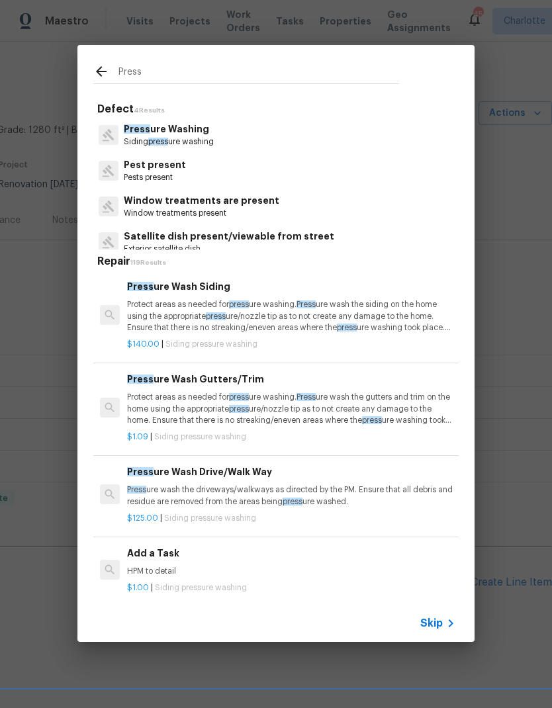
click at [290, 314] on p "Protect areas as needed for press ure washing. Press ure wash the siding on the…" at bounding box center [291, 316] width 328 height 34
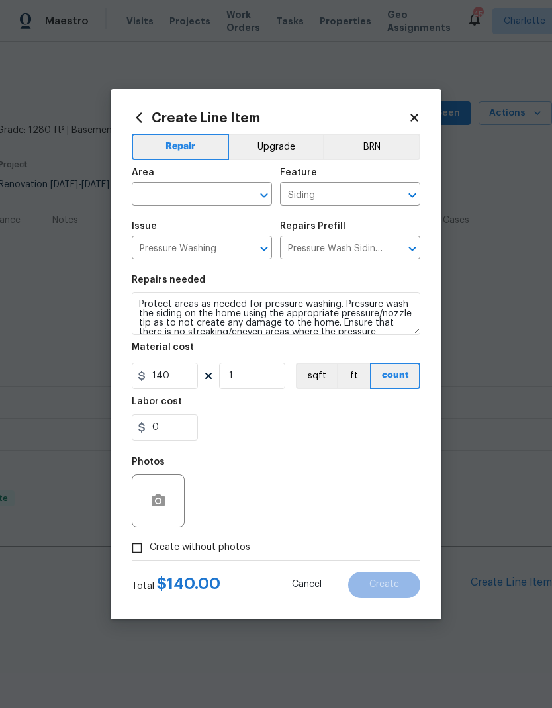
click at [204, 198] on input "text" at bounding box center [183, 195] width 103 height 21
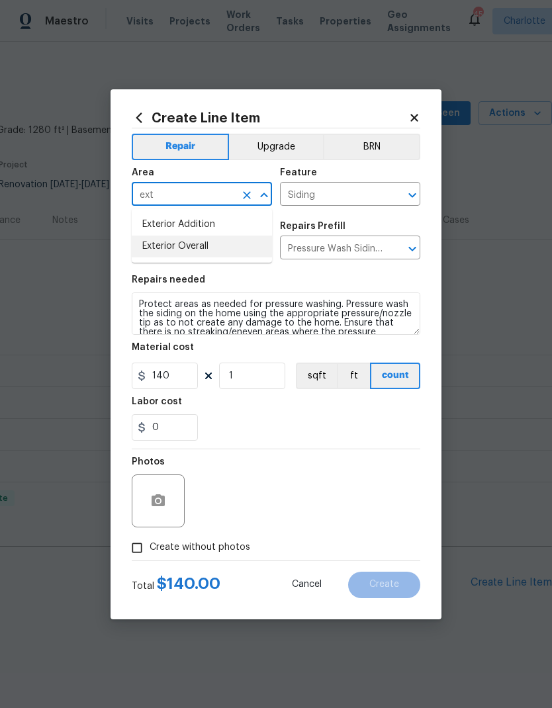
click at [220, 243] on li "Exterior Overall" at bounding box center [202, 246] width 140 height 22
type input "Exterior Overall"
click at [183, 376] on input "140" at bounding box center [165, 376] width 66 height 26
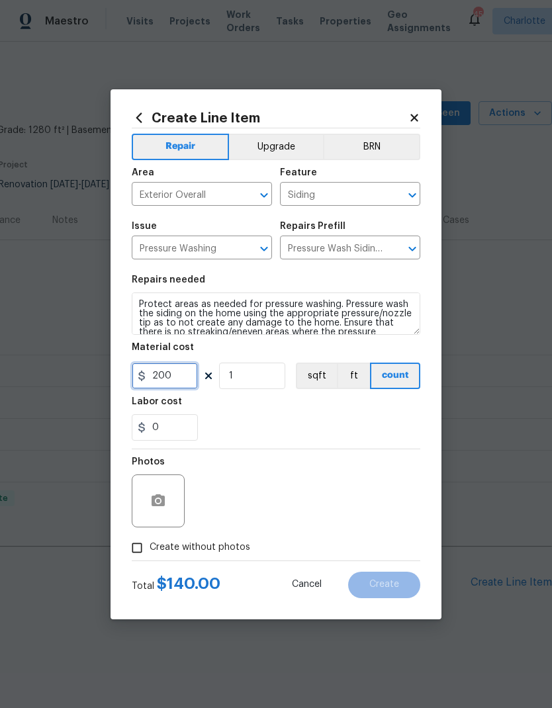
type input "200"
click at [161, 513] on button "button" at bounding box center [158, 501] width 32 height 32
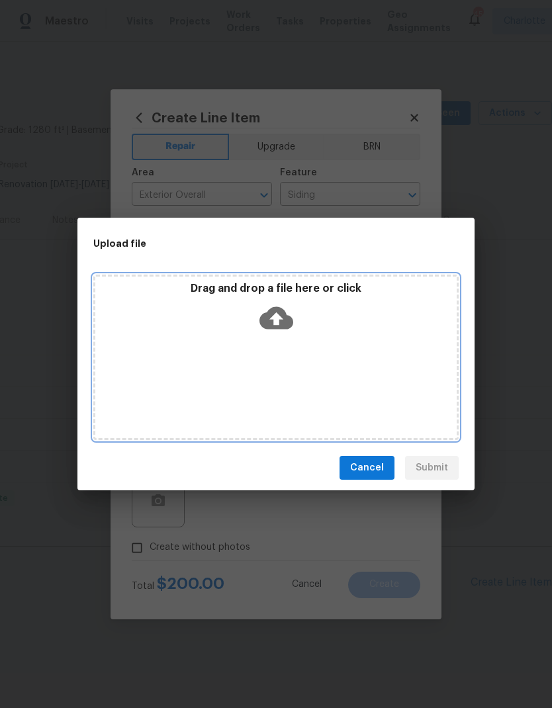
click at [296, 312] on div "Drag and drop a file here or click" at bounding box center [275, 310] width 361 height 57
